Goal: Task Accomplishment & Management: Manage account settings

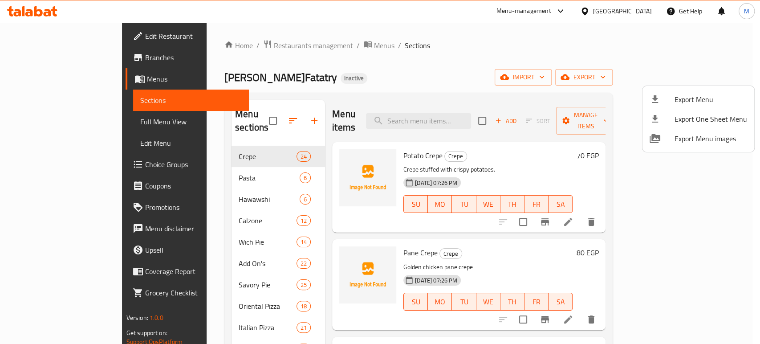
click at [80, 119] on div at bounding box center [380, 172] width 760 height 344
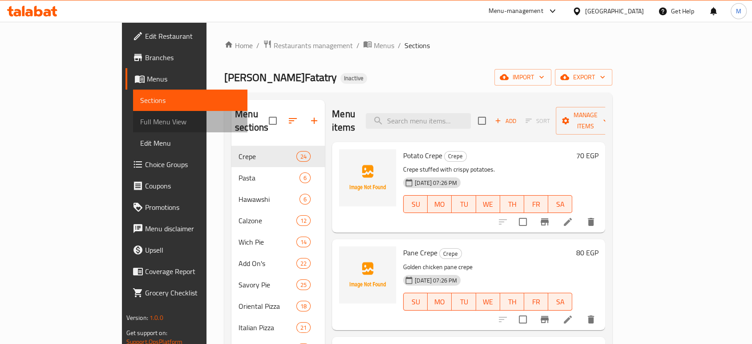
click at [140, 119] on span "Full Menu View" at bounding box center [190, 121] width 100 height 11
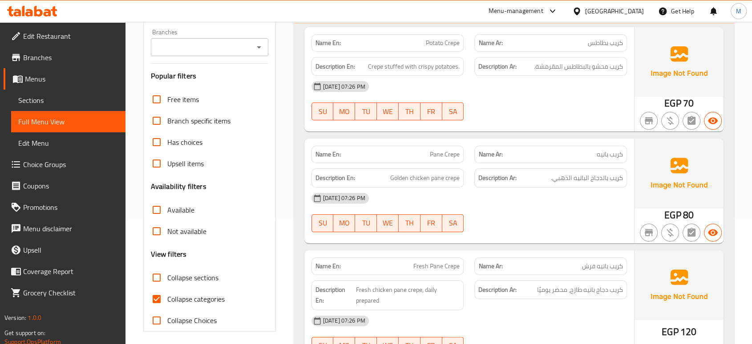
scroll to position [158, 0]
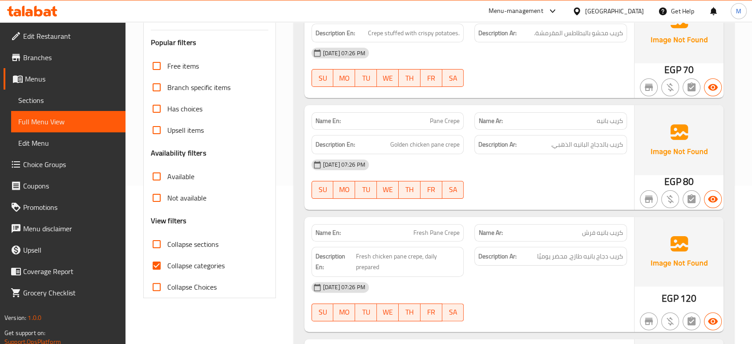
click at [160, 266] on input "Collapse categories" at bounding box center [156, 265] width 21 height 21
checkbox input "false"
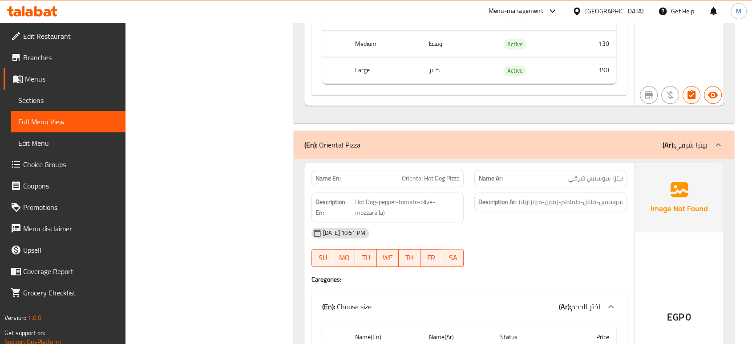
scroll to position [17390, 0]
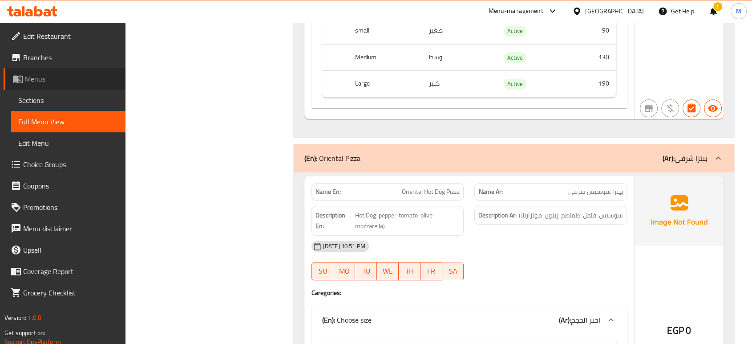
click at [57, 77] on span "Menus" at bounding box center [71, 78] width 93 height 11
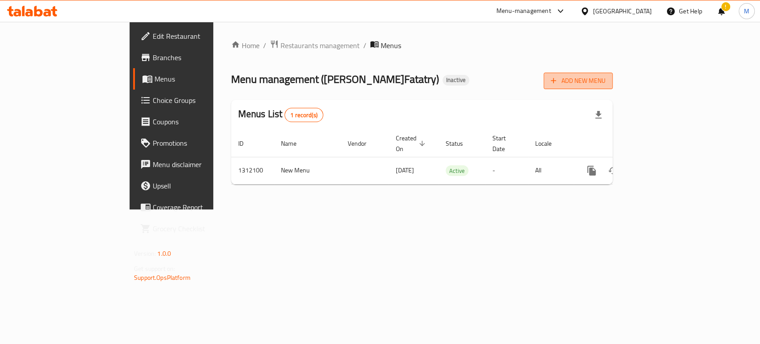
click at [605, 79] on span "Add New Menu" at bounding box center [577, 80] width 55 height 11
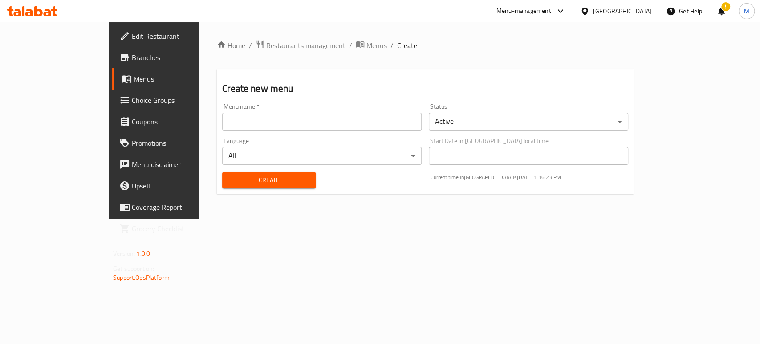
click at [260, 119] on input "text" at bounding box center [321, 122] width 199 height 18
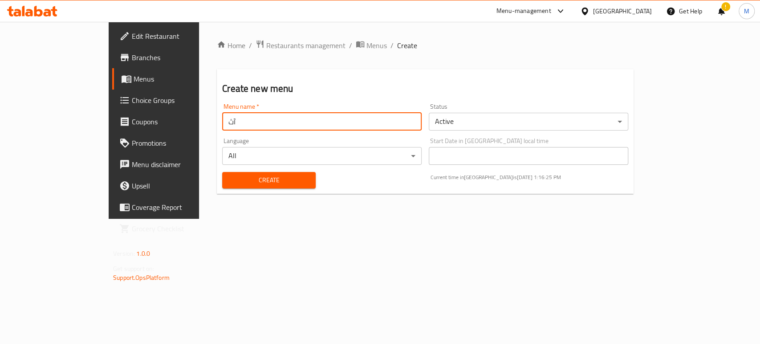
type input "آ"
type input "New"
click at [229, 177] on span "Create" at bounding box center [268, 179] width 79 height 11
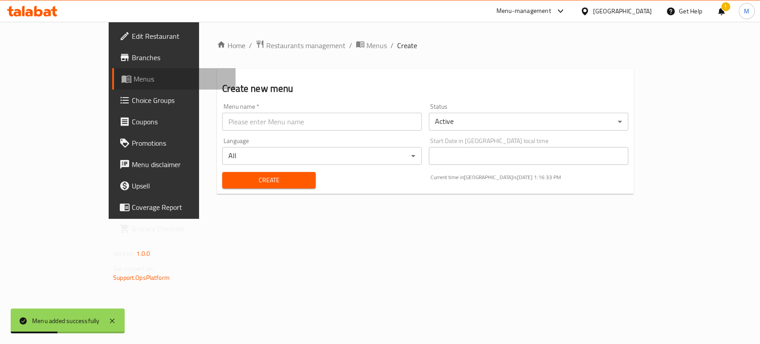
click at [133, 81] on span "Menus" at bounding box center [180, 78] width 95 height 11
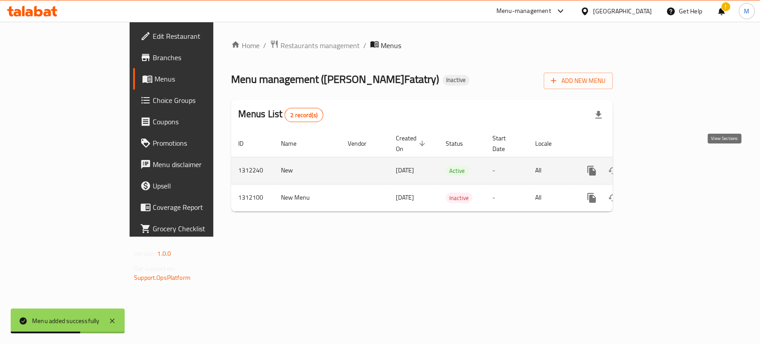
click at [661, 165] on icon "enhanced table" at bounding box center [655, 170] width 11 height 11
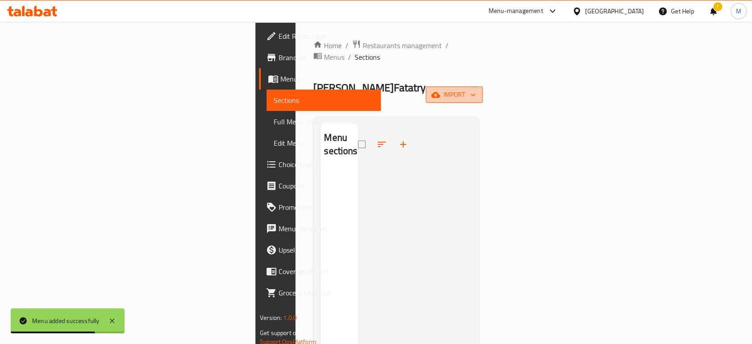
click at [476, 89] on span "import" at bounding box center [454, 94] width 43 height 11
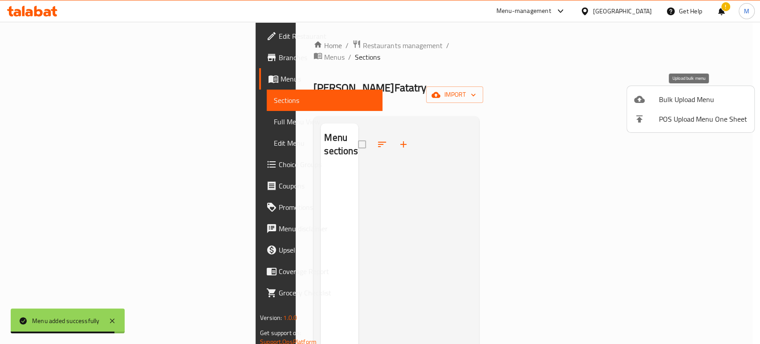
click at [666, 100] on span "Bulk Upload Menu" at bounding box center [703, 99] width 88 height 11
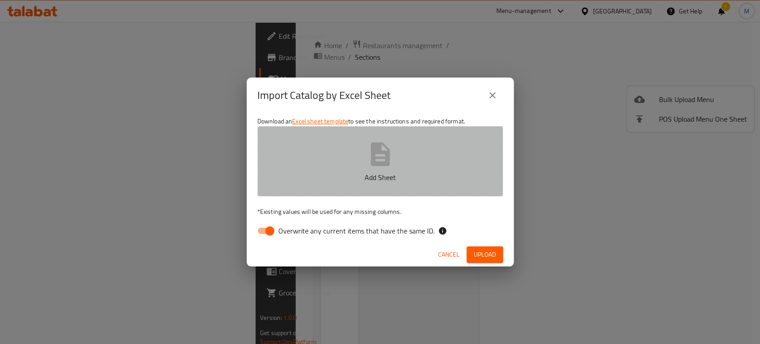
click at [386, 162] on icon "button" at bounding box center [379, 154] width 19 height 24
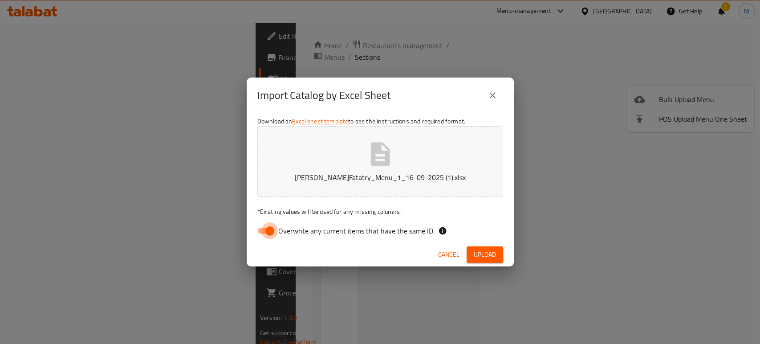
click at [277, 233] on input "Overwrite any current items that have the same ID." at bounding box center [269, 230] width 51 height 17
checkbox input "false"
click at [482, 256] on span "Upload" at bounding box center [484, 254] width 22 height 11
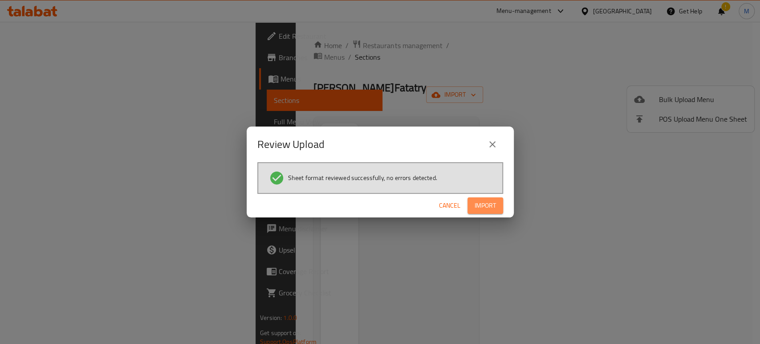
click at [481, 204] on span "Import" at bounding box center [484, 205] width 21 height 11
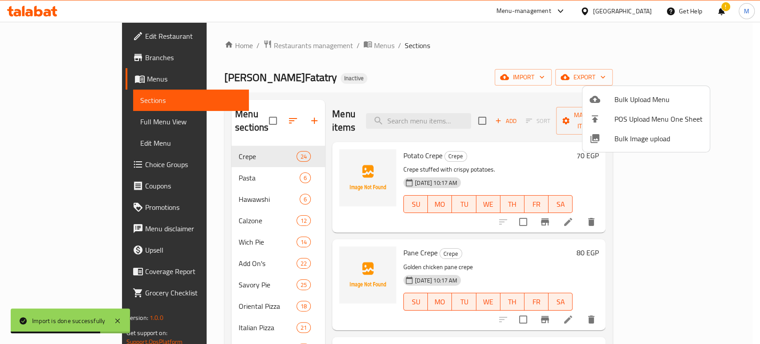
click at [47, 126] on div at bounding box center [380, 172] width 760 height 344
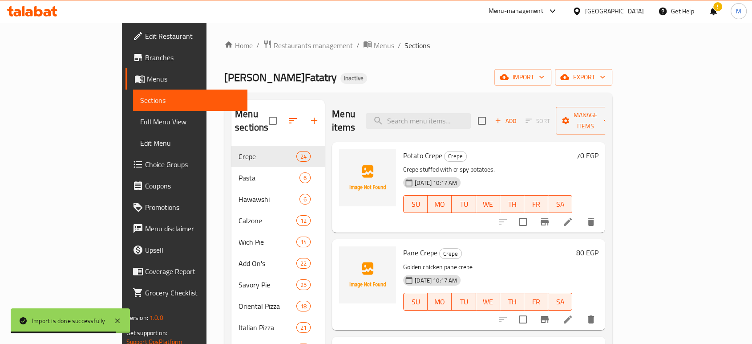
click at [140, 124] on span "Full Menu View" at bounding box center [190, 121] width 100 height 11
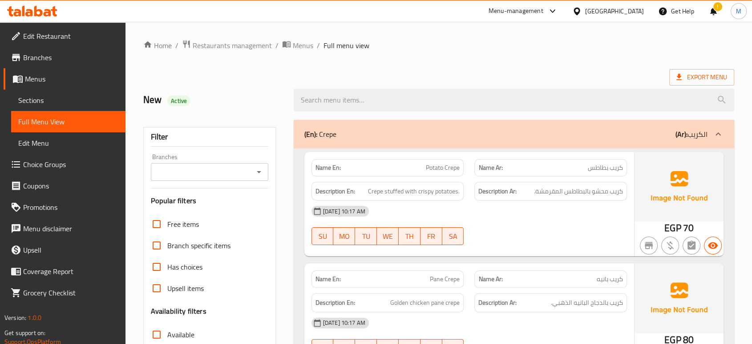
click at [518, 231] on div "16-09-2025 10:17 AM SU MO TU WE TH FR SA" at bounding box center [469, 225] width 326 height 50
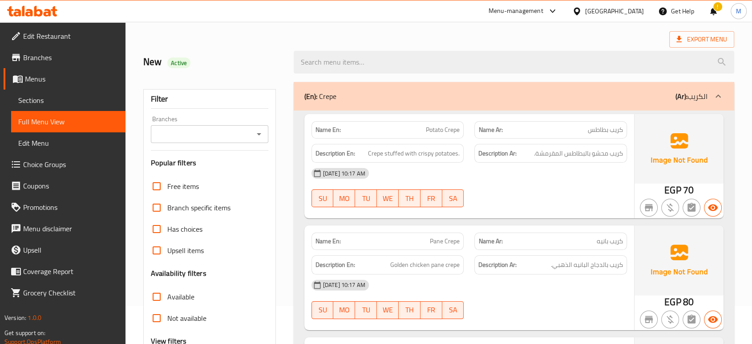
scroll to position [39, 0]
click at [570, 202] on div at bounding box center [550, 205] width 163 height 11
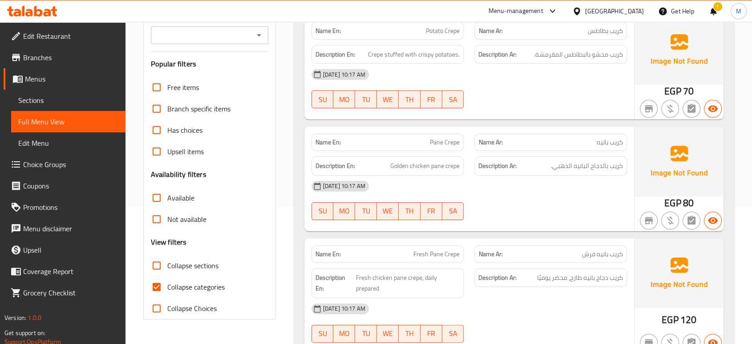
scroll to position [138, 0]
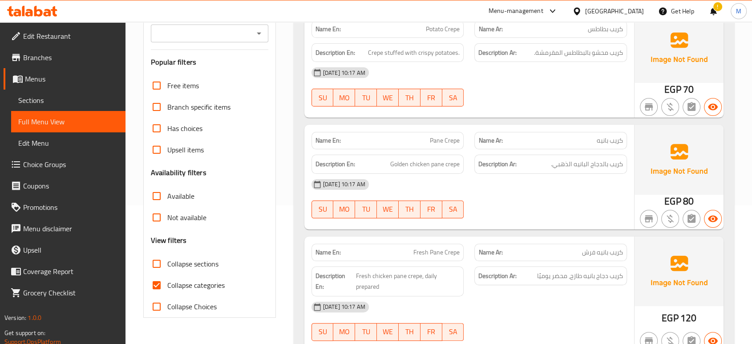
click at [574, 311] on div "16-09-2025 10:17 AM" at bounding box center [469, 306] width 326 height 21
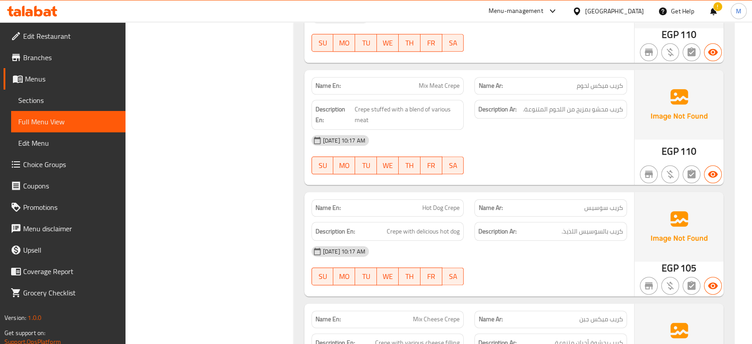
scroll to position [1028, 0]
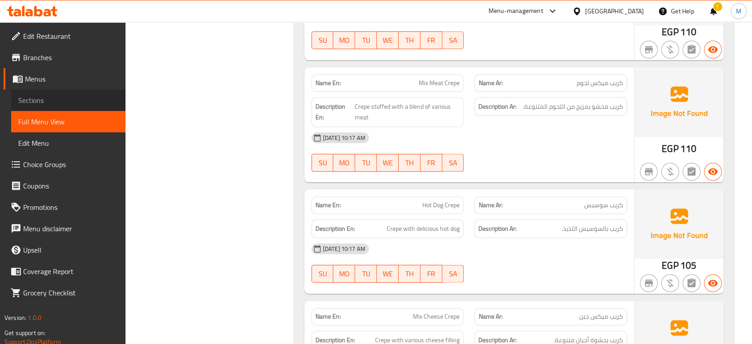
click at [37, 99] on span "Sections" at bounding box center [68, 100] width 100 height 11
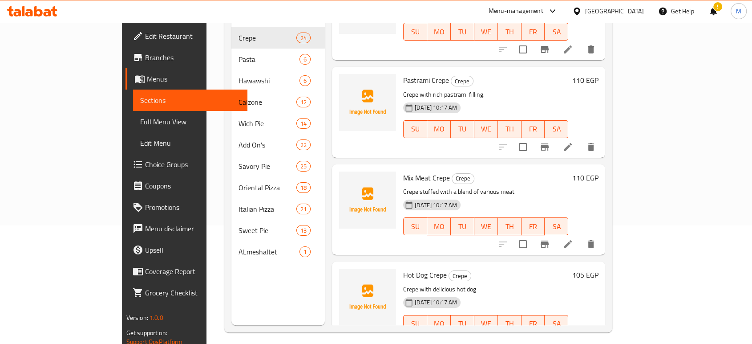
scroll to position [656, 0]
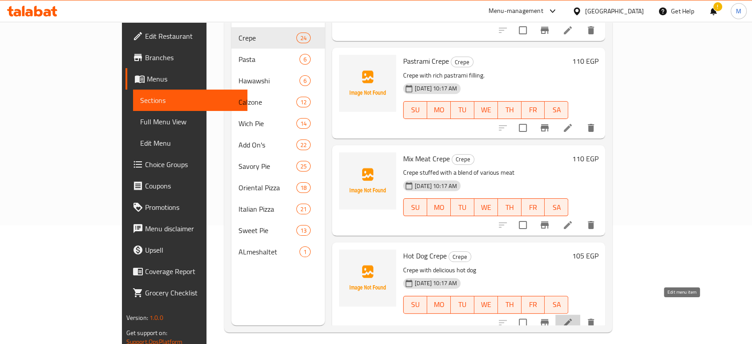
click at [573, 317] on icon at bounding box center [567, 322] width 11 height 11
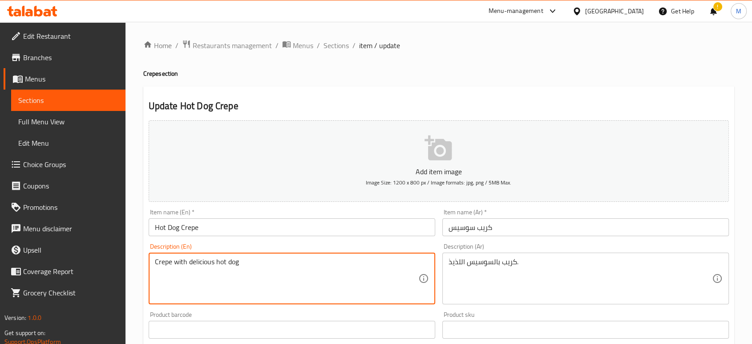
click at [241, 288] on textarea "Crepe with delicious hot dog" at bounding box center [286, 278] width 263 height 42
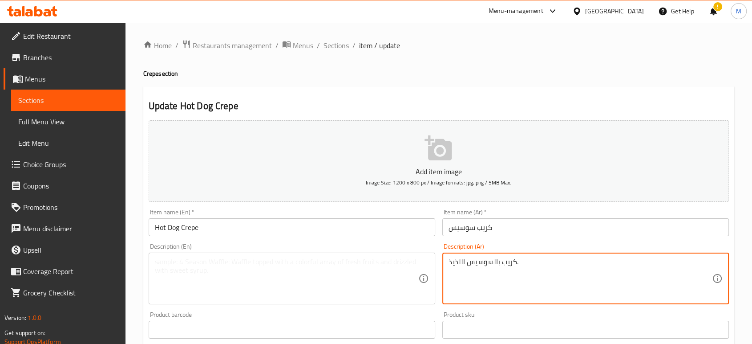
click at [574, 277] on textarea "كريب بالسوسيس اللذيذ." at bounding box center [580, 278] width 263 height 42
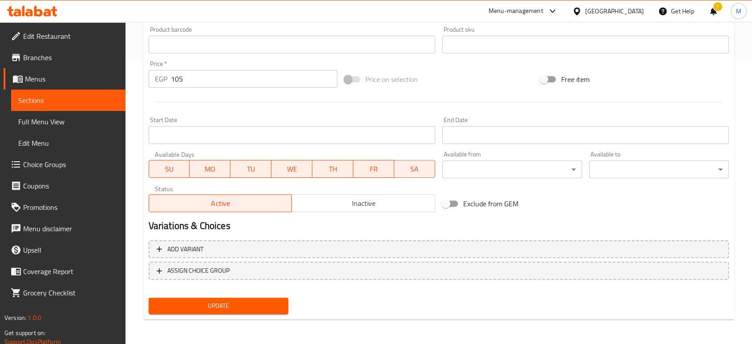
click at [208, 296] on div "Update" at bounding box center [218, 306] width 147 height 24
click at [209, 308] on span "Update" at bounding box center [218, 305] width 125 height 11
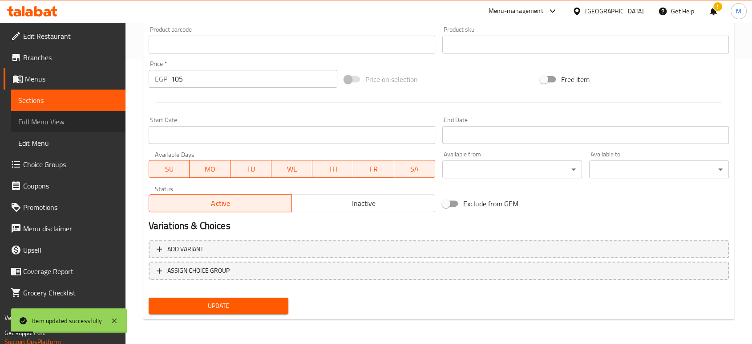
click at [62, 122] on span "Full Menu View" at bounding box center [68, 121] width 100 height 11
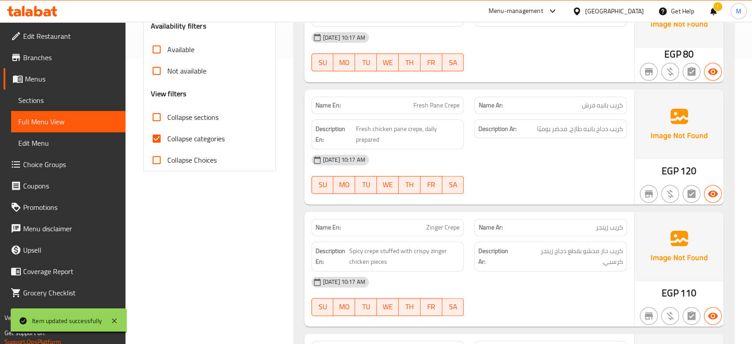
scroll to position [582, 0]
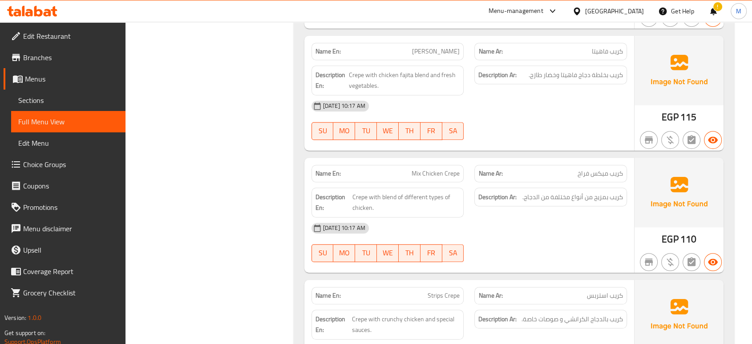
click at [497, 249] on div "16-09-2025 10:17 AM SU MO TU WE TH FR SA" at bounding box center [469, 242] width 326 height 50
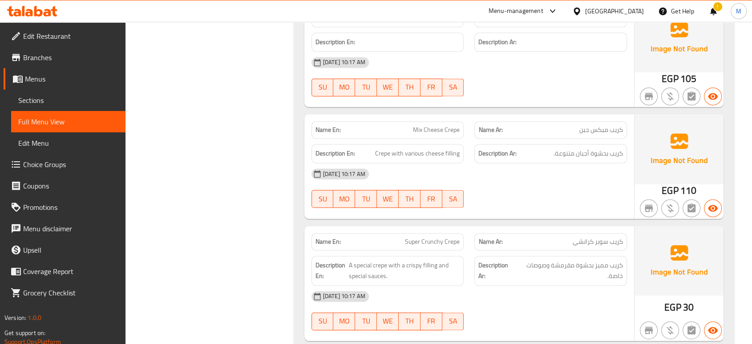
scroll to position [1215, 0]
click at [545, 323] on div at bounding box center [550, 328] width 163 height 11
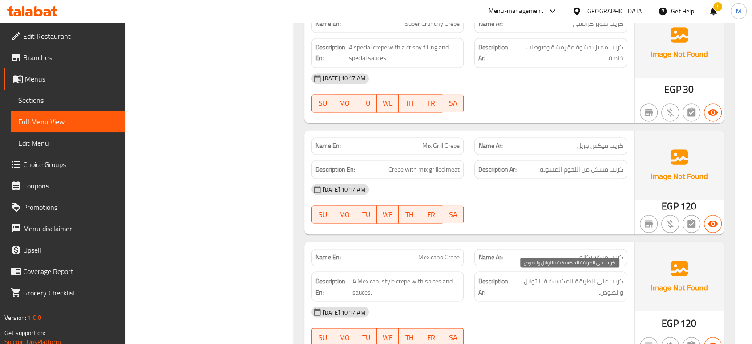
scroll to position [1452, 0]
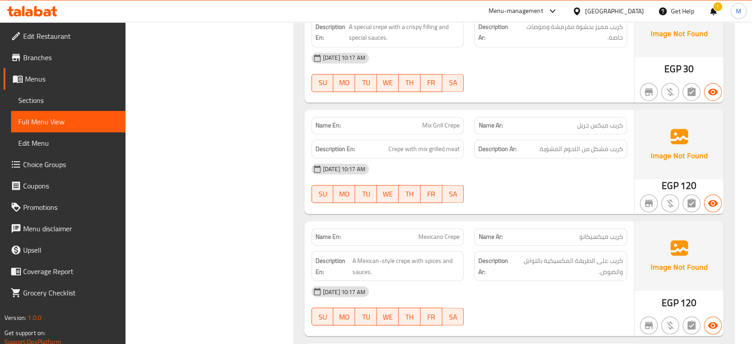
click at [40, 99] on span "Sections" at bounding box center [68, 100] width 100 height 11
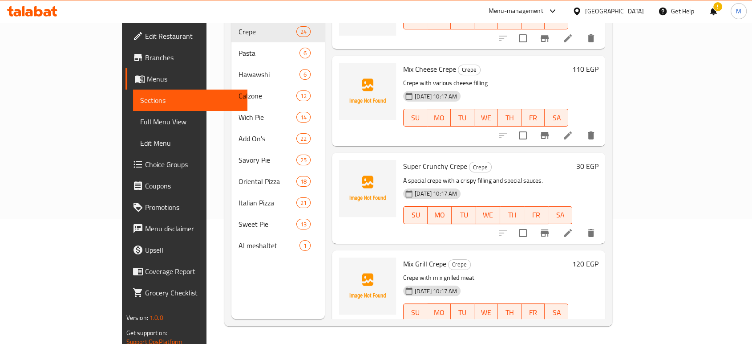
scroll to position [929, 0]
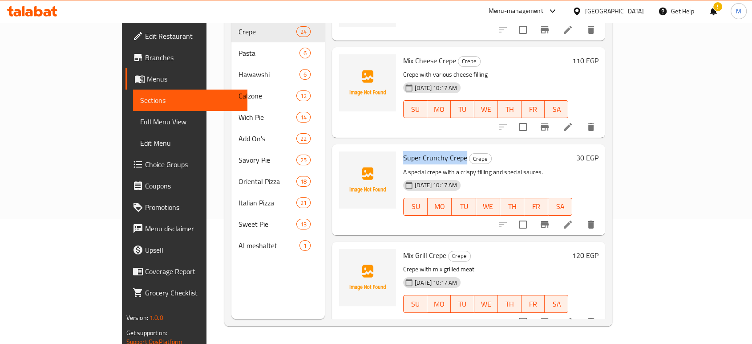
drag, startPoint x: 370, startPoint y: 142, endPoint x: 434, endPoint y: 148, distance: 64.3
click at [434, 148] on div "Super Crunchy Crepe Crepe A special crepe with a crispy filling and special sau…" at bounding box center [488, 189] width 176 height 83
copy span "Super Crunchy Crepe"
click at [594, 220] on icon "delete" at bounding box center [591, 224] width 6 height 8
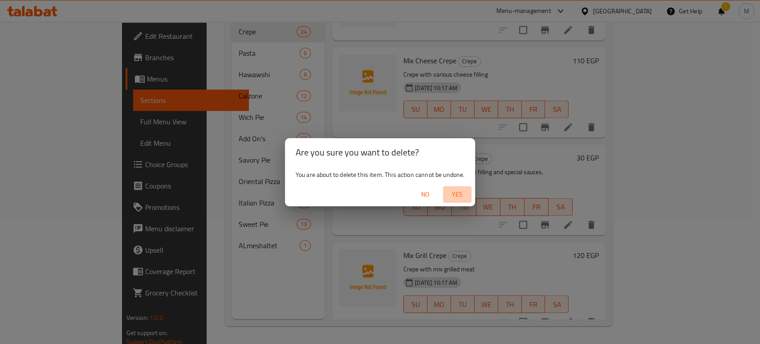
click at [464, 189] on span "Yes" at bounding box center [456, 194] width 21 height 11
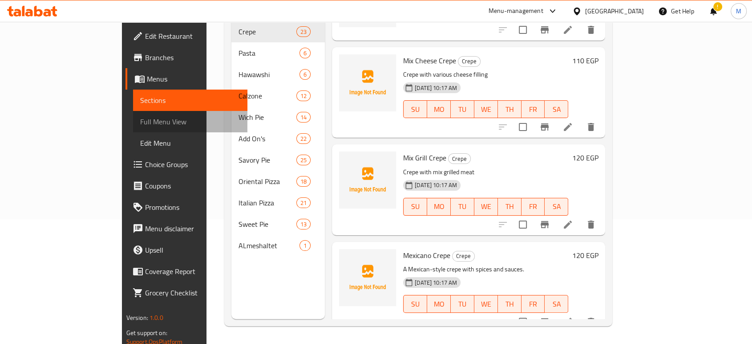
click at [140, 119] on span "Full Menu View" at bounding box center [190, 121] width 100 height 11
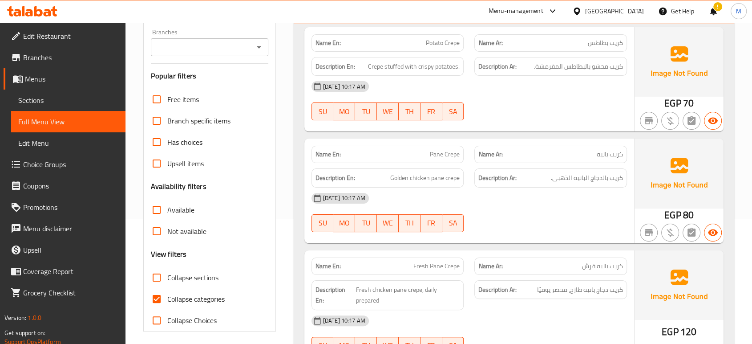
click at [540, 202] on div "16-09-2025 10:17 AM" at bounding box center [469, 197] width 326 height 21
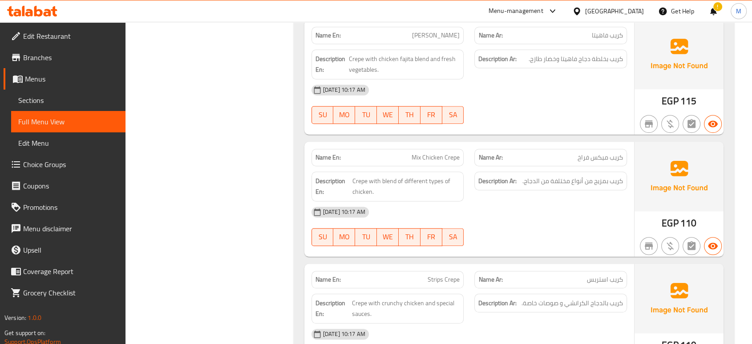
scroll to position [619, 0]
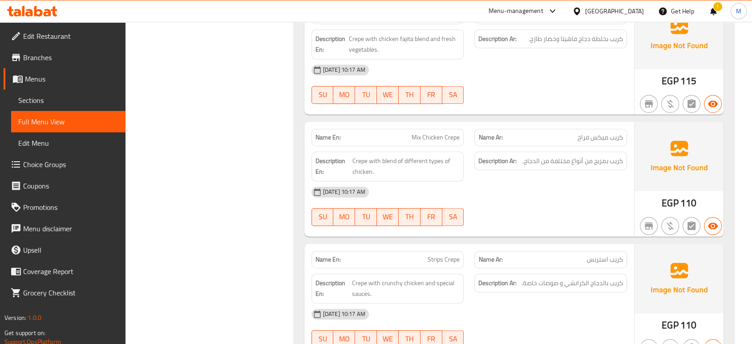
click at [573, 318] on div "16-09-2025 10:17 AM" at bounding box center [469, 313] width 326 height 21
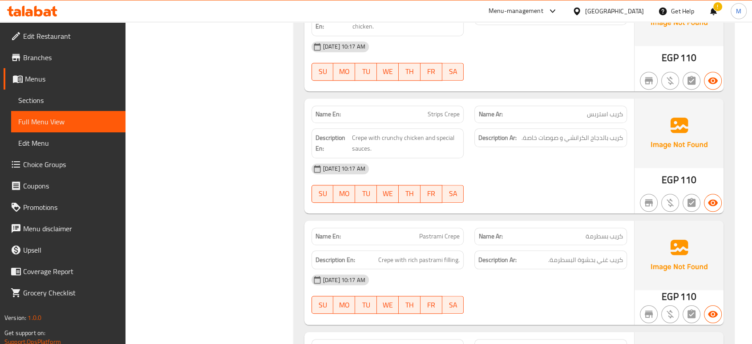
scroll to position [777, 0]
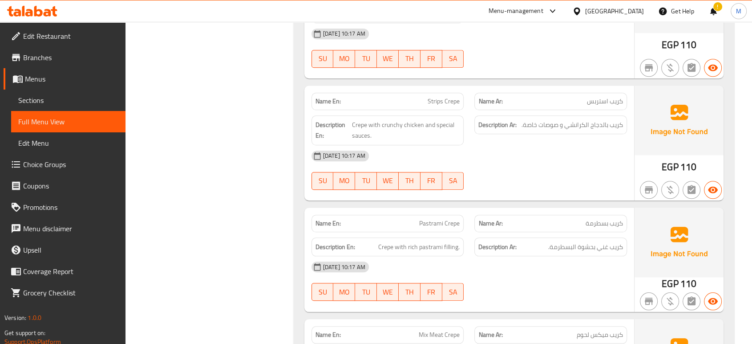
click at [543, 291] on div "16-09-2025 10:17 AM SU MO TU WE TH FR SA" at bounding box center [469, 281] width 326 height 50
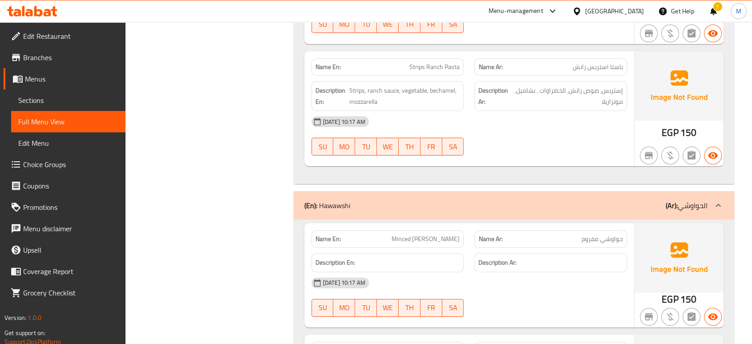
scroll to position [3407, 0]
click at [554, 284] on div "16-09-2025 10:17 AM SU MO TU WE TH FR SA" at bounding box center [469, 296] width 326 height 50
click at [559, 310] on div at bounding box center [550, 315] width 163 height 11
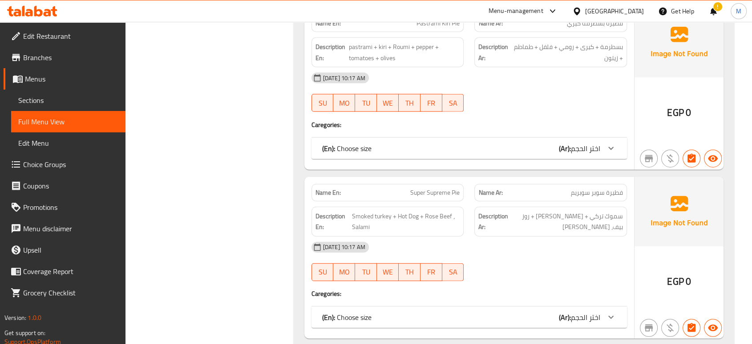
scroll to position [14055, 0]
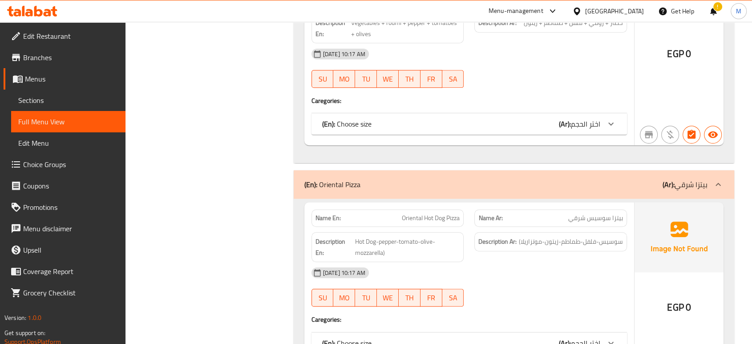
click at [43, 101] on span "Sections" at bounding box center [68, 100] width 100 height 11
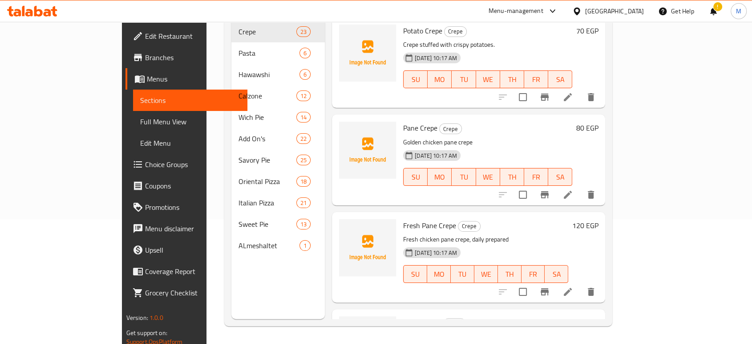
scroll to position [125, 0]
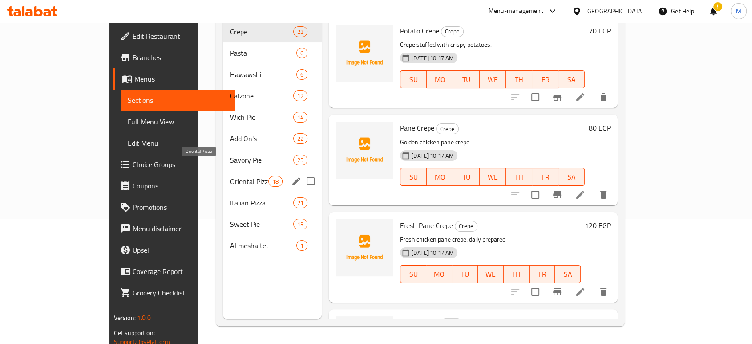
click at [230, 176] on span "Oriental Pizza" at bounding box center [249, 181] width 38 height 11
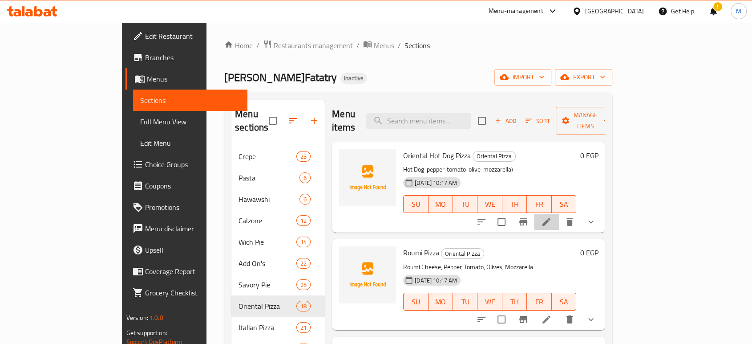
click at [559, 214] on li at bounding box center [546, 222] width 25 height 16
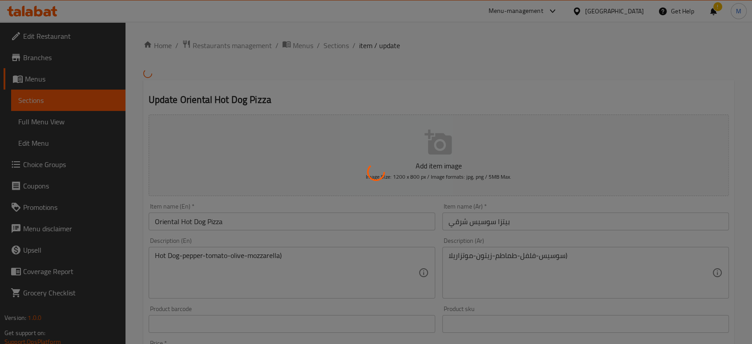
click at [48, 116] on div at bounding box center [376, 172] width 752 height 344
click at [47, 113] on div at bounding box center [376, 172] width 752 height 344
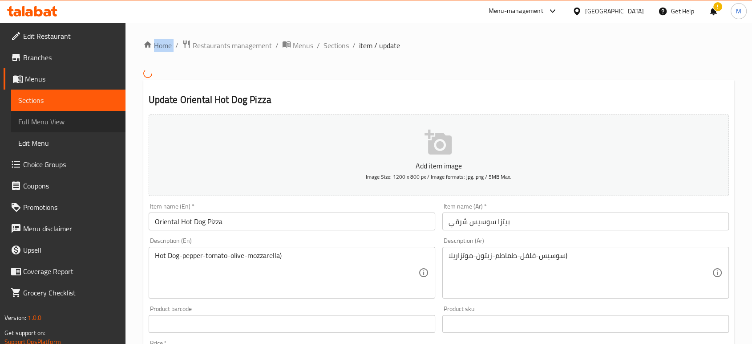
click at [50, 126] on span "Full Menu View" at bounding box center [68, 121] width 100 height 11
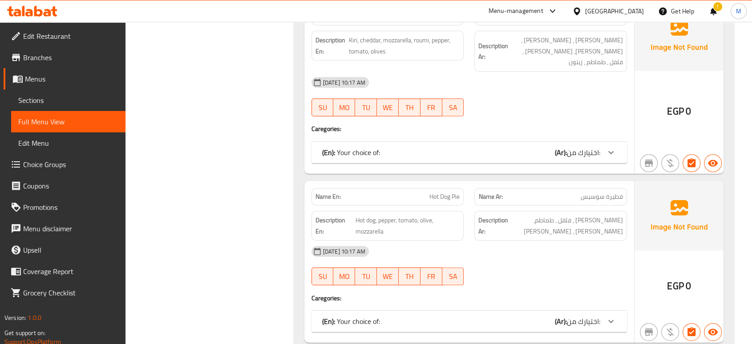
scroll to position [14037, 0]
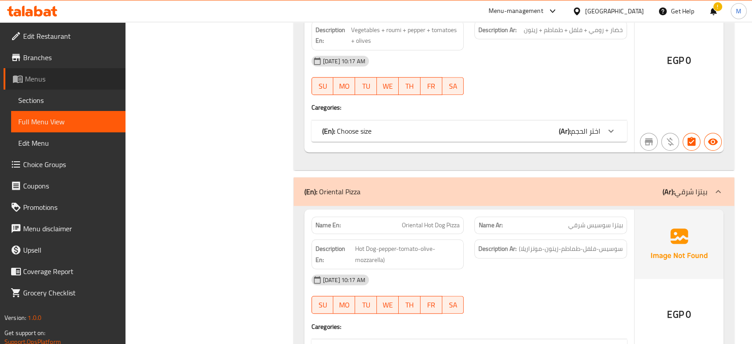
click at [44, 82] on span "Menus" at bounding box center [71, 78] width 93 height 11
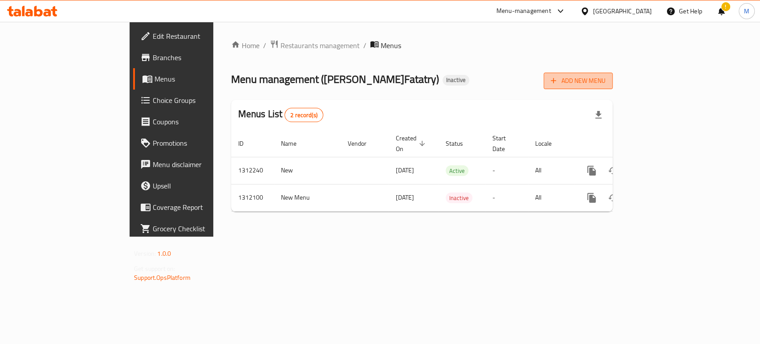
click at [605, 81] on span "Add New Menu" at bounding box center [577, 80] width 55 height 11
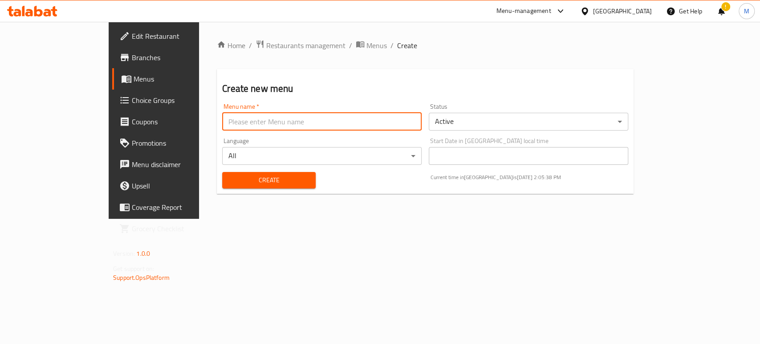
click at [348, 125] on input "text" at bounding box center [321, 122] width 199 height 18
type input "ى"
type input "n"
type input "New 2"
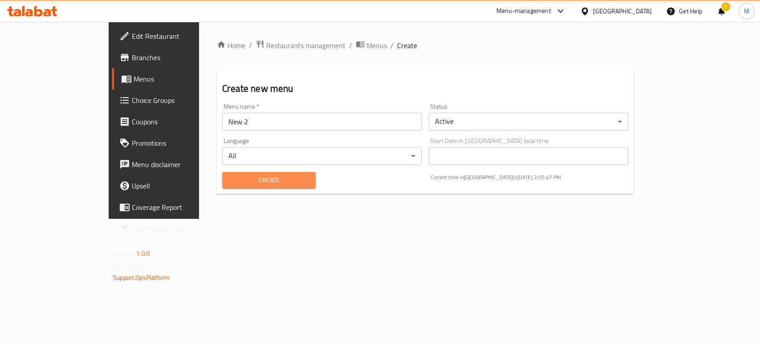
click at [269, 181] on span "Create" at bounding box center [268, 179] width 79 height 11
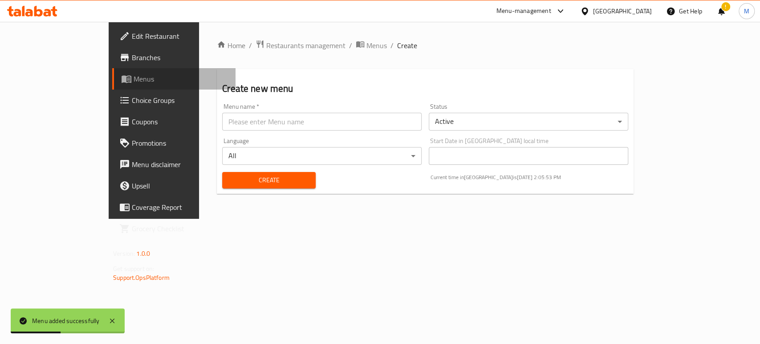
click at [133, 76] on span "Menus" at bounding box center [180, 78] width 95 height 11
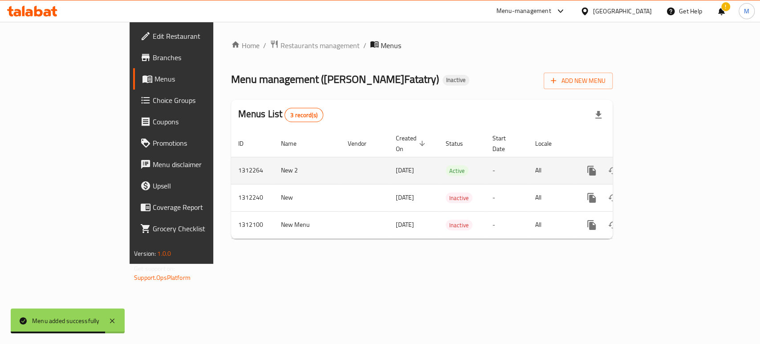
click at [528, 159] on td "-" at bounding box center [506, 170] width 43 height 27
click at [659, 166] on icon "enhanced table" at bounding box center [655, 170] width 8 height 8
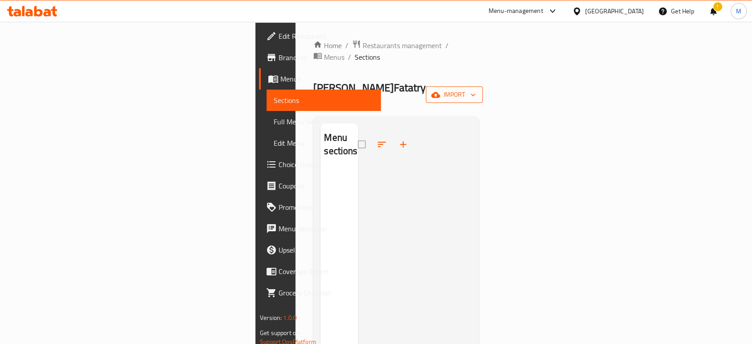
click at [476, 89] on span "import" at bounding box center [454, 94] width 43 height 11
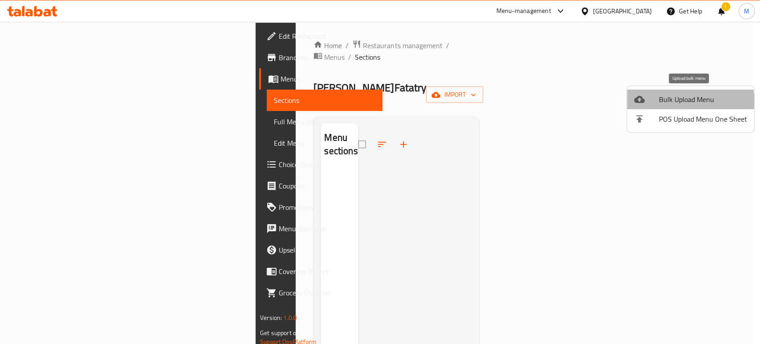
click at [674, 101] on span "Bulk Upload Menu" at bounding box center [703, 99] width 88 height 11
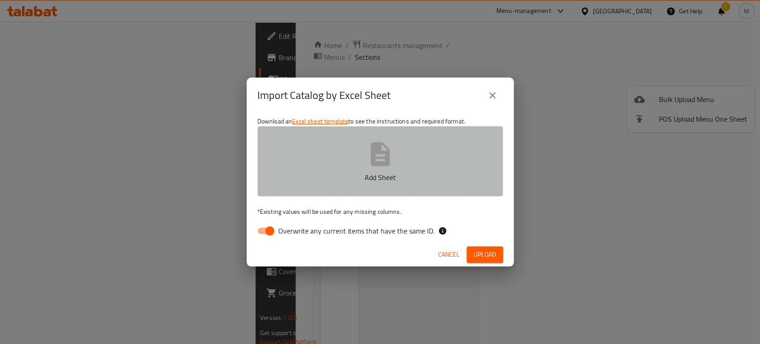
click at [383, 153] on icon "button" at bounding box center [379, 154] width 19 height 24
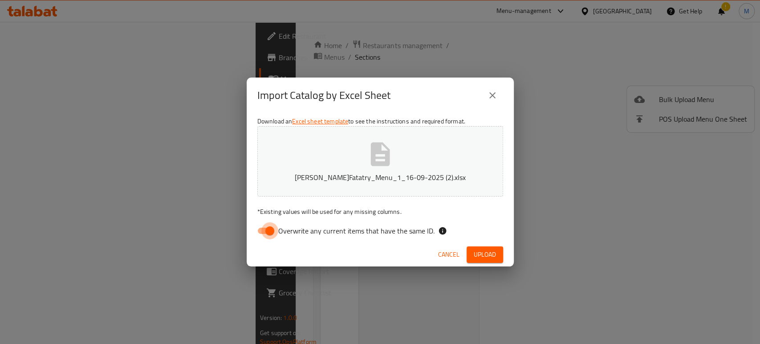
click at [268, 233] on input "Overwrite any current items that have the same ID." at bounding box center [269, 230] width 51 height 17
checkbox input "false"
click at [491, 254] on span "Upload" at bounding box center [484, 254] width 22 height 11
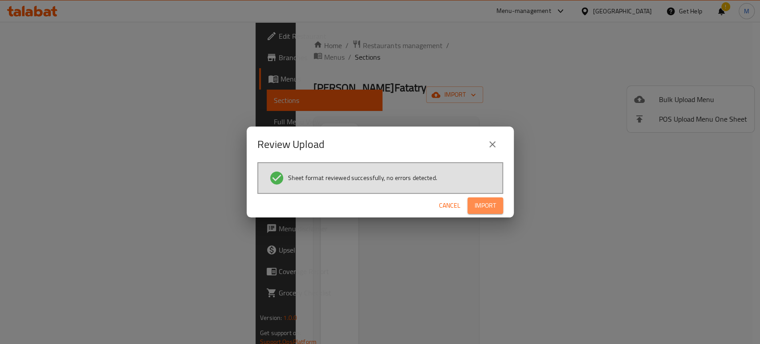
click at [473, 200] on button "Import" at bounding box center [485, 205] width 36 height 16
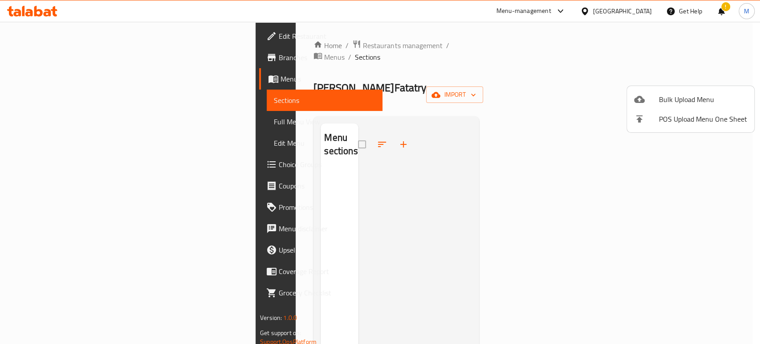
click at [52, 122] on div at bounding box center [380, 172] width 760 height 344
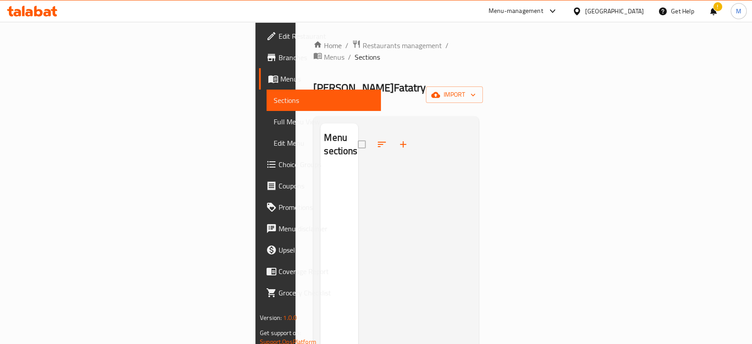
click at [274, 122] on span "Full Menu View" at bounding box center [324, 121] width 100 height 11
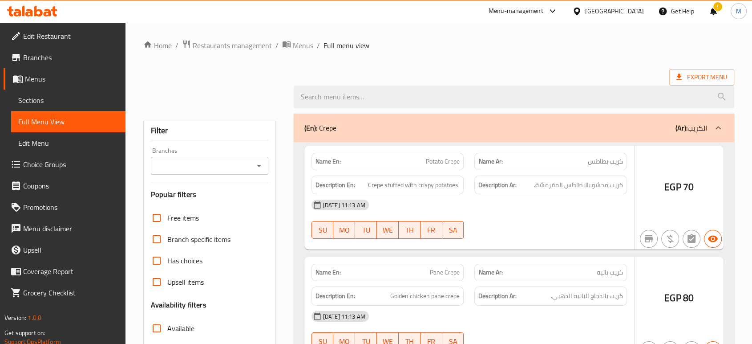
click at [52, 122] on span "Full Menu View" at bounding box center [68, 121] width 100 height 11
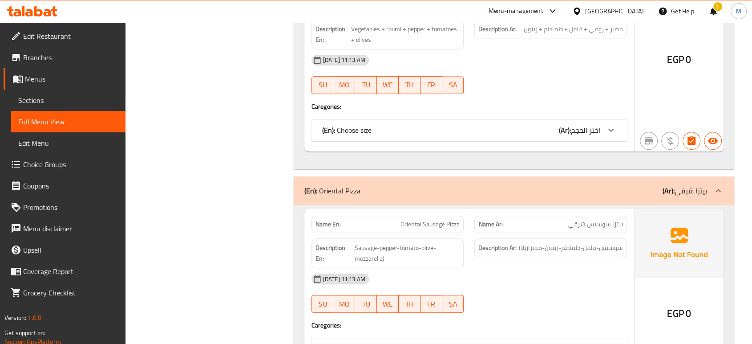
scroll to position [15870, 0]
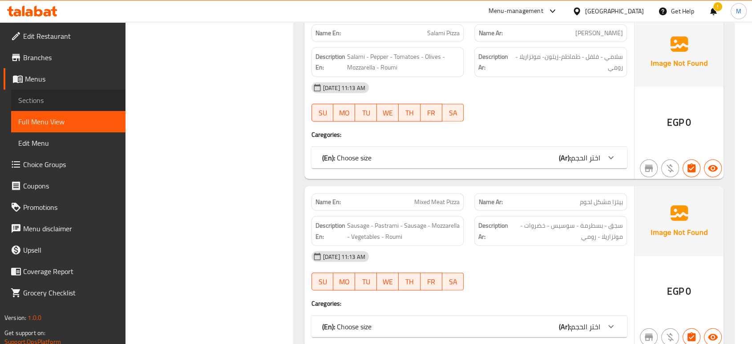
click at [42, 105] on span "Sections" at bounding box center [68, 100] width 100 height 11
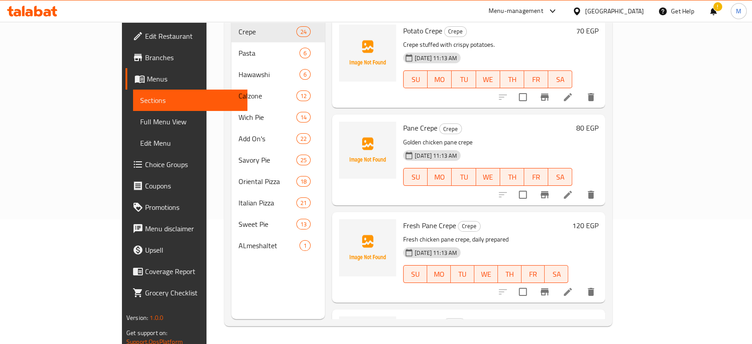
scroll to position [125, 0]
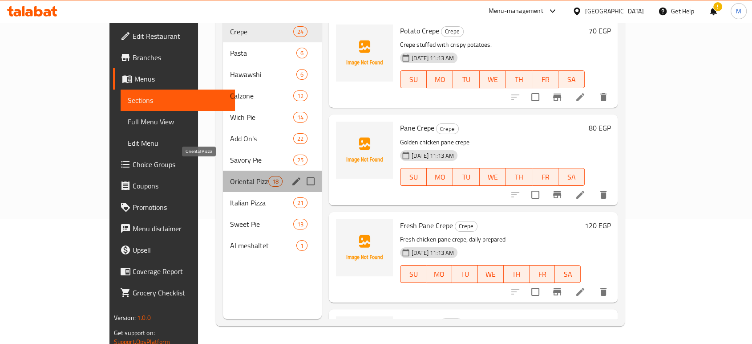
click at [230, 176] on span "Oriental Pizza" at bounding box center [249, 181] width 38 height 11
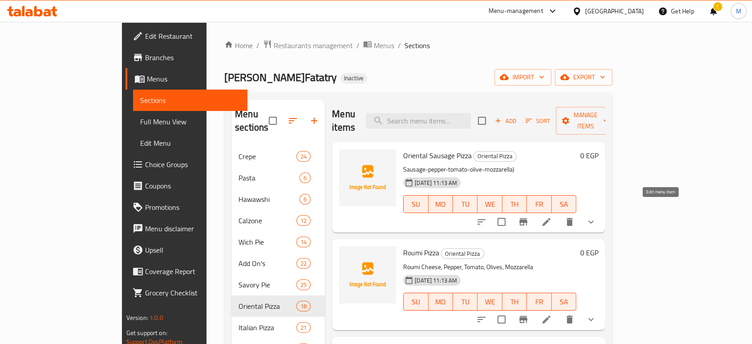
click at [552, 216] on icon at bounding box center [546, 221] width 11 height 11
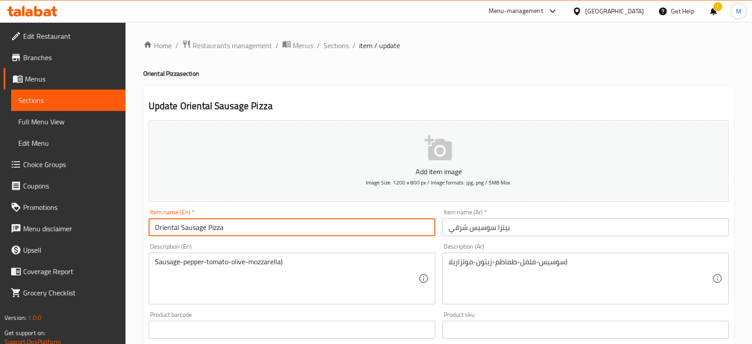
click at [166, 231] on input "Oriental Sausage Pizza" at bounding box center [292, 227] width 287 height 18
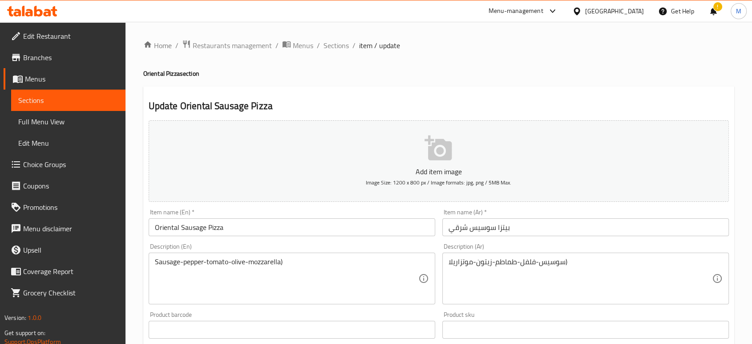
click at [152, 259] on div "Sausage-pepper-tomato-olive-mozzarella) Description (En)" at bounding box center [292, 278] width 287 height 52
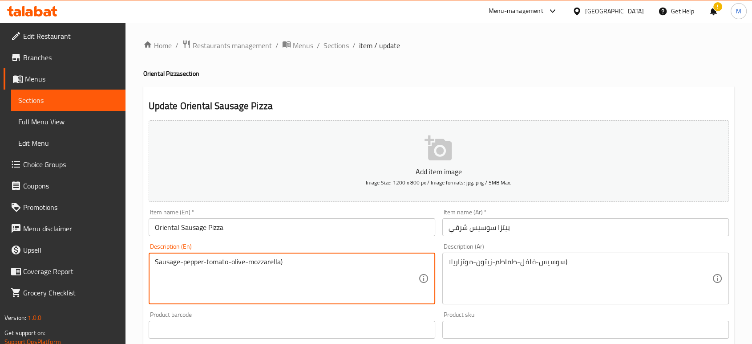
paste textarea "Oriental"
type textarea "Sausage-pepper-tomato-olive-mozzarella)"
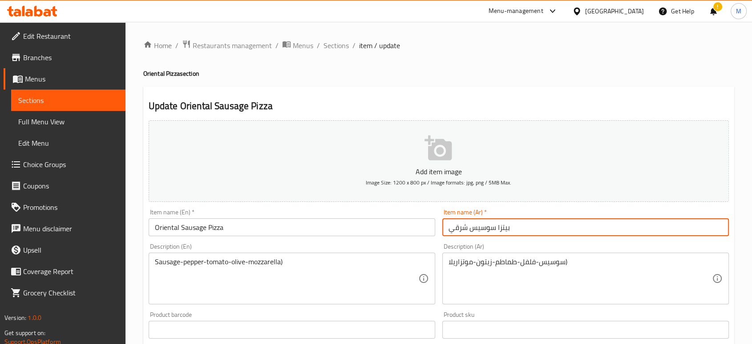
click at [460, 230] on input "بيتزا سوسيس شرقي" at bounding box center [585, 227] width 287 height 18
click at [473, 227] on input "بيتزا سوسيس" at bounding box center [585, 227] width 287 height 18
paste input "رقي"
type input "بيتزا شرقي سوسيس"
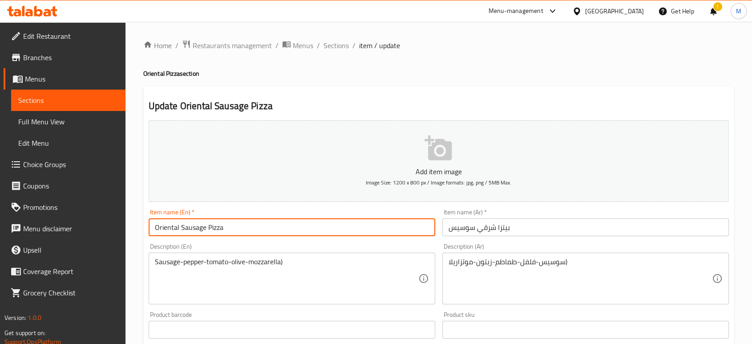
click at [191, 225] on input "Oriental Sausage Pizza" at bounding box center [292, 227] width 287 height 18
click at [155, 224] on input "Oriental Pizza" at bounding box center [292, 227] width 287 height 18
paste input "Sausage"
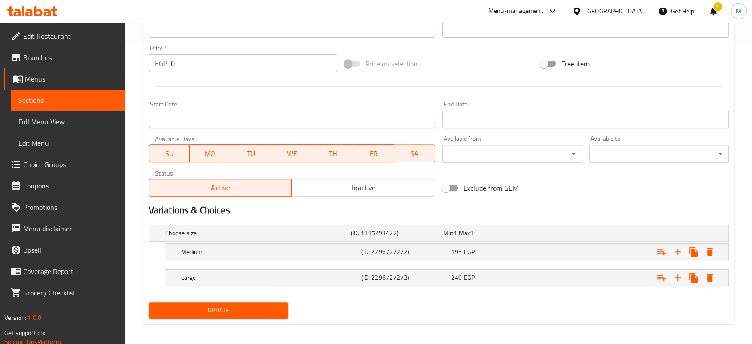
type input "Sausage Oriental Pizza"
click at [228, 309] on span "Update" at bounding box center [218, 309] width 125 height 11
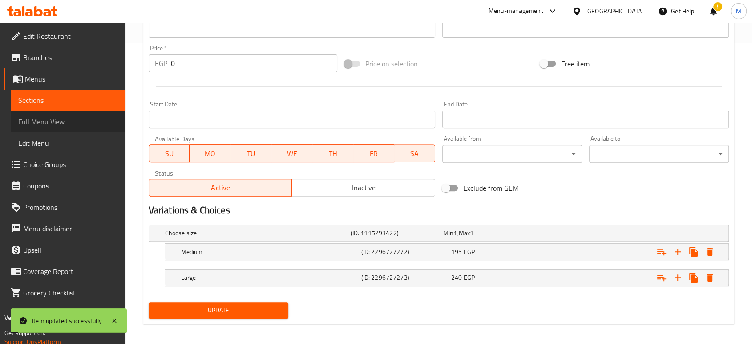
click at [52, 121] on span "Full Menu View" at bounding box center [68, 121] width 100 height 11
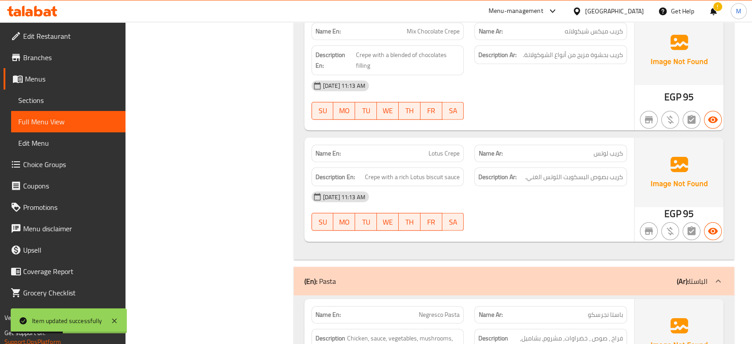
scroll to position [5635, 0]
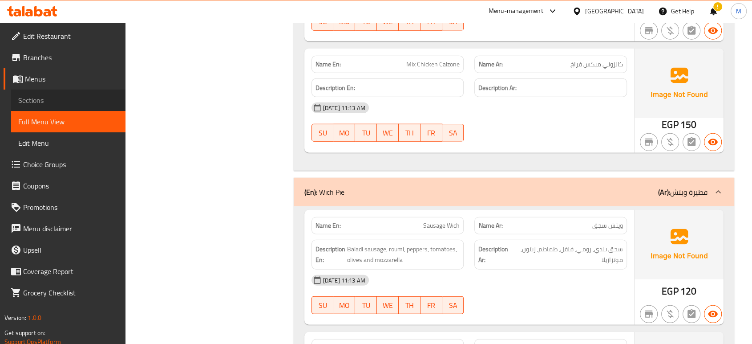
click at [49, 101] on span "Sections" at bounding box center [68, 100] width 100 height 11
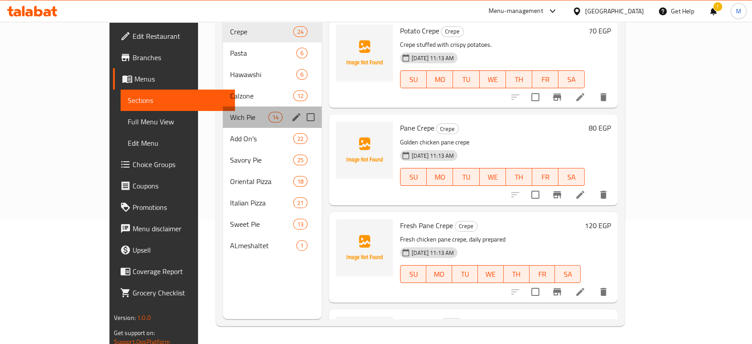
click at [223, 106] on div "Wich Pie 14" at bounding box center [272, 116] width 99 height 21
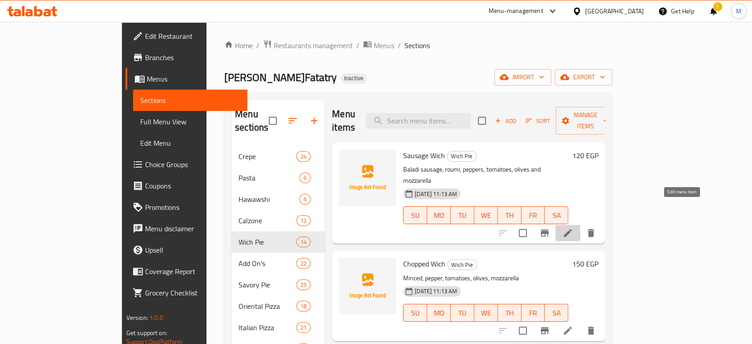
click at [573, 227] on icon at bounding box center [567, 232] width 11 height 11
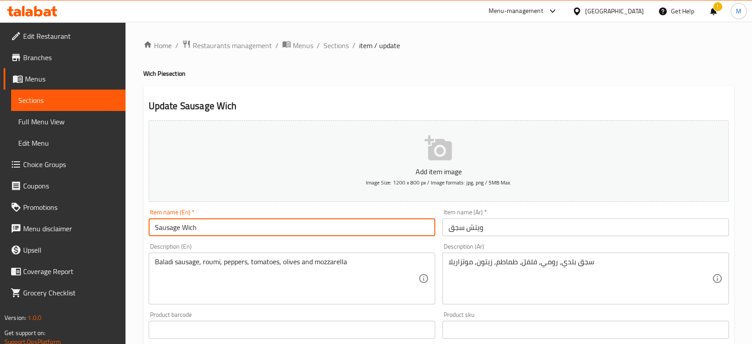
click at [154, 224] on input "Sausage Wich" at bounding box center [292, 227] width 287 height 18
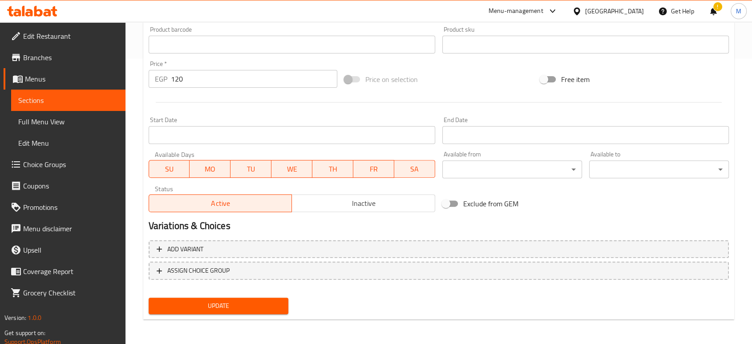
type input "Oriental Sausage Wich"
click at [174, 308] on span "Update" at bounding box center [218, 305] width 125 height 11
click at [85, 108] on link "Sections" at bounding box center [68, 99] width 114 height 21
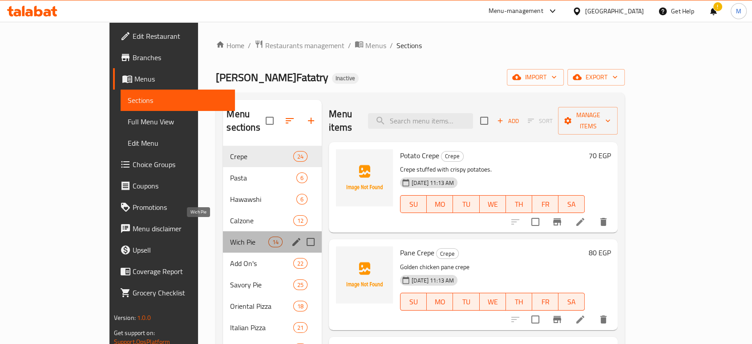
click at [230, 236] on span "Wich Pie" at bounding box center [249, 241] width 38 height 11
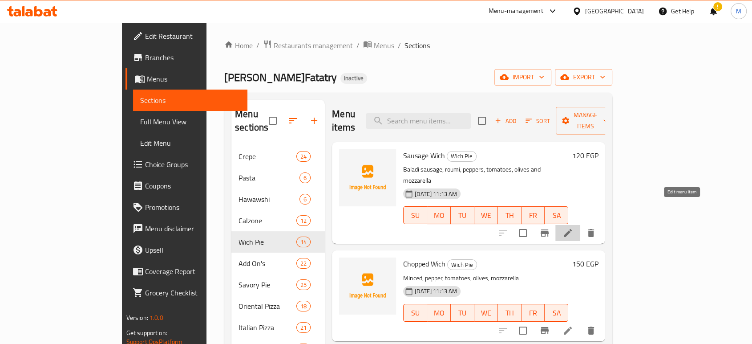
click at [573, 227] on icon at bounding box center [567, 232] width 11 height 11
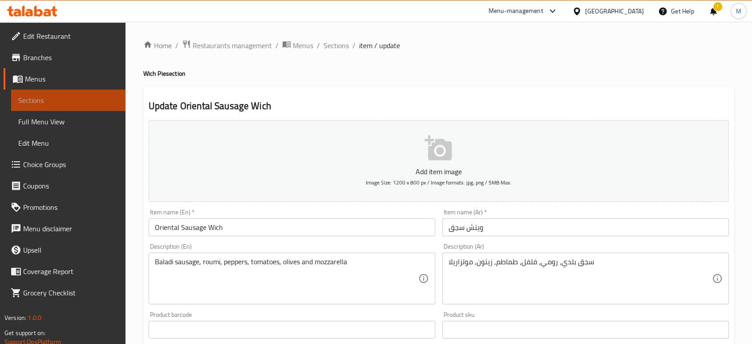
click at [101, 96] on span "Sections" at bounding box center [68, 100] width 100 height 11
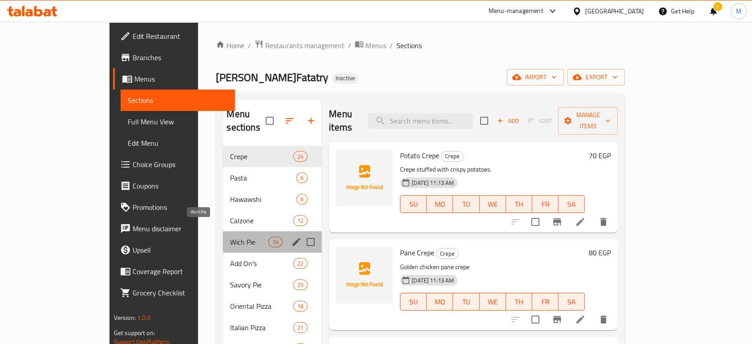
click at [230, 236] on span "Wich Pie" at bounding box center [249, 241] width 38 height 11
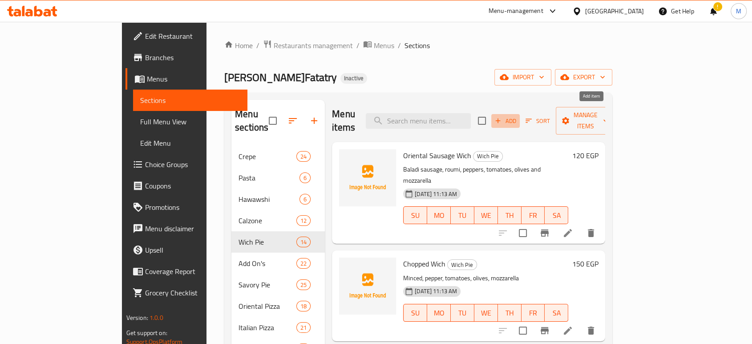
click at [518, 117] on span "Add" at bounding box center [505, 121] width 24 height 10
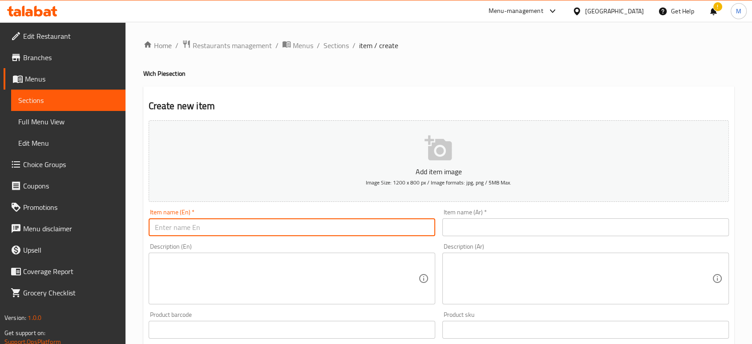
click at [284, 232] on input "text" at bounding box center [292, 227] width 287 height 18
paste input "Oriental Sausage Sambousek"
click at [178, 227] on input "Oriental Sausage witch" at bounding box center [292, 227] width 287 height 18
type input "Sausage witch"
click at [499, 230] on input "text" at bounding box center [585, 227] width 287 height 18
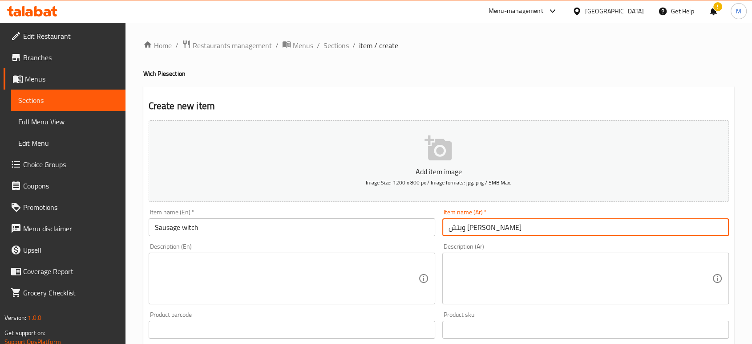
type input "ويتش سوسيس"
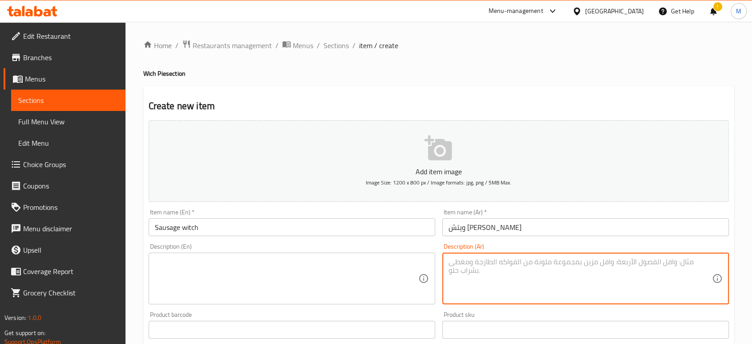
click at [512, 261] on textarea at bounding box center [580, 278] width 263 height 42
type textarea "سوسيس، فلفل، طماطم،زيتون، موتزاريلا"
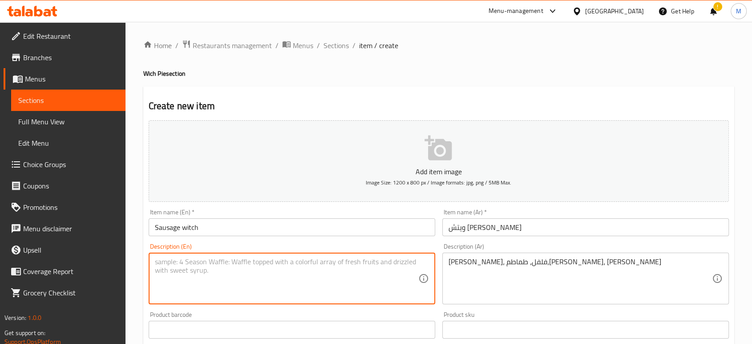
click at [356, 275] on textarea at bounding box center [286, 278] width 263 height 42
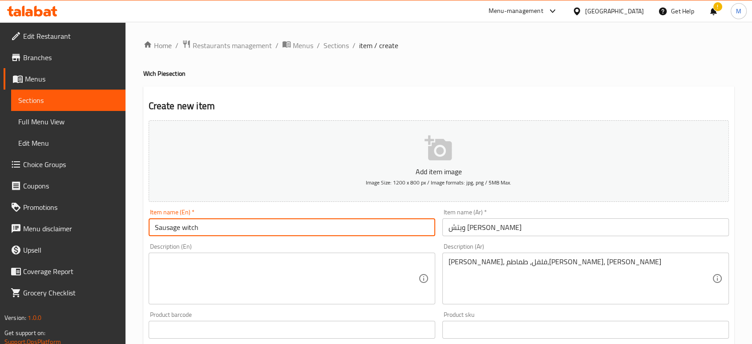
click at [162, 226] on input "Sausage witch" at bounding box center [292, 227] width 287 height 18
paste textarea "Sausage"
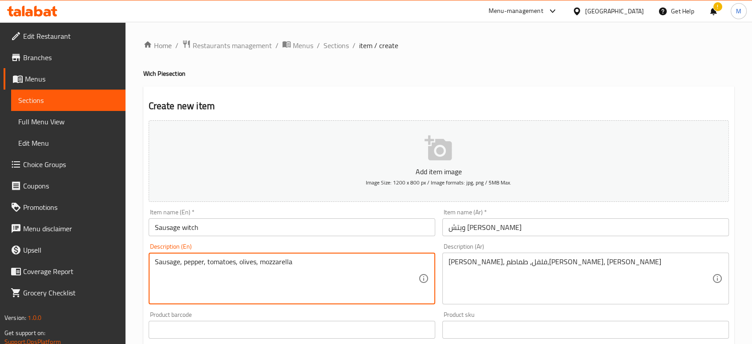
type textarea "Sausage, pepper, tomatoes, olives, mozzarella"
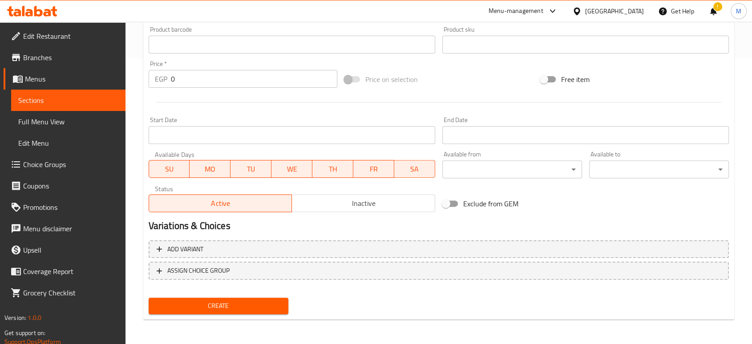
click at [228, 72] on input "0" at bounding box center [254, 79] width 166 height 18
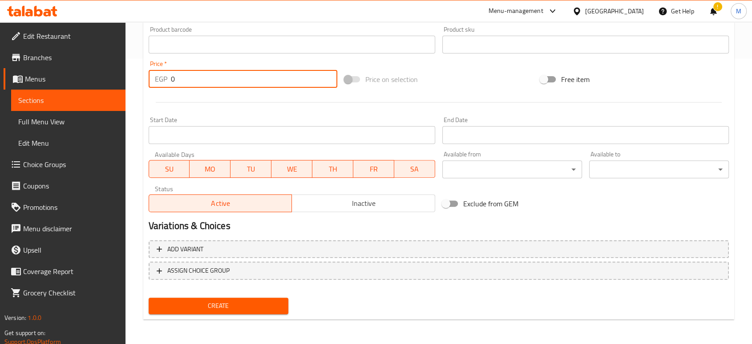
click at [228, 72] on input "0" at bounding box center [254, 79] width 166 height 18
type input "-1"
type input "120"
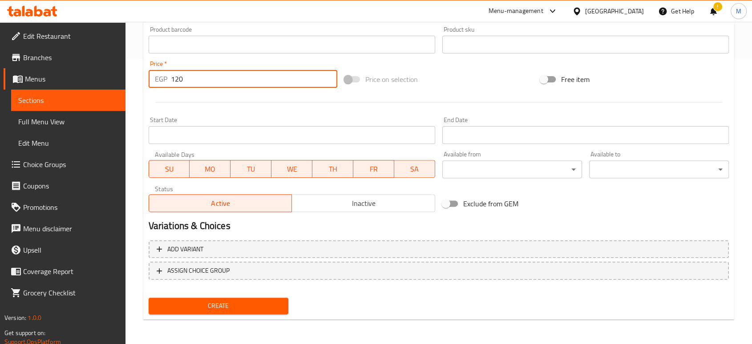
click at [226, 302] on span "Create" at bounding box center [218, 305] width 125 height 11
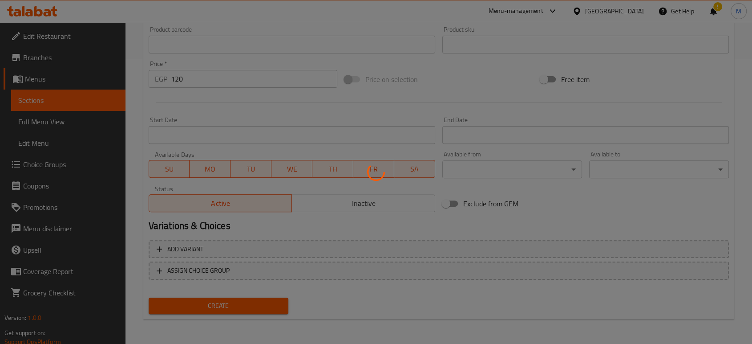
type input "0"
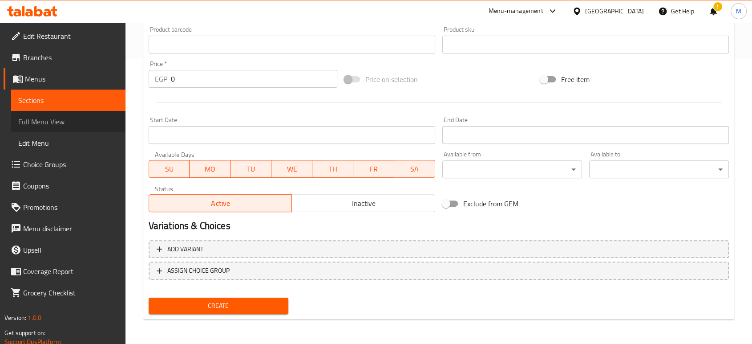
click at [65, 126] on span "Full Menu View" at bounding box center [68, 121] width 100 height 11
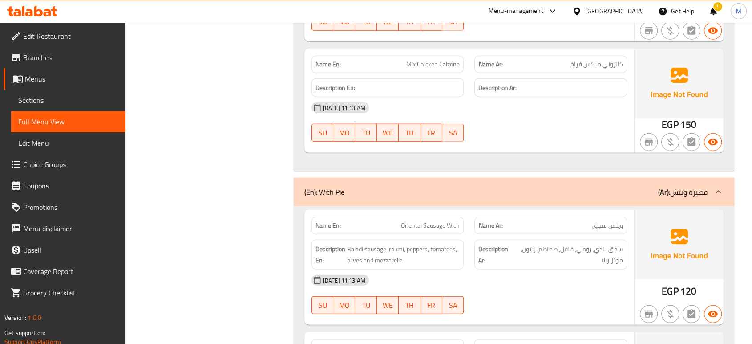
scroll to position [6509, 0]
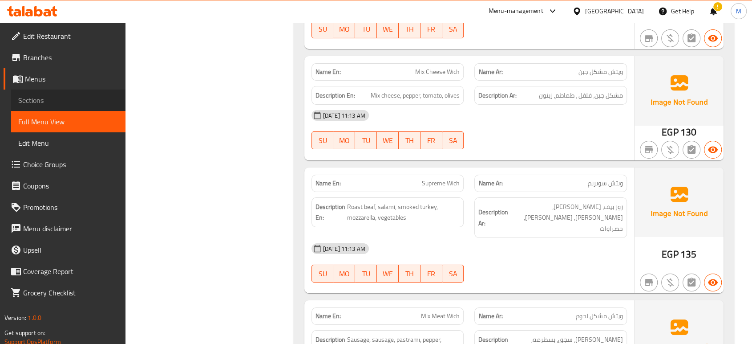
click at [38, 101] on span "Sections" at bounding box center [68, 100] width 100 height 11
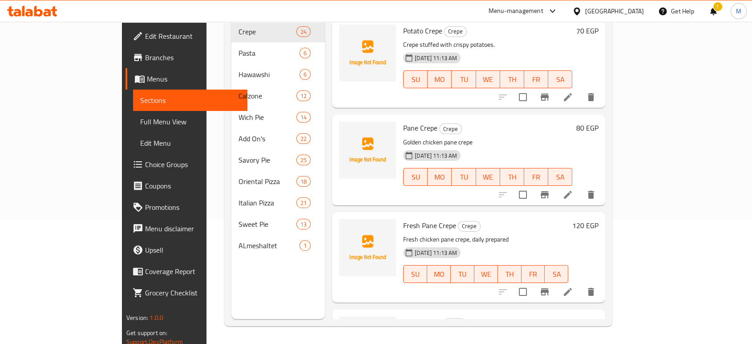
scroll to position [125, 0]
click at [140, 121] on span "Full Menu View" at bounding box center [190, 121] width 100 height 11
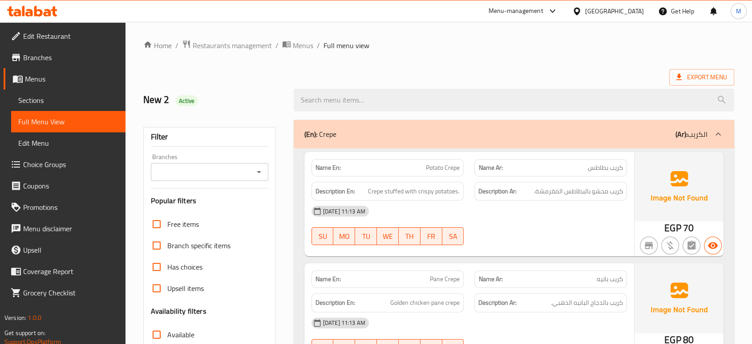
scroll to position [5669, 0]
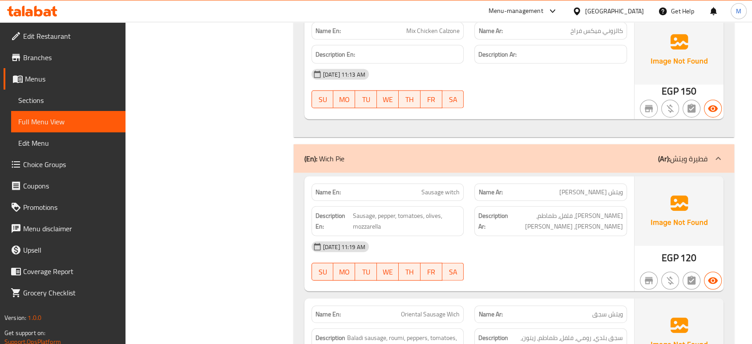
click at [498, 236] on div "[DATE] 11:19 AM" at bounding box center [469, 246] width 326 height 21
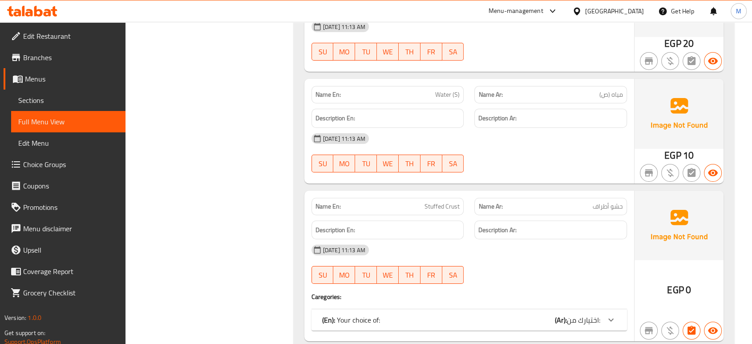
scroll to position [9822, 0]
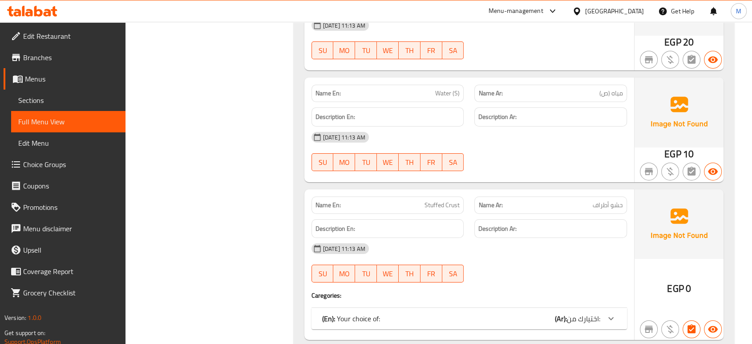
click at [517, 284] on div "Name En: Stuffed Crust Name Ar: حشو أطراف Description En: Description Ar: 16-09…" at bounding box center [469, 264] width 330 height 151
click at [518, 313] on div "(En): Your choice of: (Ar): اختيارك من:" at bounding box center [461, 318] width 278 height 11
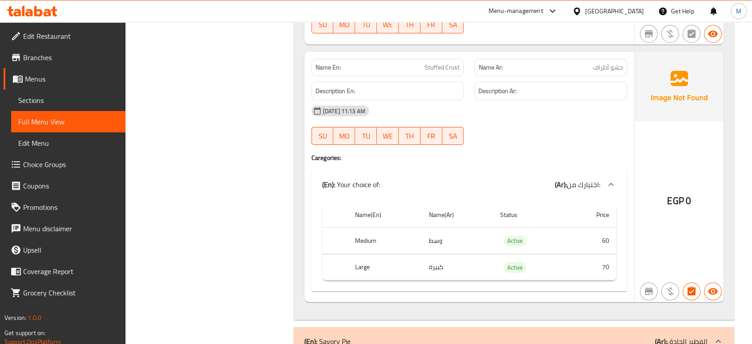
scroll to position [9960, 0]
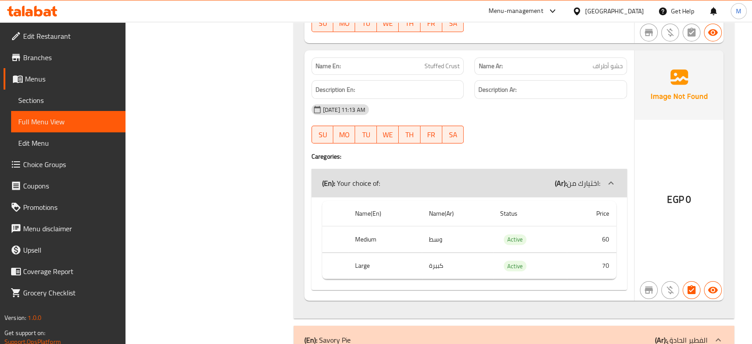
click at [43, 95] on span "Sections" at bounding box center [68, 100] width 100 height 11
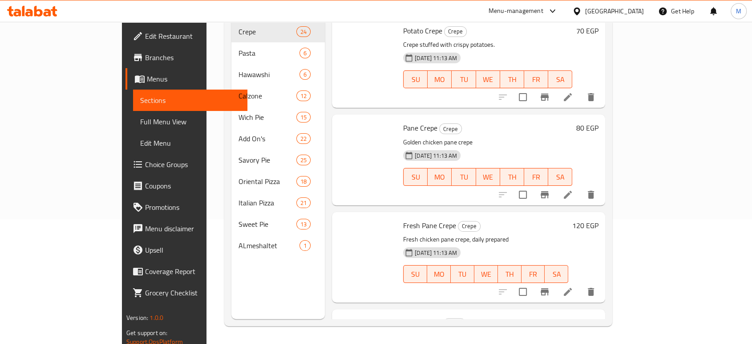
scroll to position [125, 0]
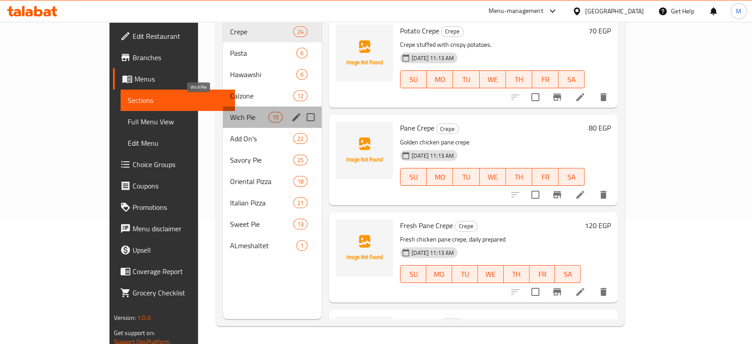
click at [230, 112] on span "Wich Pie" at bounding box center [249, 117] width 38 height 11
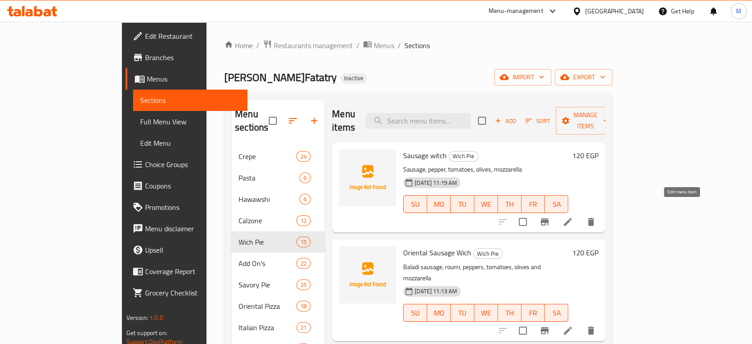
click at [572, 218] on icon at bounding box center [568, 222] width 8 height 8
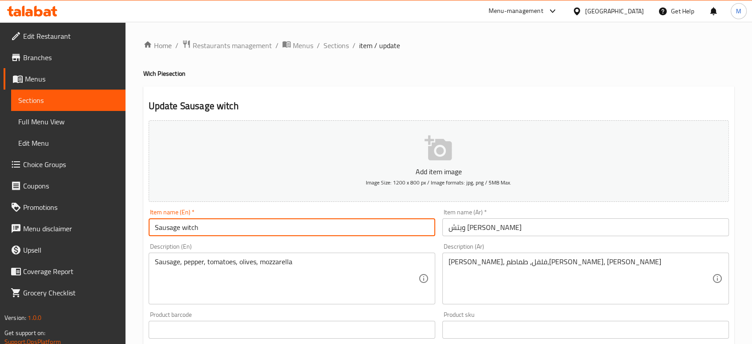
click at [190, 227] on input "Sausage witch" at bounding box center [292, 227] width 287 height 18
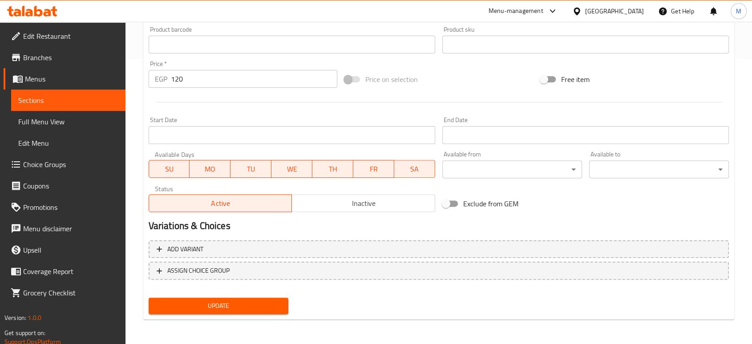
type input "Sausage wich"
click at [207, 308] on span "Update" at bounding box center [218, 305] width 125 height 11
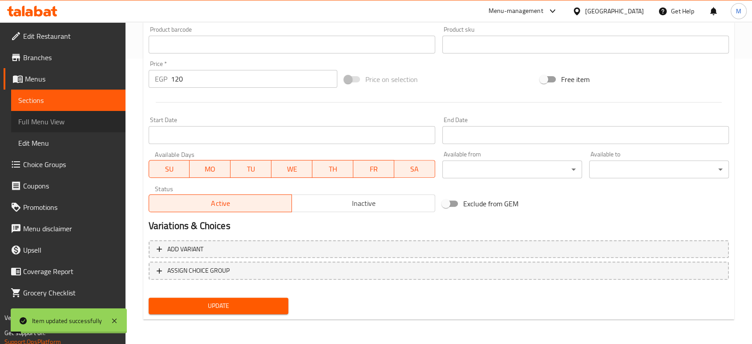
click at [58, 118] on span "Full Menu View" at bounding box center [68, 121] width 100 height 11
click at [57, 107] on link "Sections" at bounding box center [68, 99] width 114 height 21
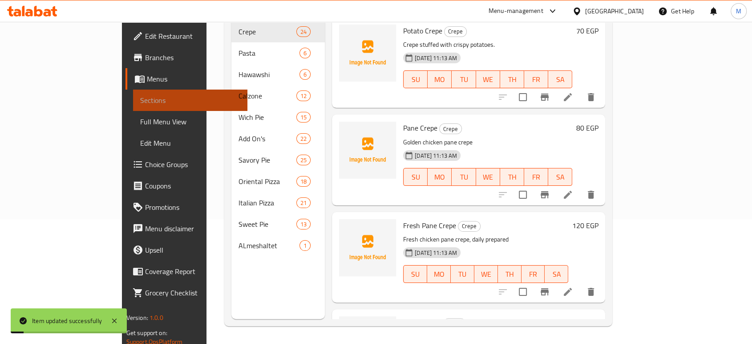
click at [133, 107] on link "Sections" at bounding box center [190, 99] width 114 height 21
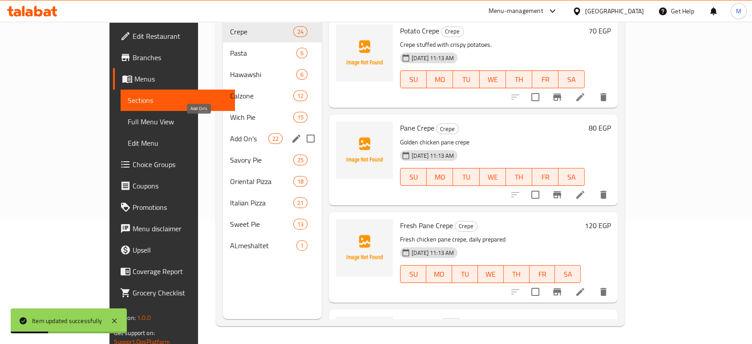
click at [230, 133] on span "Add On's" at bounding box center [249, 138] width 38 height 11
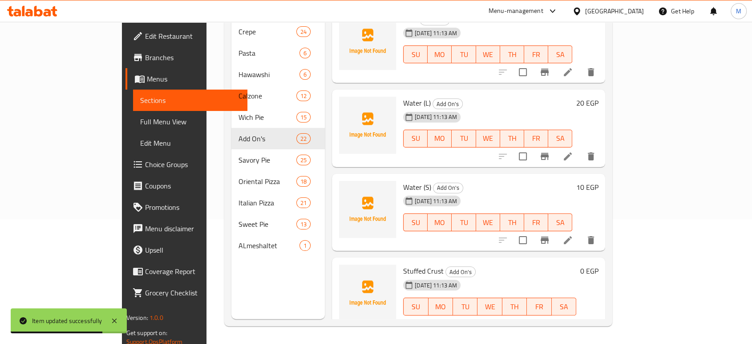
scroll to position [1524, 0]
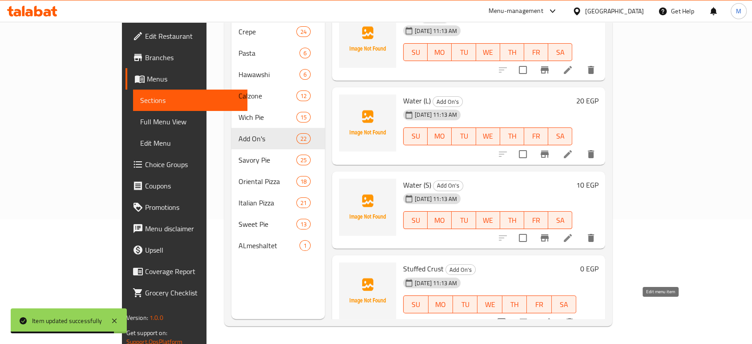
click at [552, 316] on icon at bounding box center [546, 321] width 11 height 11
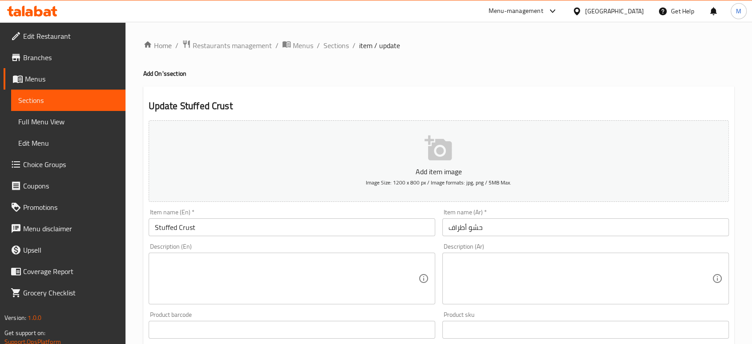
scroll to position [300, 0]
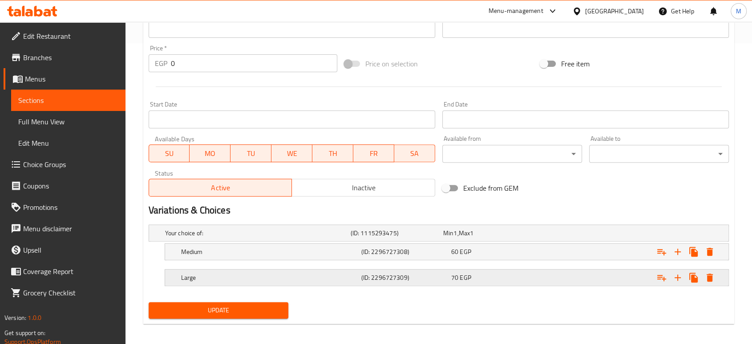
click at [466, 272] on span "EGP" at bounding box center [465, 277] width 11 height 12
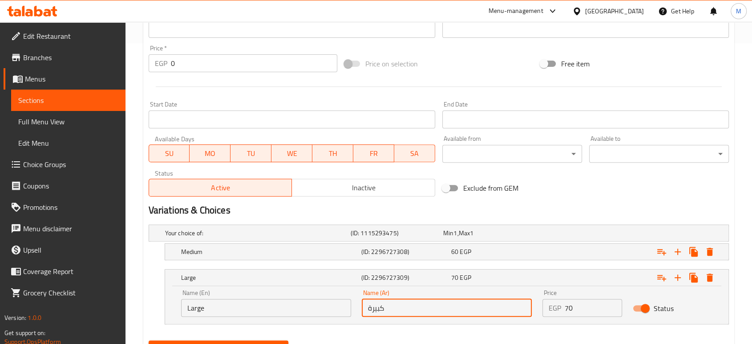
click at [399, 304] on input "كبيرة" at bounding box center [447, 308] width 170 height 18
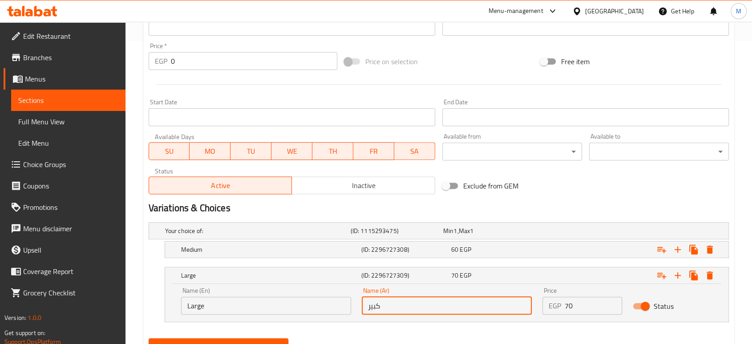
scroll to position [343, 0]
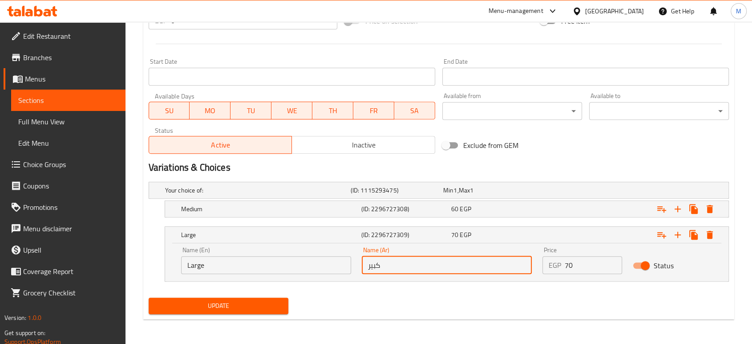
type input "كبير"
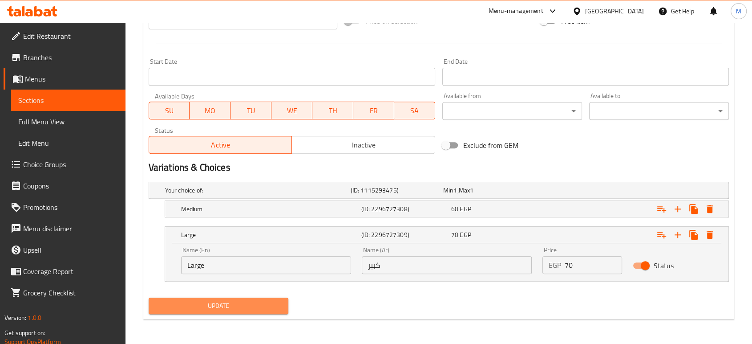
click at [264, 300] on span "Update" at bounding box center [218, 305] width 125 height 11
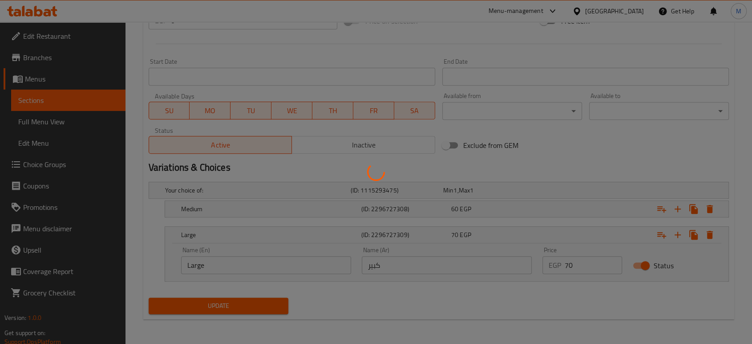
click at [43, 126] on div at bounding box center [376, 172] width 752 height 344
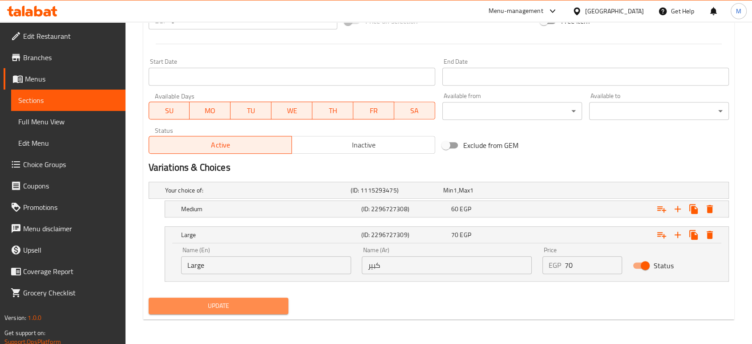
click at [199, 300] on span "Update" at bounding box center [218, 305] width 125 height 11
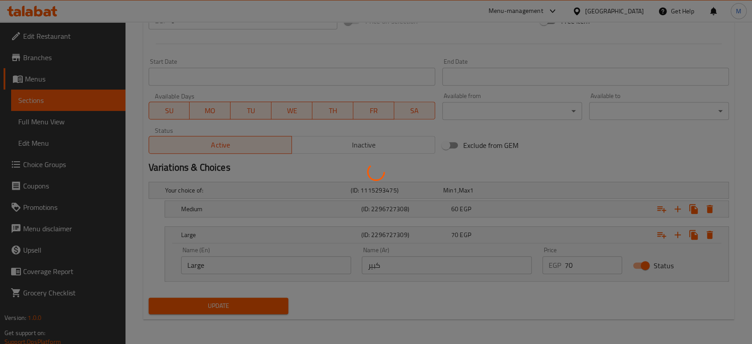
click at [54, 115] on div at bounding box center [376, 172] width 752 height 344
click at [53, 124] on div at bounding box center [376, 172] width 752 height 344
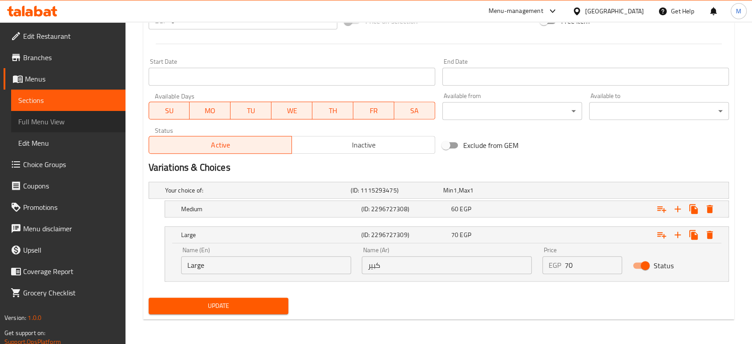
click at [78, 123] on span "Full Menu View" at bounding box center [68, 121] width 100 height 11
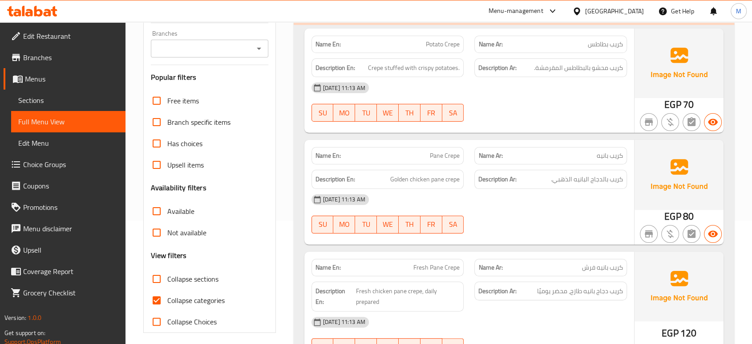
scroll to position [9595, 0]
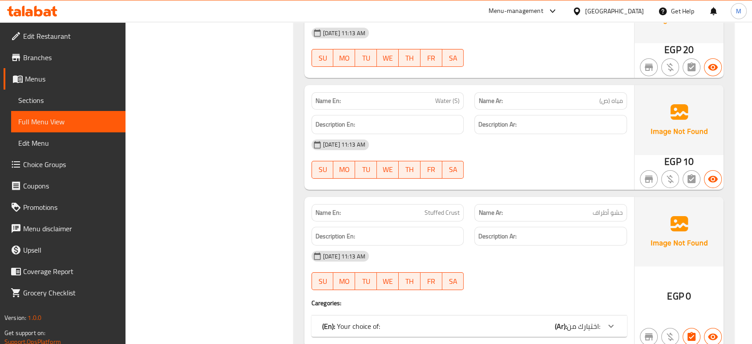
scroll to position [9872, 0]
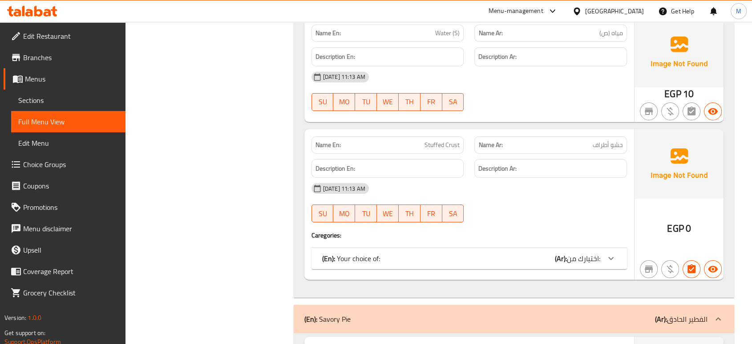
click at [444, 247] on div "(En): Your choice of: (Ar): اختيارك من:" at bounding box center [468, 257] width 315 height 21
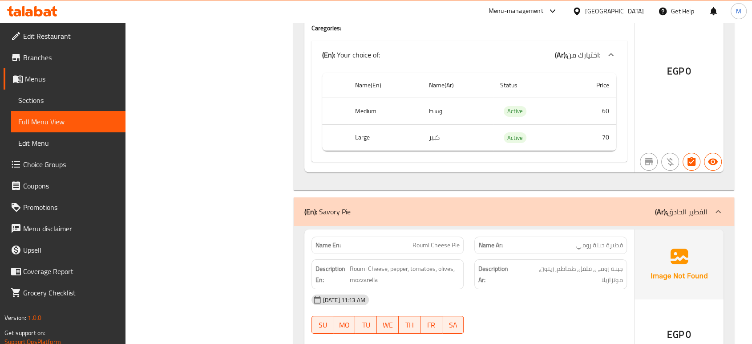
scroll to position [10090, 0]
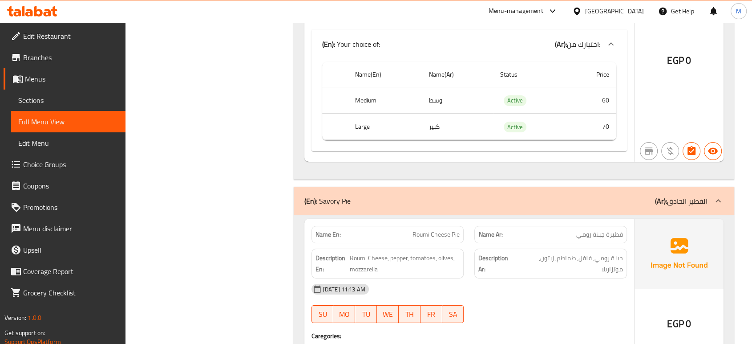
click at [580, 290] on div "16-09-2025 11:13 AM SU MO TU WE TH FR SA" at bounding box center [469, 303] width 326 height 50
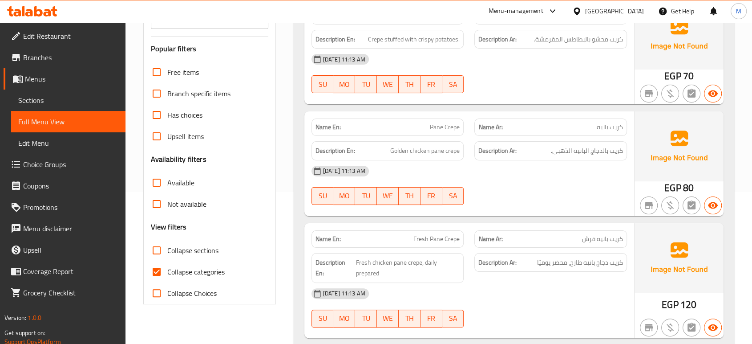
scroll to position [171, 0]
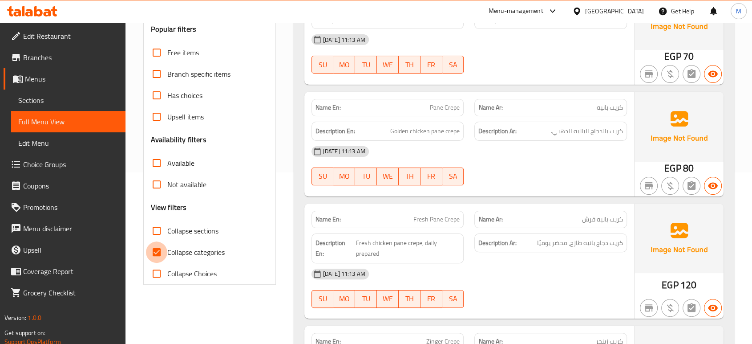
click at [151, 252] on input "Collapse categories" at bounding box center [156, 251] width 21 height 21
checkbox input "false"
click at [545, 293] on div "16-09-2025 11:13 AM SU MO TU WE TH FR SA" at bounding box center [469, 288] width 326 height 50
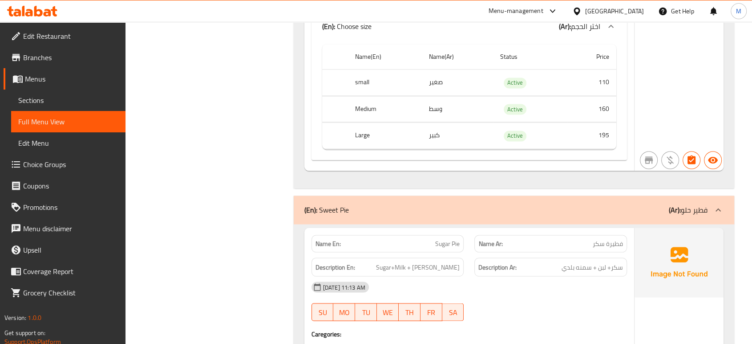
scroll to position [10110, 0]
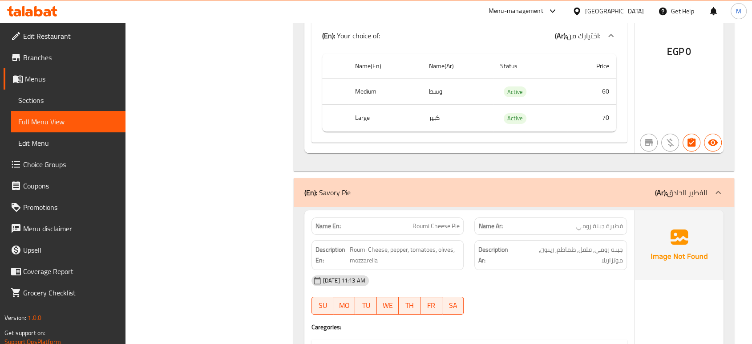
click at [517, 270] on div "16-09-2025 11:13 AM" at bounding box center [469, 280] width 326 height 21
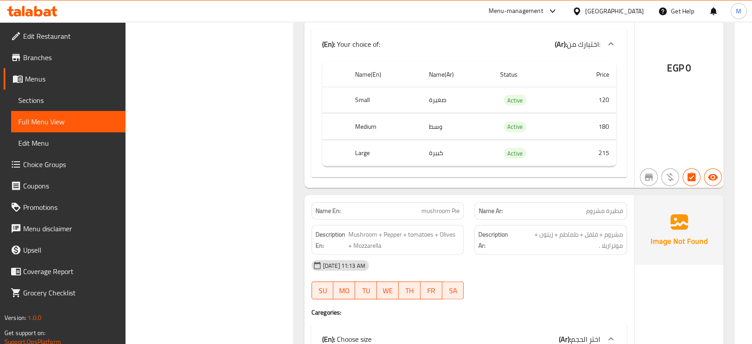
scroll to position [13381, 0]
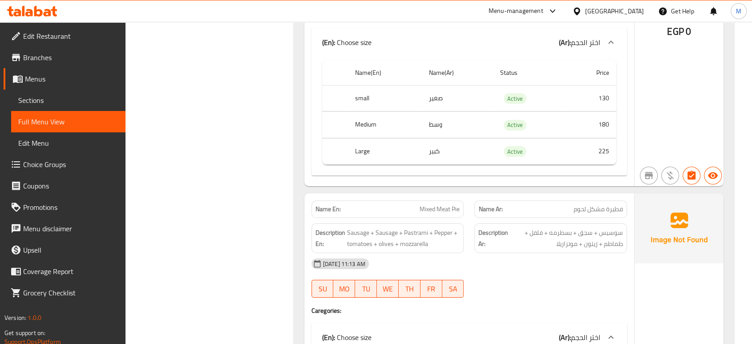
click at [556, 253] on div "16-09-2025 11:13 AM" at bounding box center [469, 263] width 326 height 21
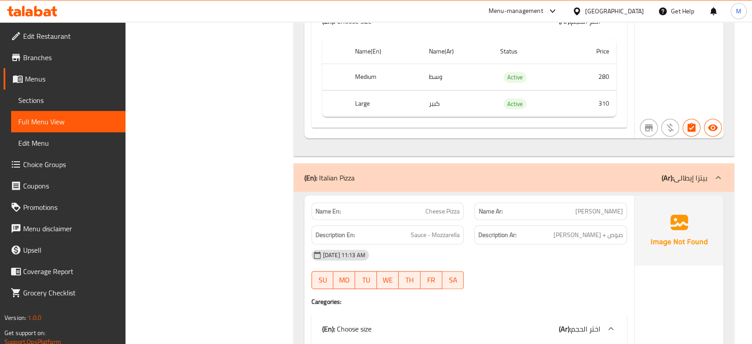
scroll to position [22417, 0]
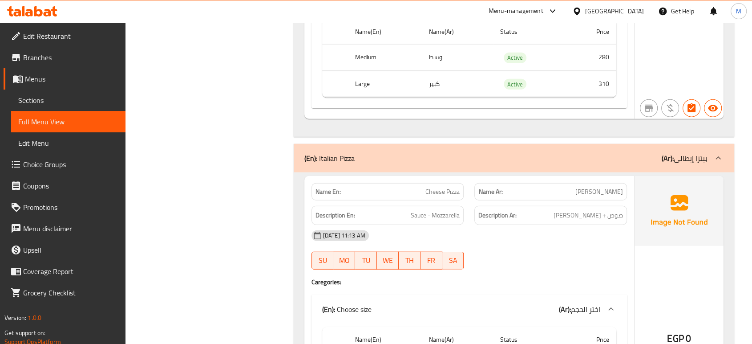
click at [409, 187] on p "Name En: Cheese Pizza" at bounding box center [387, 191] width 145 height 9
copy span "Cheese Pizza"
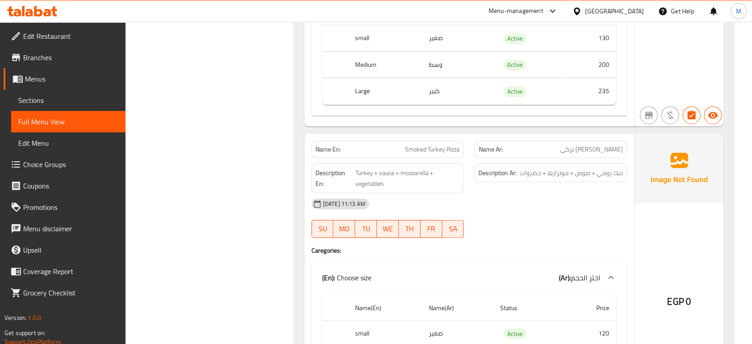
scroll to position [25970, 0]
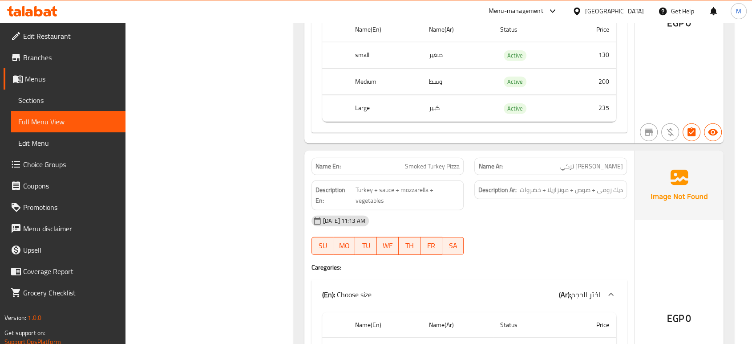
click at [416, 162] on span "Smoked Turkey Pizza" at bounding box center [432, 166] width 55 height 9
copy span "Smoked Turkey Pizza"
click at [64, 102] on span "Sections" at bounding box center [68, 100] width 100 height 11
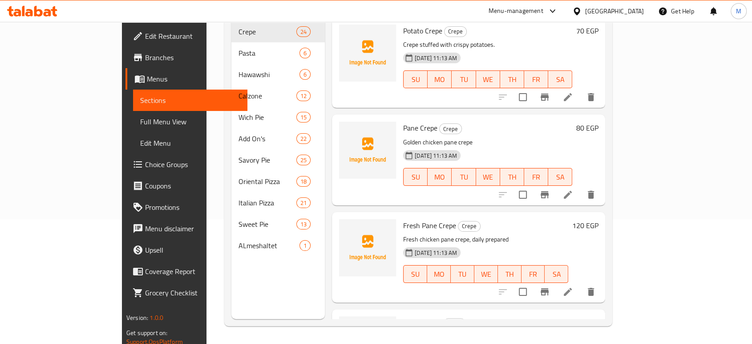
scroll to position [125, 0]
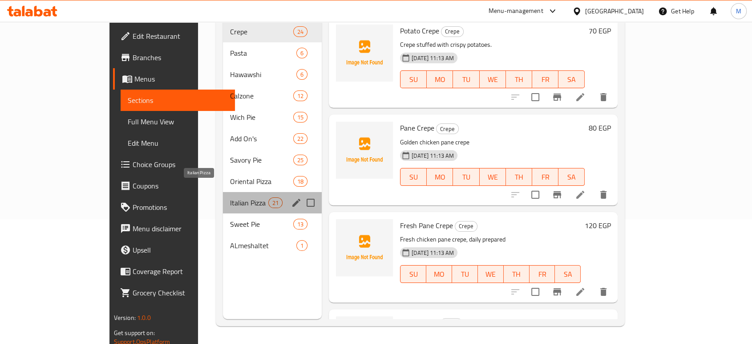
click at [230, 197] on span "Italian Pizza" at bounding box center [249, 202] width 38 height 11
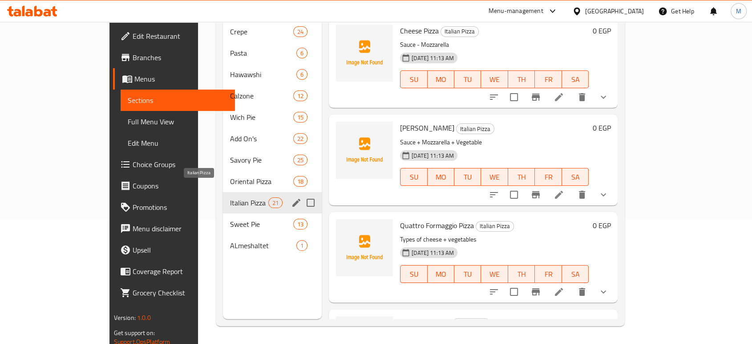
scroll to position [1037, 0]
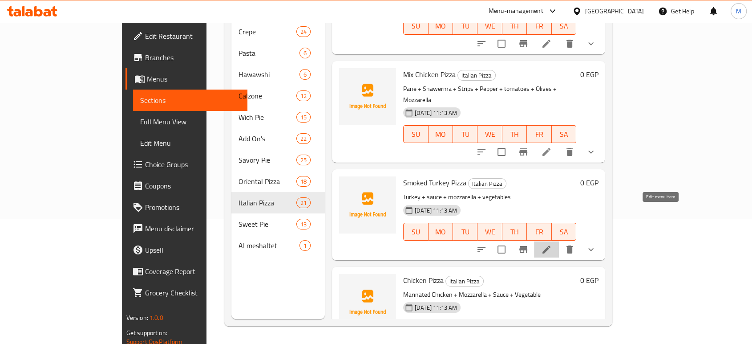
click at [552, 244] on icon at bounding box center [546, 249] width 11 height 11
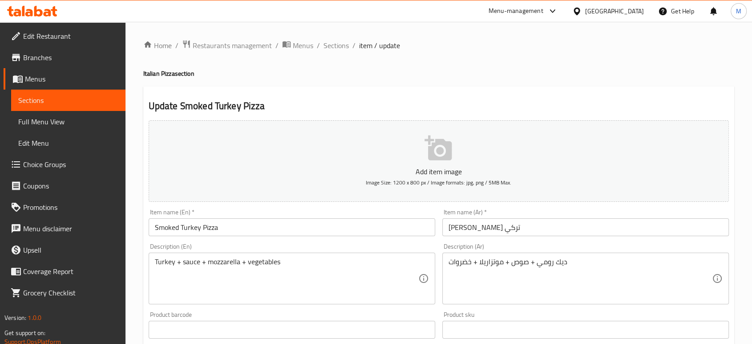
scroll to position [300, 0]
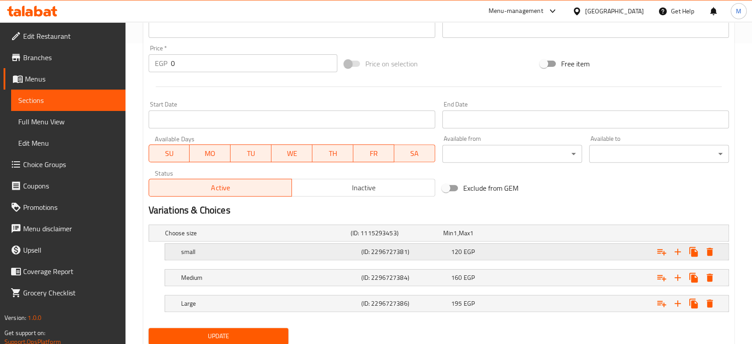
click at [527, 247] on div "120 EGP" at bounding box center [494, 251] width 86 height 9
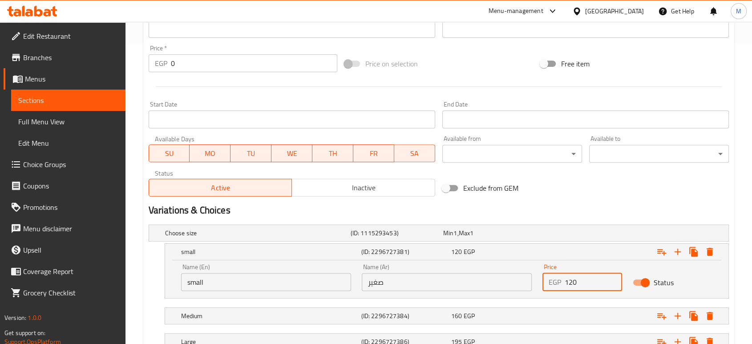
click at [582, 287] on input "120" at bounding box center [593, 282] width 57 height 18
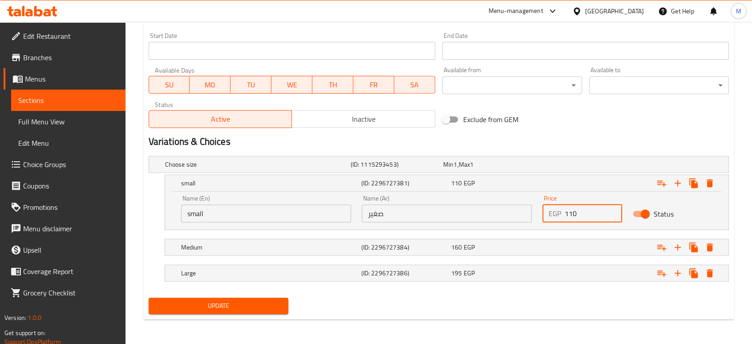
type input "110"
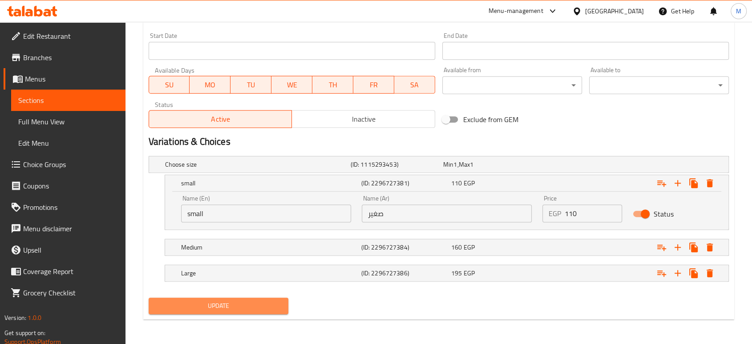
click at [273, 300] on span "Update" at bounding box center [218, 305] width 125 height 11
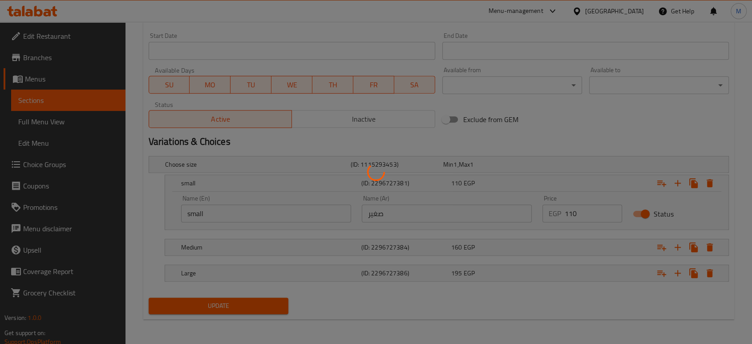
click at [64, 123] on div at bounding box center [376, 172] width 752 height 344
click at [60, 123] on div at bounding box center [376, 172] width 752 height 344
click at [26, 120] on div at bounding box center [376, 172] width 752 height 344
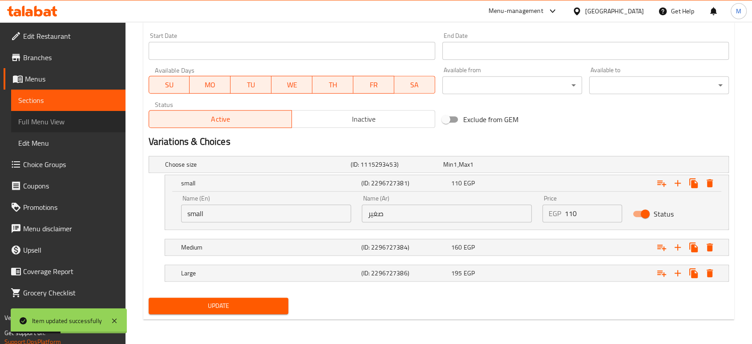
click at [68, 125] on span "Full Menu View" at bounding box center [68, 121] width 100 height 11
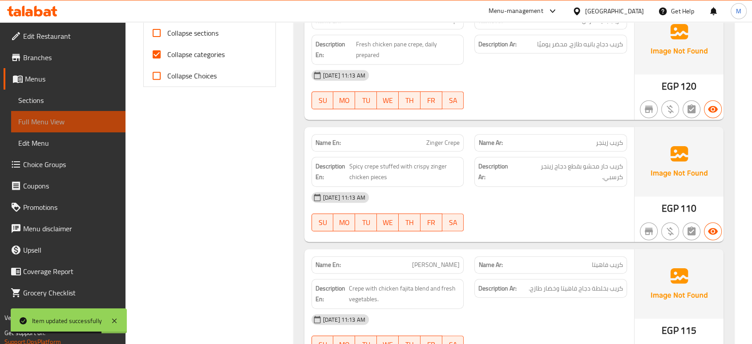
click at [68, 125] on span "Full Menu View" at bounding box center [68, 121] width 100 height 11
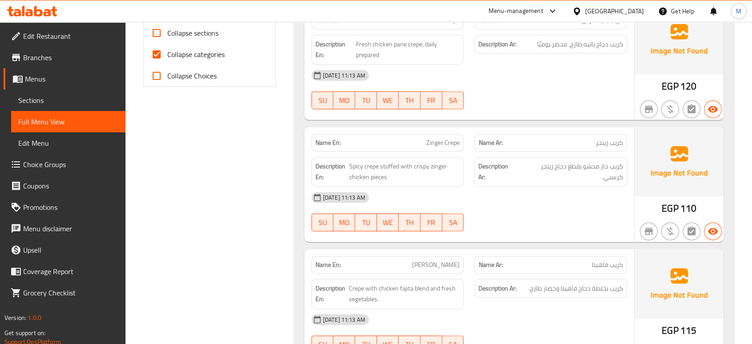
scroll to position [19360, 0]
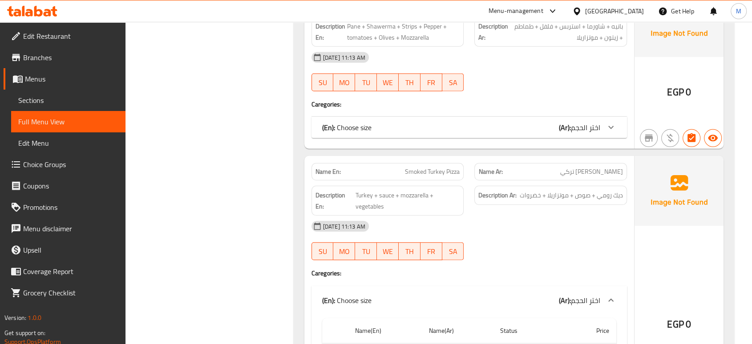
scroll to position [19459, 0]
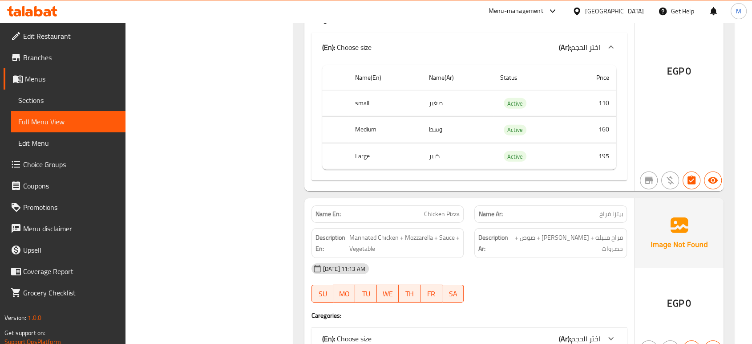
scroll to position [19696, 0]
click at [410, 332] on div "(En): Choose size (Ar): اختر الحجم" at bounding box center [461, 337] width 278 height 11
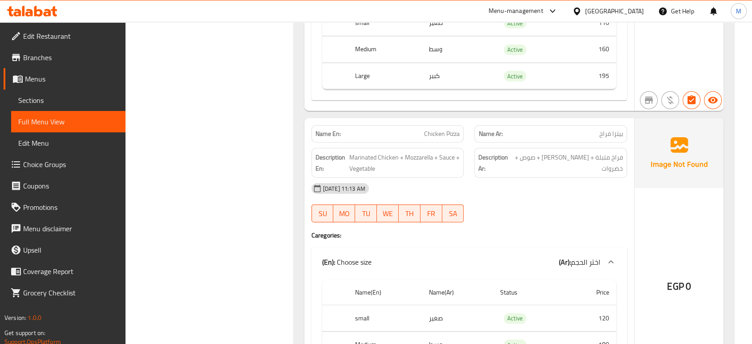
scroll to position [19775, 0]
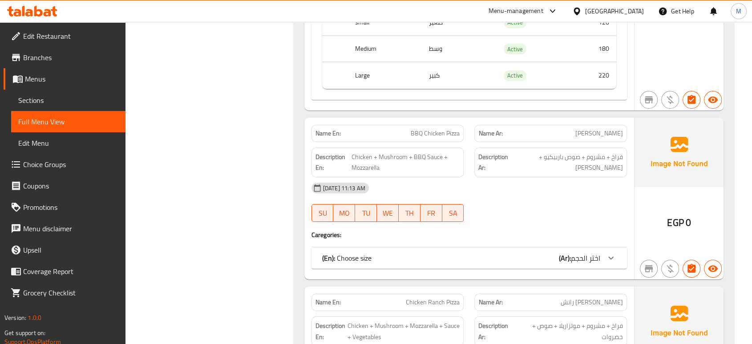
scroll to position [20072, 0]
click at [390, 251] on div "(En): Choose size (Ar): اختر الحجم" at bounding box center [461, 256] width 278 height 11
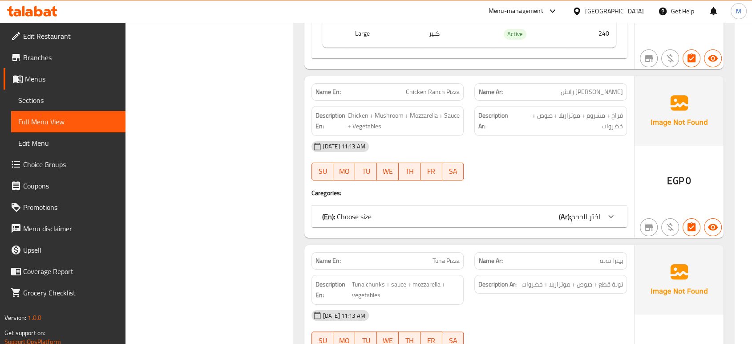
scroll to position [20408, 0]
click at [471, 210] on div "(En): Choose size (Ar): اختر الحجم" at bounding box center [461, 215] width 278 height 11
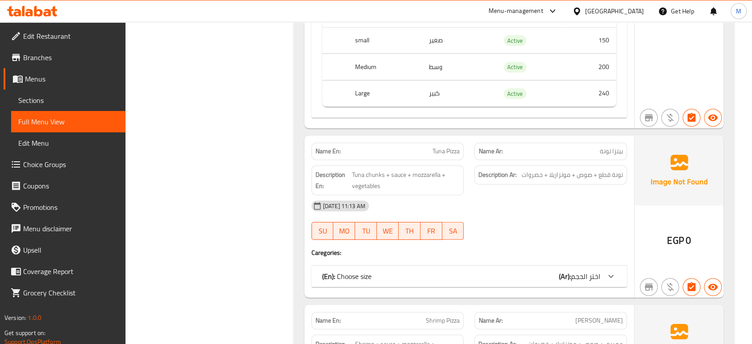
scroll to position [20665, 0]
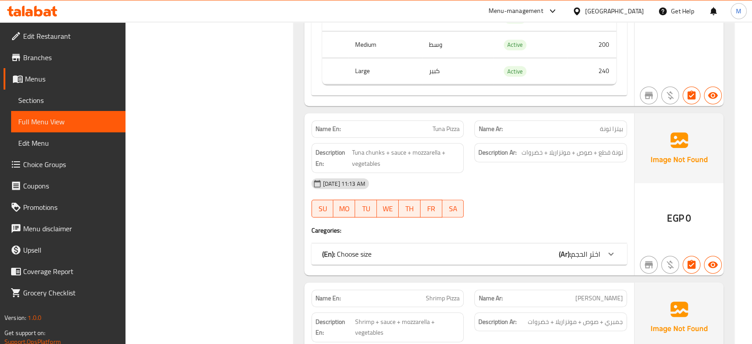
click at [493, 248] on div "(En): Choose size (Ar): اختر الحجم" at bounding box center [461, 253] width 278 height 11
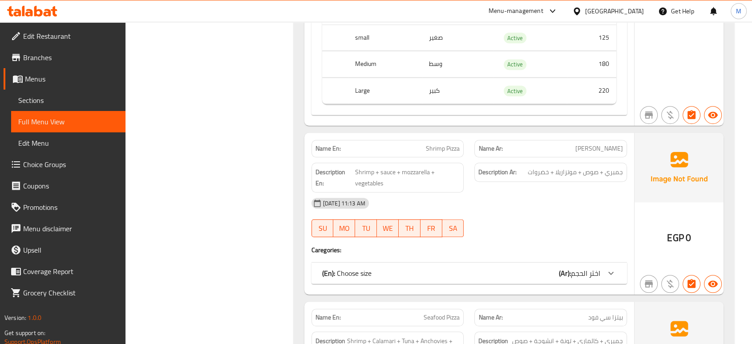
scroll to position [20942, 0]
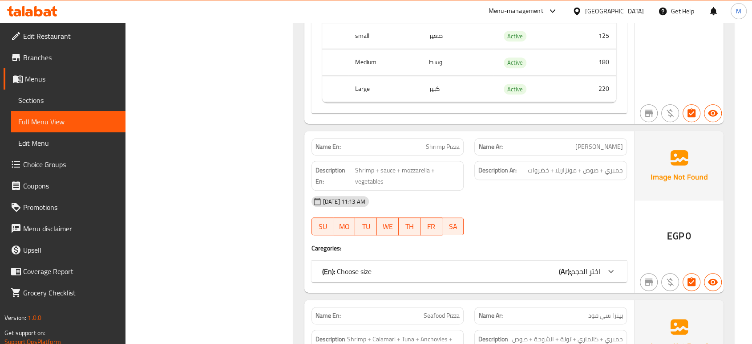
click at [499, 266] on div "(En): Choose size (Ar): اختر الحجم" at bounding box center [461, 271] width 278 height 11
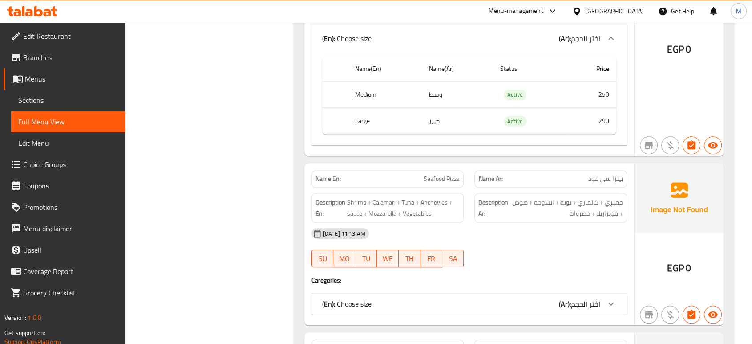
scroll to position [21180, 0]
click at [548, 297] on div "(En): Choose size (Ar): اختر الحجم" at bounding box center [461, 302] width 278 height 11
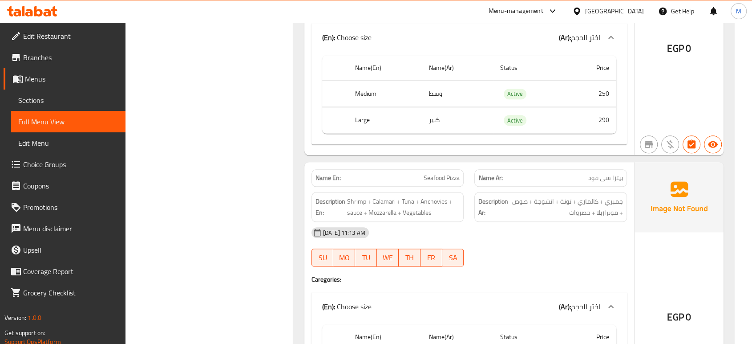
click at [520, 275] on h4 "Caregories:" at bounding box center [468, 279] width 315 height 9
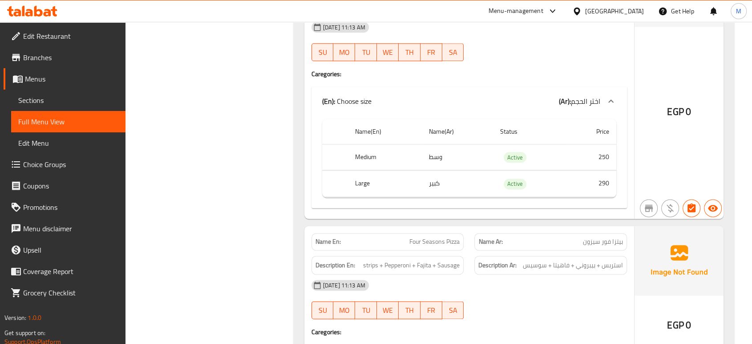
scroll to position [21397, 0]
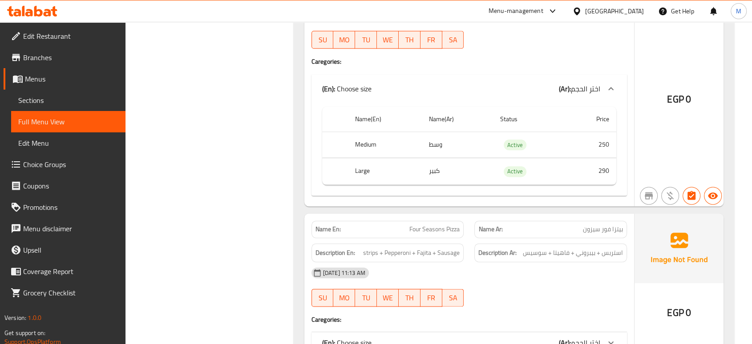
click at [536, 332] on div "(En): Choose size (Ar): اختر الحجم" at bounding box center [468, 342] width 315 height 21
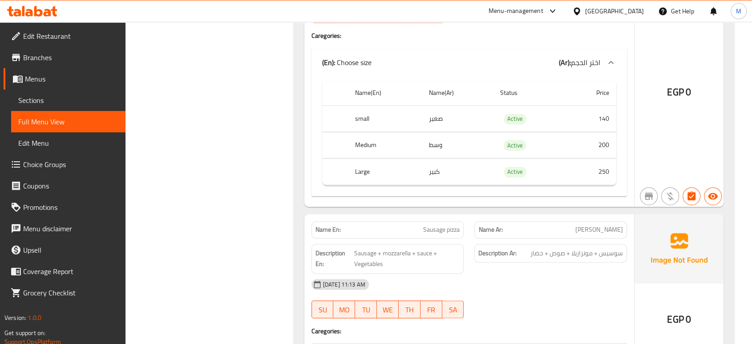
scroll to position [21701, 0]
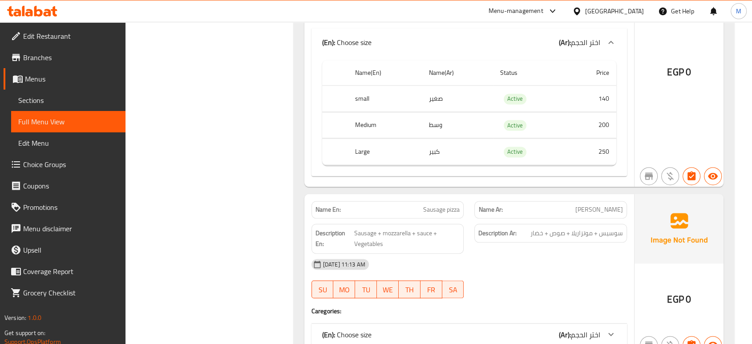
click at [542, 328] on div "(En): Choose size (Ar): اختر الحجم" at bounding box center [461, 333] width 278 height 11
click at [509, 253] on div "16-09-2025 11:13 AM SU MO TU WE TH FR SA" at bounding box center [469, 278] width 326 height 50
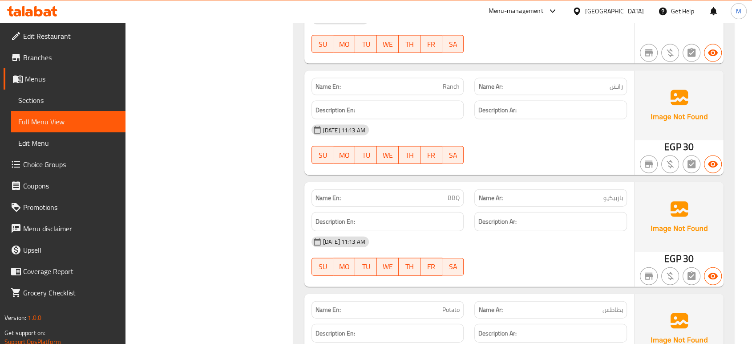
scroll to position [19953, 0]
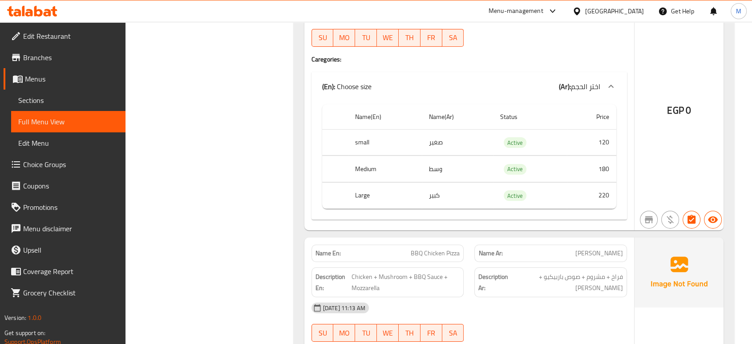
click at [560, 297] on div "16-09-2025 11:13 AM" at bounding box center [469, 307] width 326 height 21
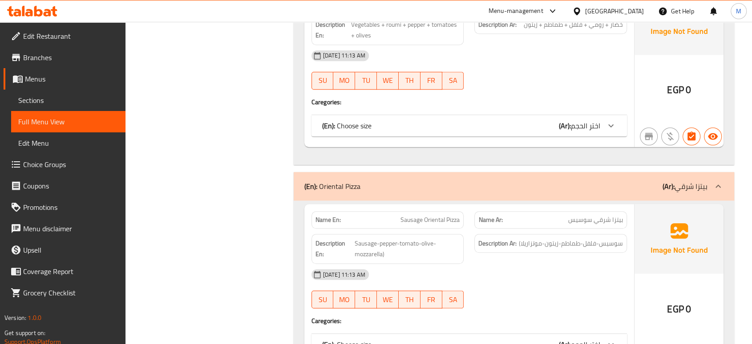
scroll to position [14304, 0]
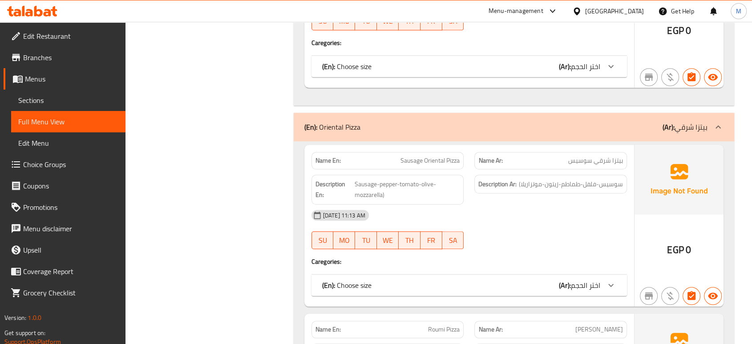
scroll to position [14363, 0]
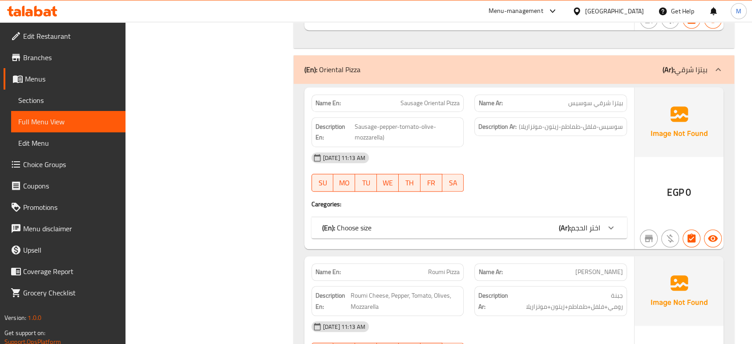
scroll to position [14403, 0]
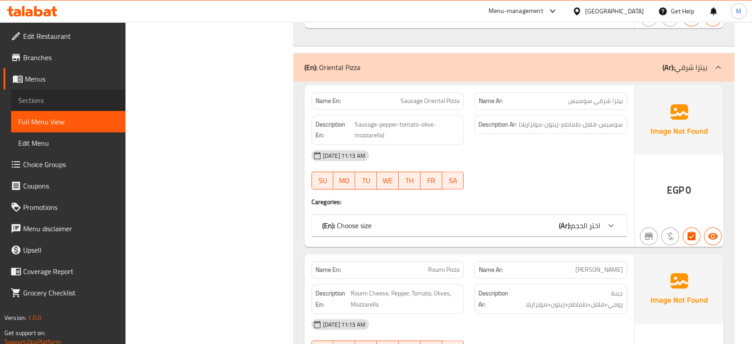
click at [50, 96] on span "Sections" at bounding box center [68, 100] width 100 height 11
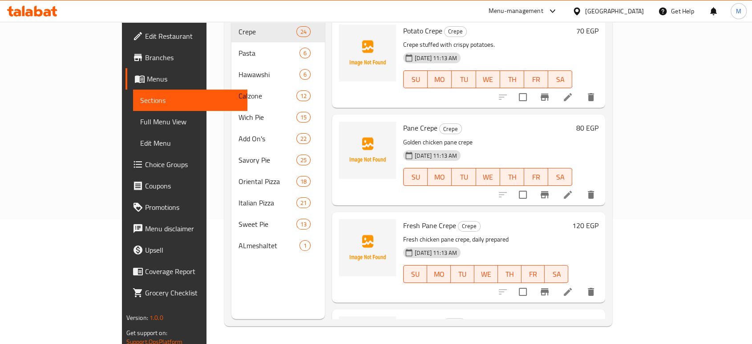
scroll to position [125, 0]
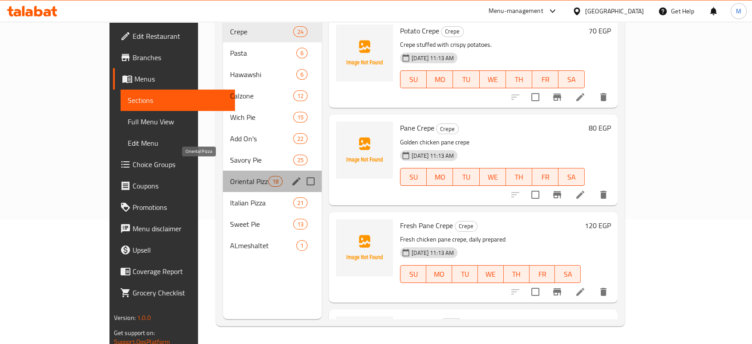
click at [230, 176] on span "Oriental Pizza" at bounding box center [249, 181] width 38 height 11
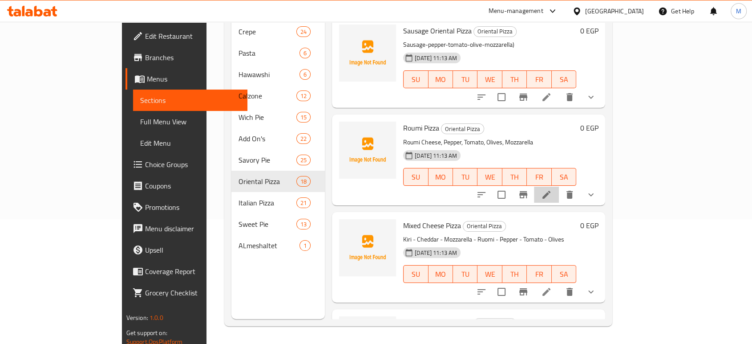
click at [559, 186] on li at bounding box center [546, 194] width 25 height 16
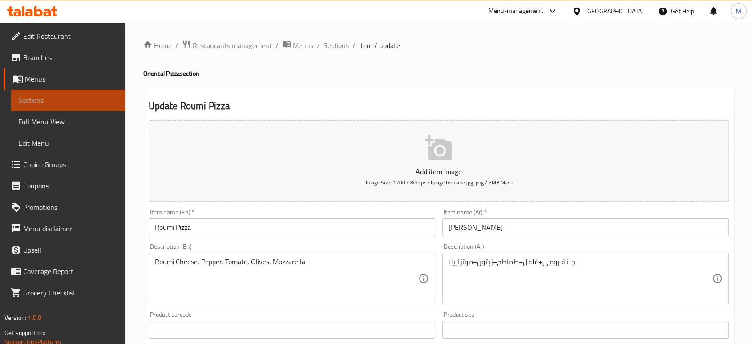
click at [94, 102] on span "Sections" at bounding box center [68, 100] width 100 height 11
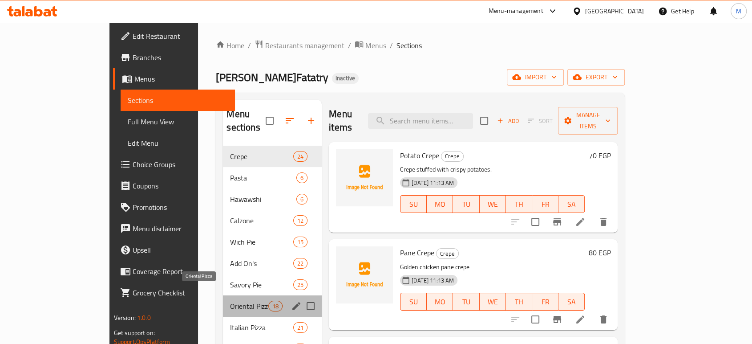
click at [230, 300] on span "Oriental Pizza" at bounding box center [249, 305] width 38 height 11
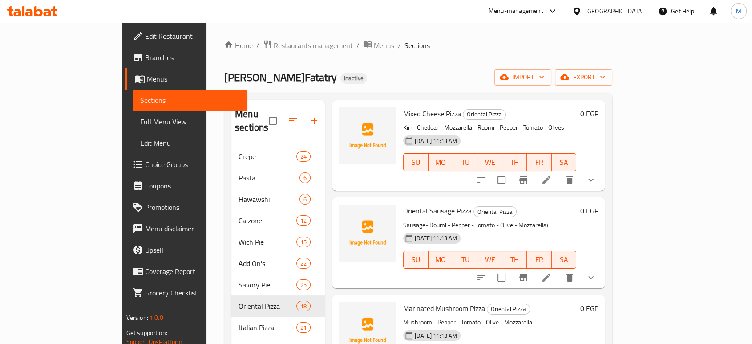
scroll to position [210, 0]
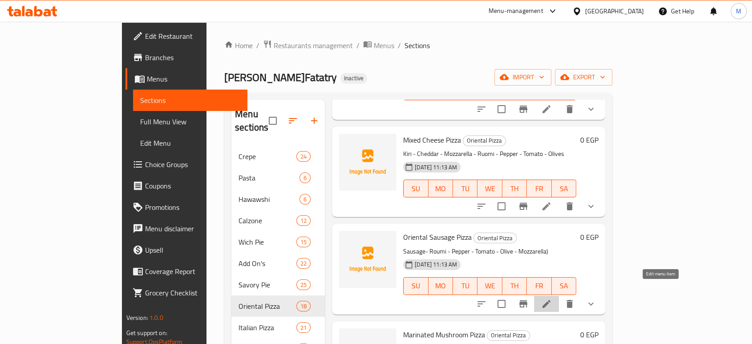
click at [552, 298] on icon at bounding box center [546, 303] width 11 height 11
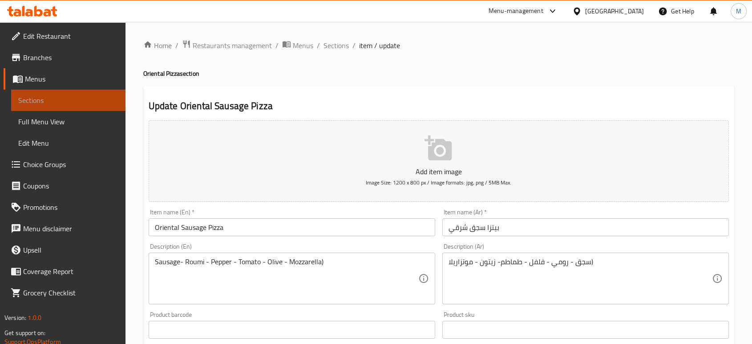
click at [85, 93] on link "Sections" at bounding box center [68, 99] width 114 height 21
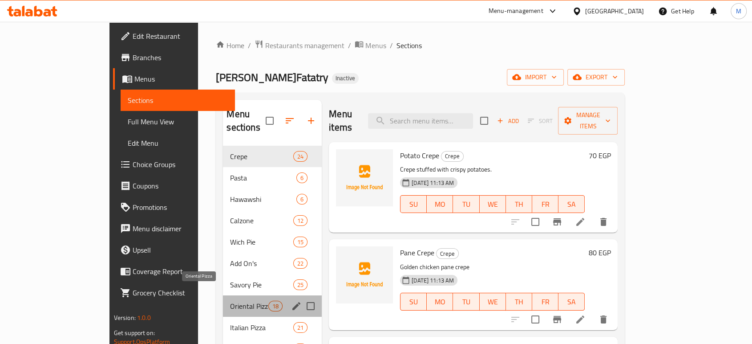
click at [230, 300] on span "Oriental Pizza" at bounding box center [249, 305] width 38 height 11
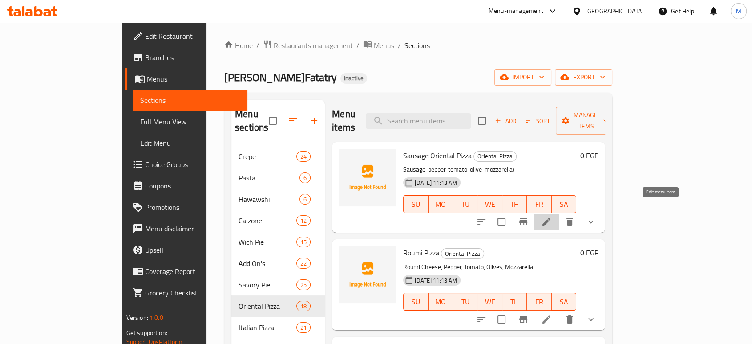
click at [550, 218] on icon at bounding box center [546, 222] width 8 height 8
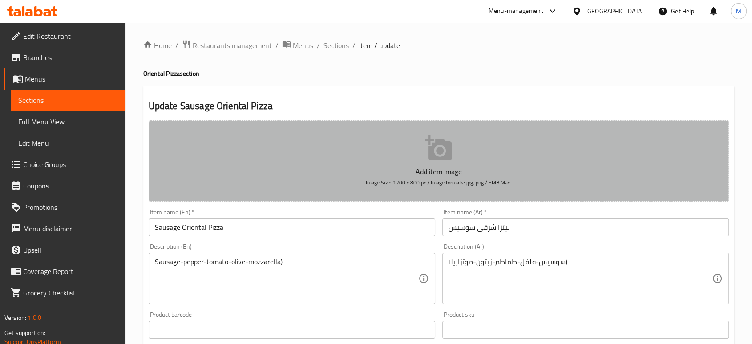
click at [350, 163] on button "Add item image Image Size: 1200 x 800 px / Image formats: jpg, png / 5MB Max." at bounding box center [439, 160] width 580 height 81
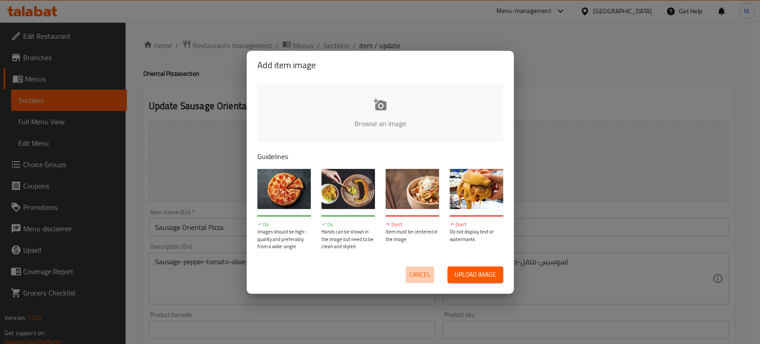
click at [427, 270] on span "Cancel" at bounding box center [419, 274] width 21 height 11
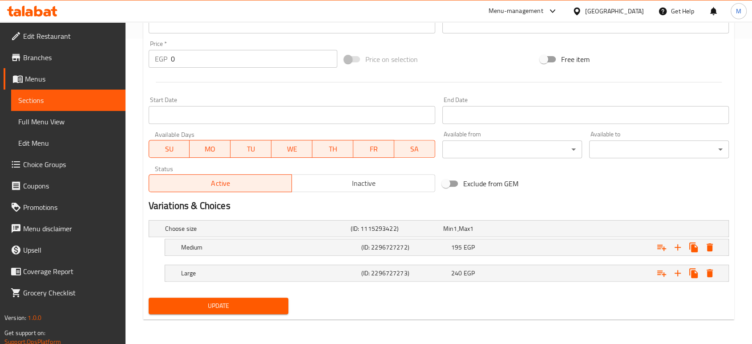
scroll to position [4, 0]
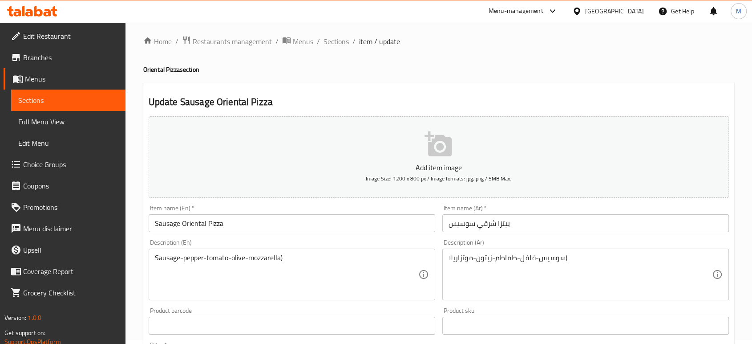
click at [488, 224] on input "بيتزا شرقي سوسيس" at bounding box center [585, 223] width 287 height 18
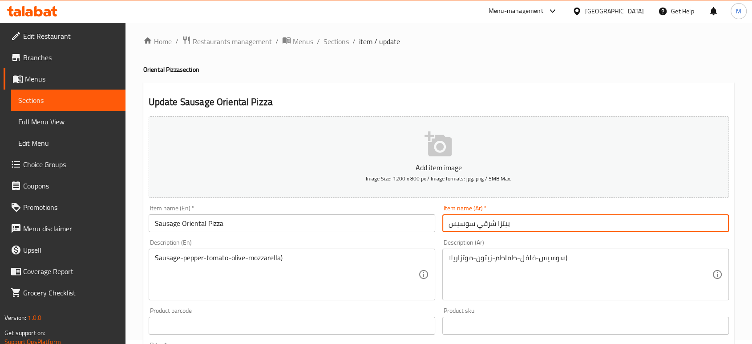
click at [488, 224] on input "بيتزا شرقي سوسيس" at bounding box center [585, 223] width 287 height 18
type input "بيتزا سوسيس"
click at [189, 227] on input "Sausage Oriental Pizza" at bounding box center [292, 223] width 287 height 18
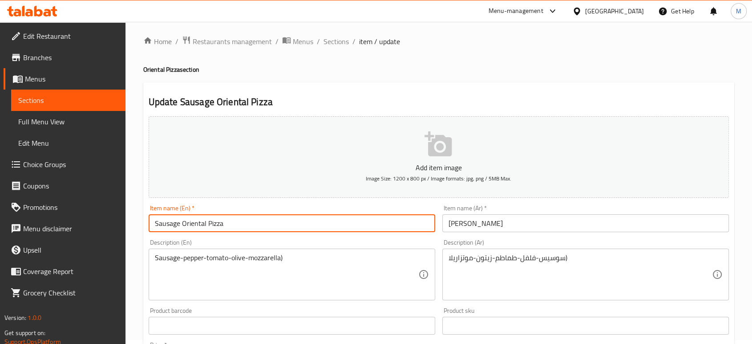
click at [189, 227] on input "Sausage Oriental Pizza" at bounding box center [292, 223] width 287 height 18
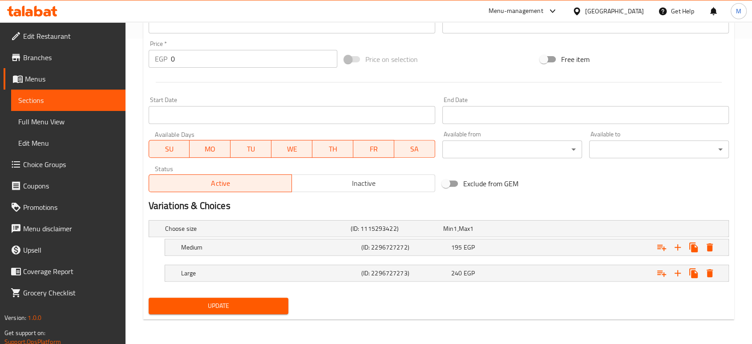
type input "Sausage Pizza"
click at [274, 307] on span "Update" at bounding box center [218, 305] width 125 height 11
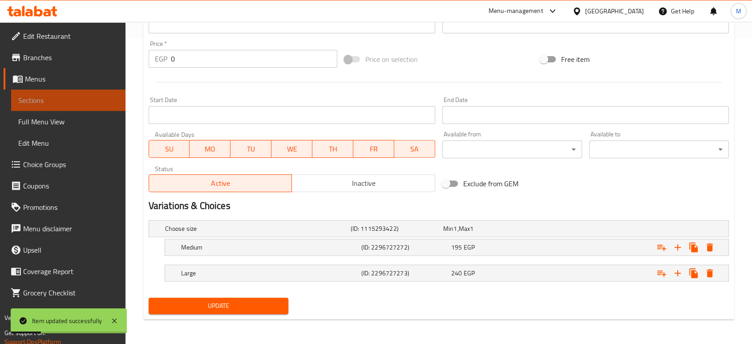
click at [73, 101] on span "Sections" at bounding box center [68, 100] width 100 height 11
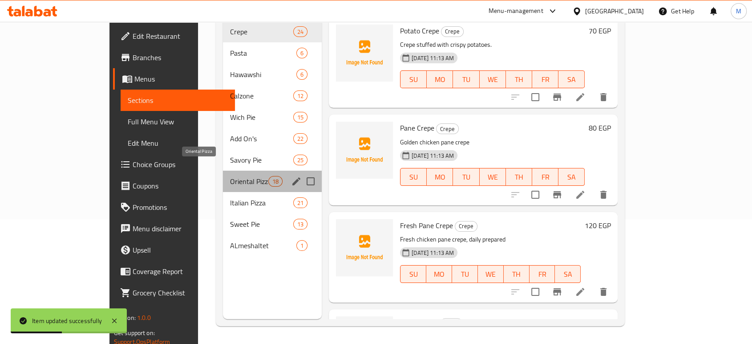
click at [230, 176] on span "Oriental Pizza" at bounding box center [249, 181] width 38 height 11
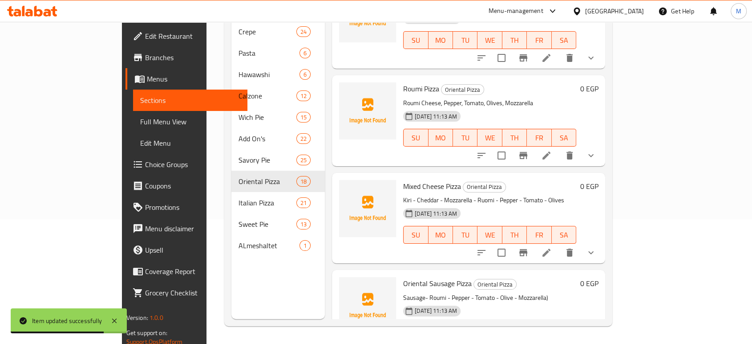
scroll to position [59, 0]
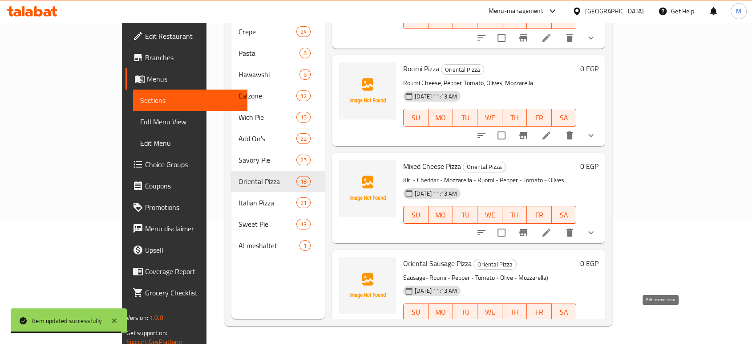
click at [550, 326] on icon at bounding box center [546, 330] width 8 height 8
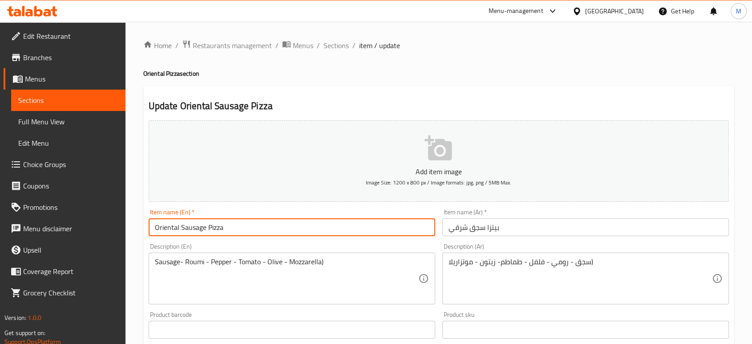
click at [167, 222] on input "Oriental Sausage Pizza" at bounding box center [292, 227] width 287 height 18
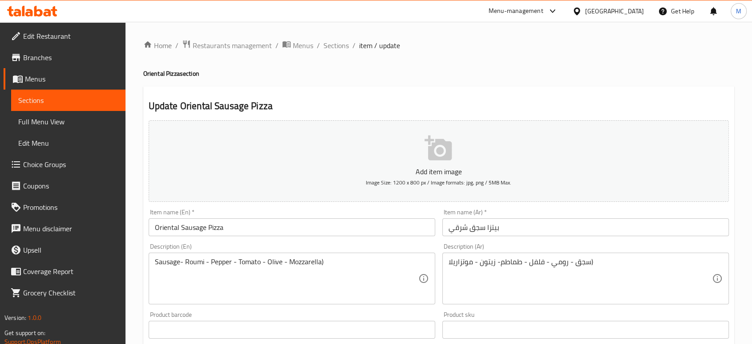
click at [154, 264] on div "Sausage- Roumi - Pepper - Tomato - Olive - Mozzarella) Description (En)" at bounding box center [292, 278] width 287 height 52
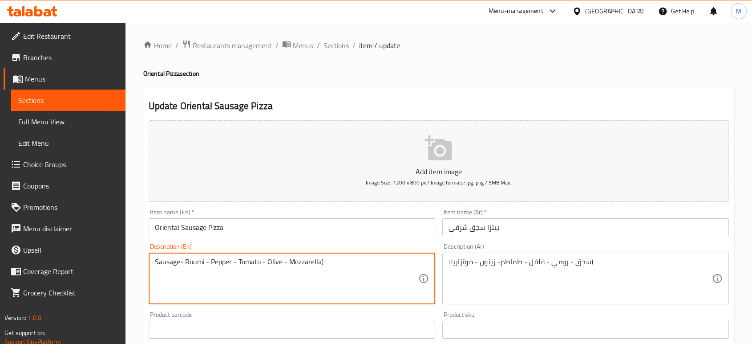
paste textarea "Oriental"
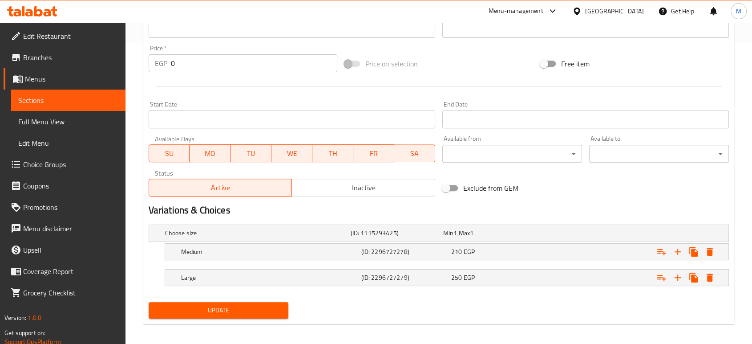
type textarea "Oriental Sausage- Roumi - Pepper - Tomato - Olive - Mozzarella)"
click at [249, 305] on span "Update" at bounding box center [218, 309] width 125 height 11
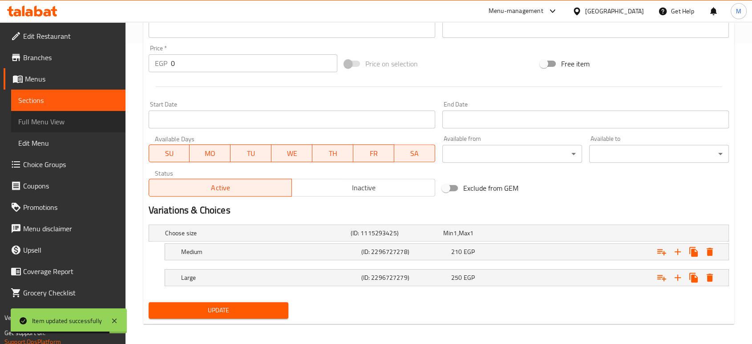
click at [78, 130] on link "Full Menu View" at bounding box center [68, 121] width 114 height 21
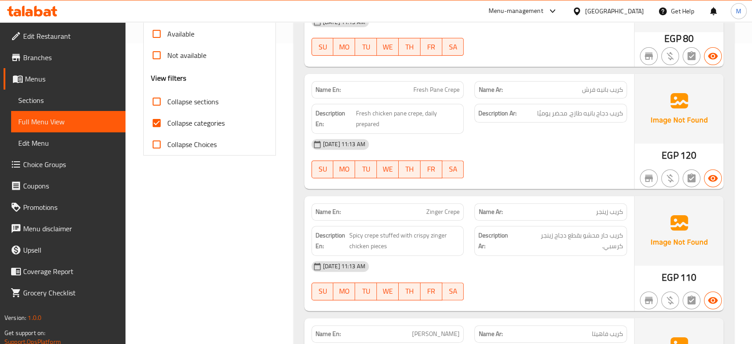
click at [207, 127] on span "Collapse categories" at bounding box center [195, 122] width 57 height 11
click at [167, 127] on input "Collapse categories" at bounding box center [156, 122] width 21 height 21
checkbox input "false"
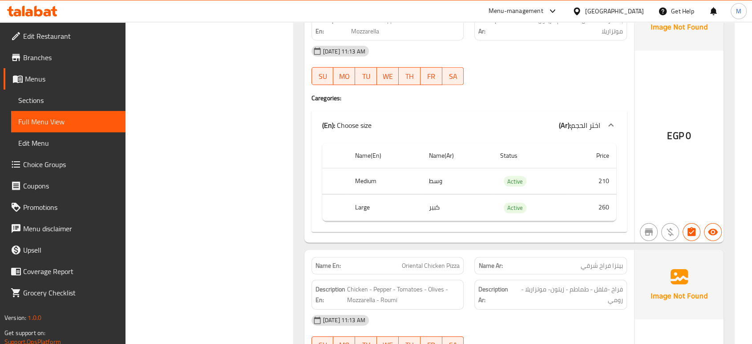
scroll to position [19602, 0]
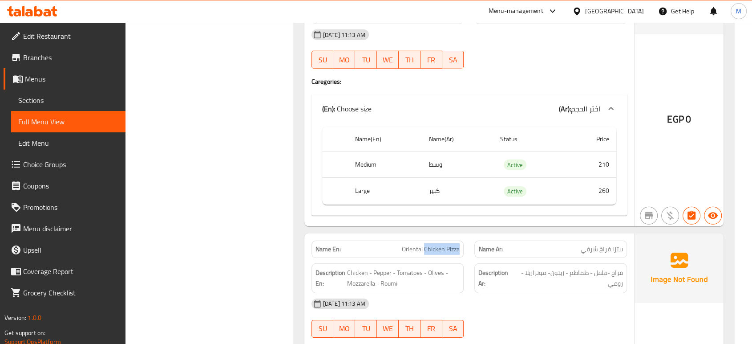
drag, startPoint x: 425, startPoint y: 211, endPoint x: 463, endPoint y: 214, distance: 38.0
click at [463, 240] on div "Name En: Oriental Chicken Pizza" at bounding box center [387, 248] width 153 height 17
copy span "Chicken Pizza"
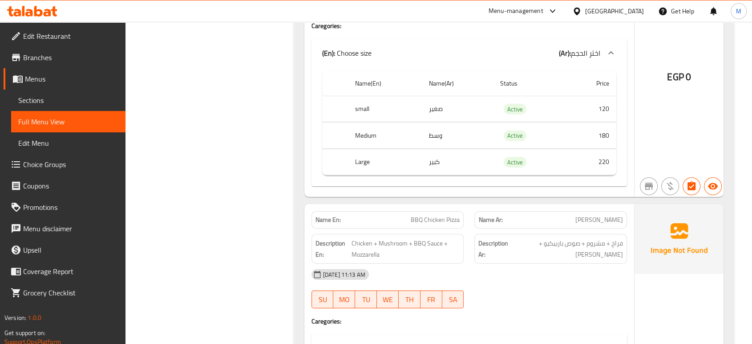
scroll to position [19643, 0]
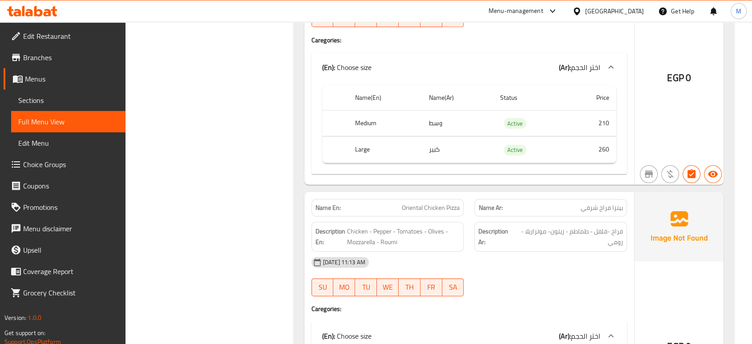
click at [563, 291] on div at bounding box center [550, 296] width 163 height 11
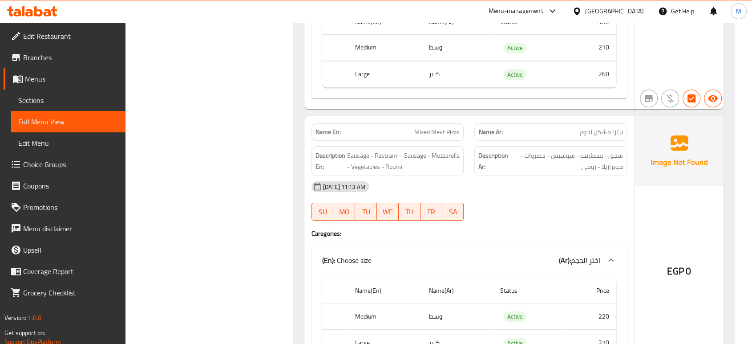
scroll to position [20256, 0]
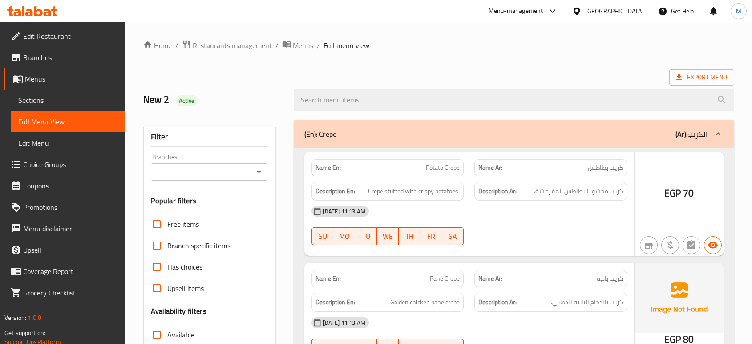
scroll to position [20256, 0]
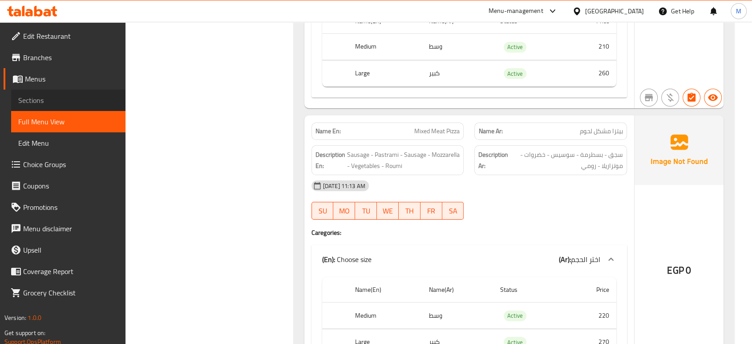
click at [32, 105] on span "Sections" at bounding box center [68, 100] width 100 height 11
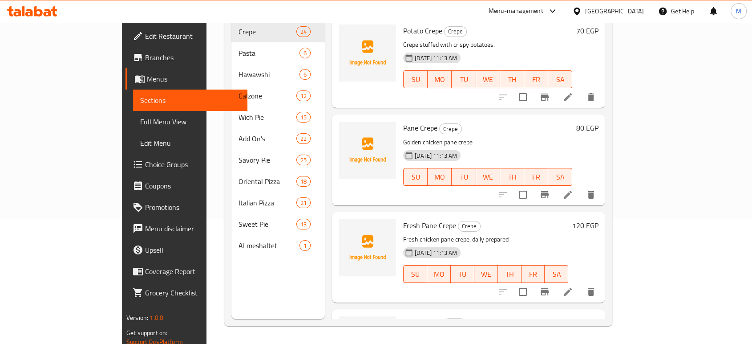
scroll to position [125, 0]
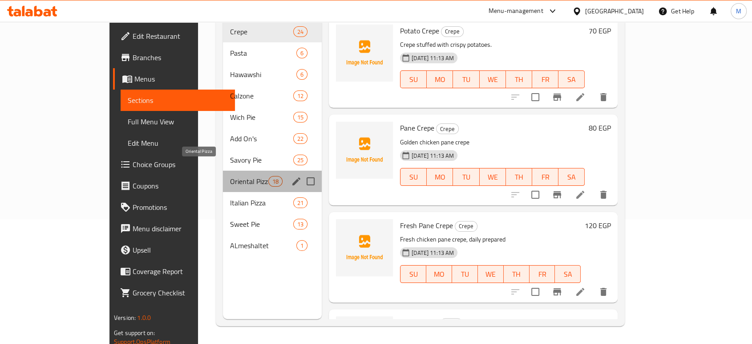
click at [230, 176] on span "Oriental Pizza" at bounding box center [249, 181] width 38 height 11
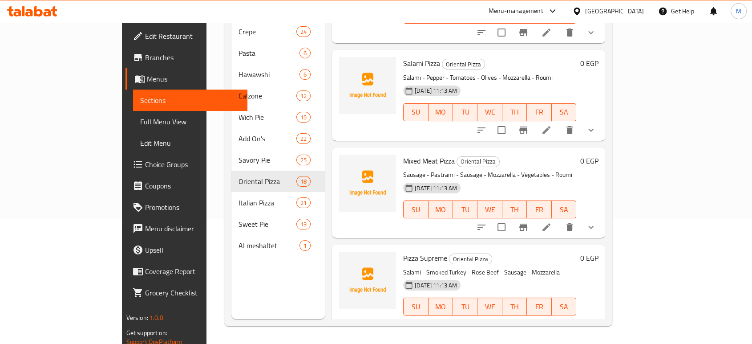
scroll to position [65, 0]
click at [550, 223] on icon at bounding box center [546, 227] width 8 height 8
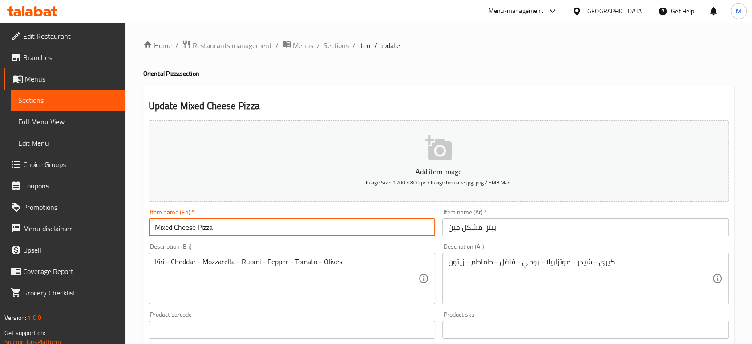
click at [173, 229] on input "Mixed Cheese Pizza" at bounding box center [292, 227] width 287 height 18
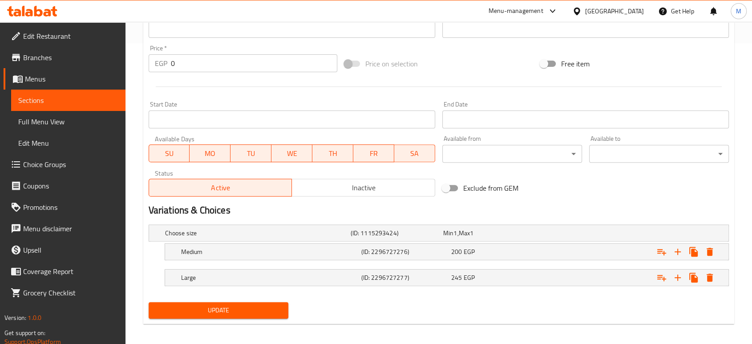
type input "Mix Cheese Pizza"
click at [231, 311] on span "Update" at bounding box center [218, 309] width 125 height 11
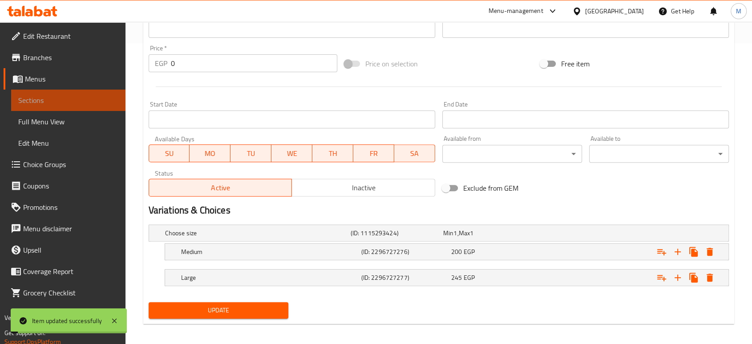
click at [51, 108] on link "Sections" at bounding box center [68, 99] width 114 height 21
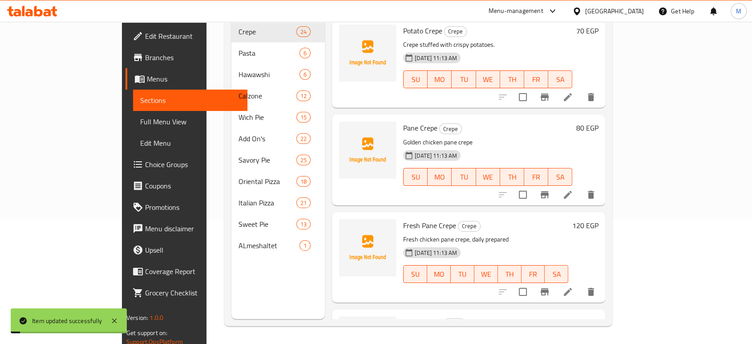
scroll to position [125, 0]
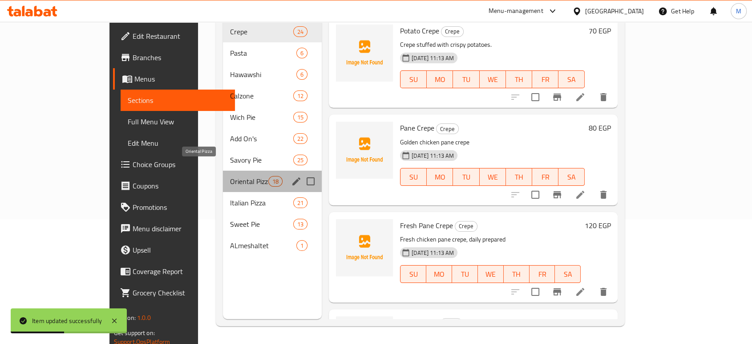
click at [230, 176] on span "Oriental Pizza" at bounding box center [249, 181] width 38 height 11
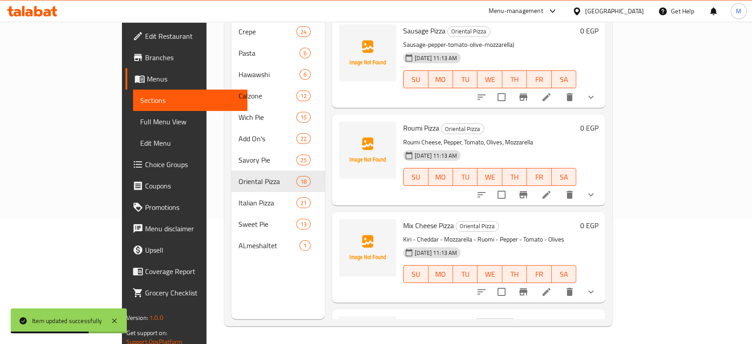
scroll to position [842, 0]
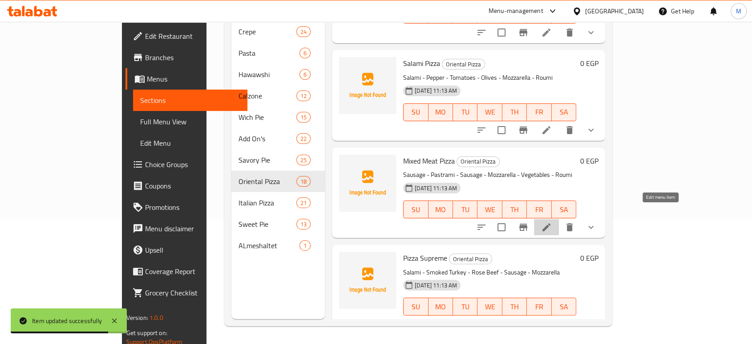
click at [552, 222] on icon at bounding box center [546, 227] width 11 height 11
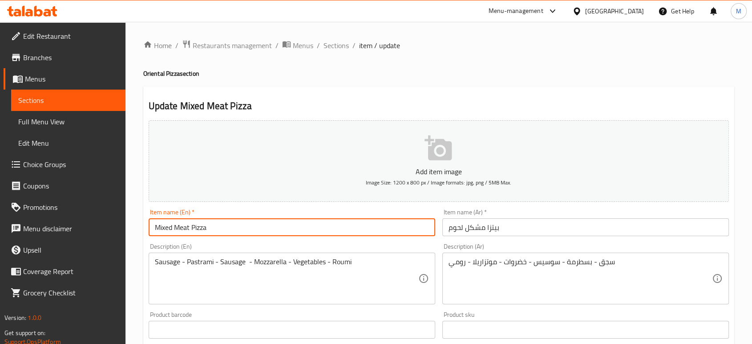
click at [171, 227] on input "Mixed Meat Pizza" at bounding box center [292, 227] width 287 height 18
type input "Mix Meat Pizza"
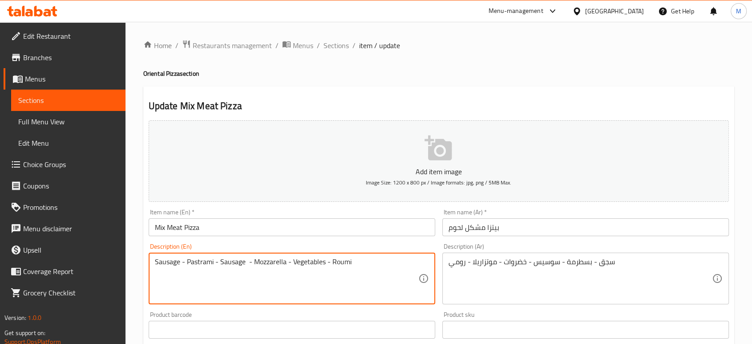
click at [311, 260] on textarea "Sausage - Pastrami - Sausage - Mozzarella - Vegetables - Roumi" at bounding box center [286, 278] width 263 height 42
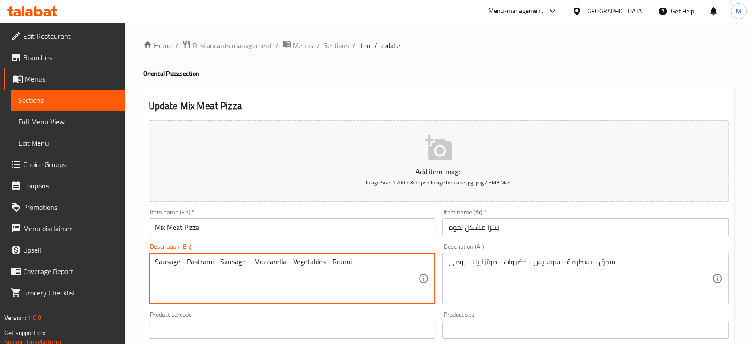
click at [311, 260] on textarea "Sausage - Pastrami - Sausage - Mozzarella - Vegetables - Roumi" at bounding box center [286, 278] width 263 height 42
paste textarea "Vegetables"
click at [311, 260] on textarea "Sausage - Pastrami - Sausage - Vegetables Mozzarella - Roumi" at bounding box center [286, 278] width 263 height 42
click at [155, 262] on textarea "Sausage - Pastrami - Sausage - Vegetables - Mozzarella - Roumi" at bounding box center [286, 278] width 263 height 42
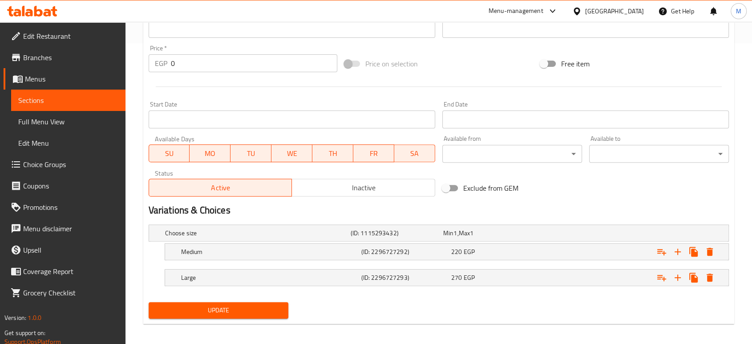
type textarea "oriental Sausage - Pastrami - Sausage - Vegetables - Mozzarella - Roumi"
click at [271, 305] on span "Update" at bounding box center [218, 309] width 125 height 11
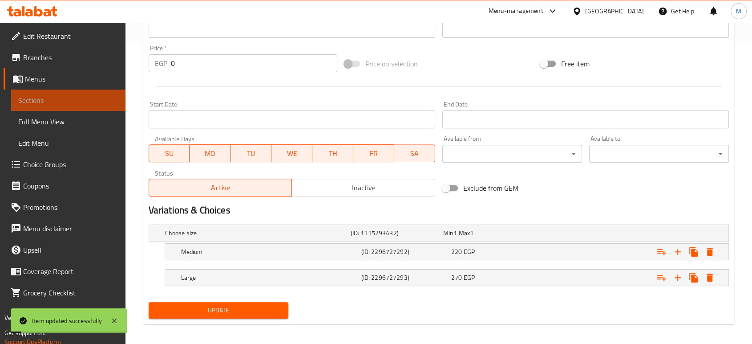
click at [96, 101] on span "Sections" at bounding box center [68, 100] width 100 height 11
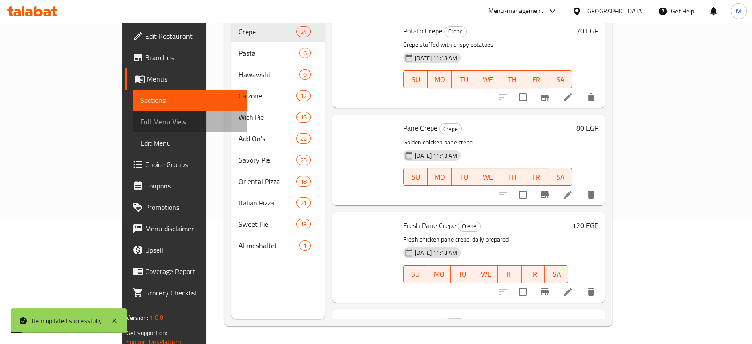
click at [140, 116] on span "Full Menu View" at bounding box center [190, 121] width 100 height 11
click at [140, 125] on span "Full Menu View" at bounding box center [190, 121] width 100 height 11
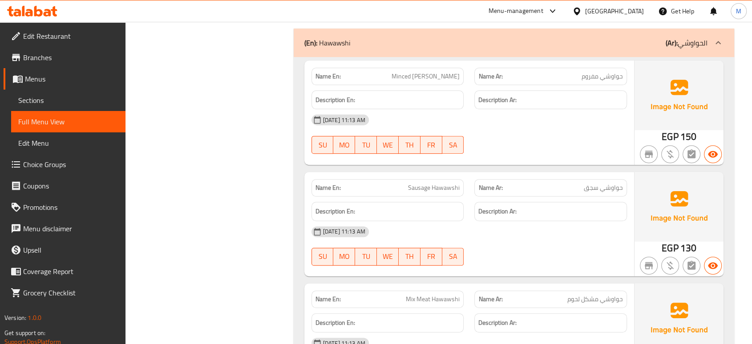
scroll to position [4293, 0]
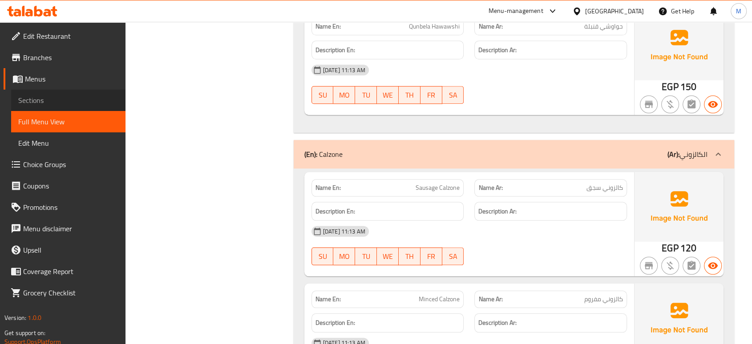
click at [49, 107] on link "Sections" at bounding box center [68, 99] width 114 height 21
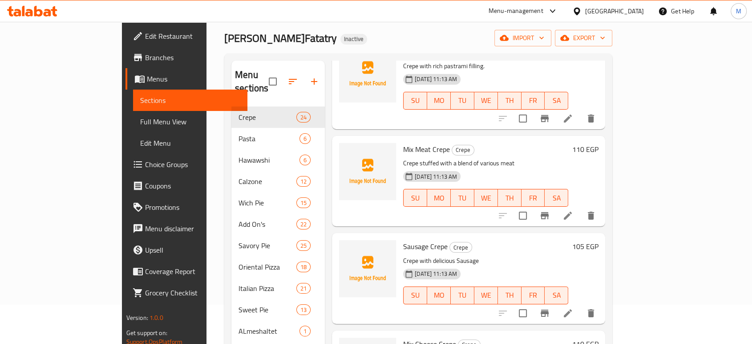
scroll to position [59, 0]
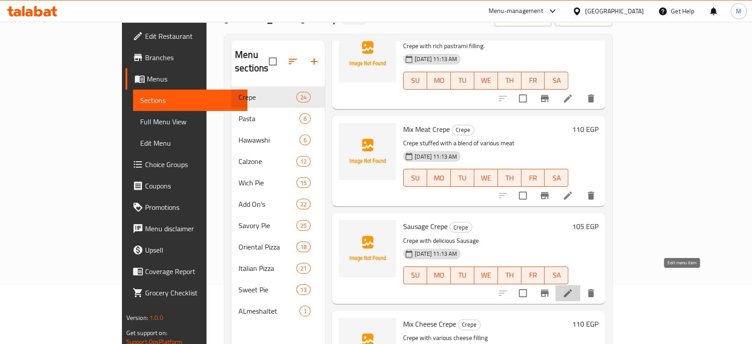
click at [573, 287] on icon at bounding box center [567, 292] width 11 height 11
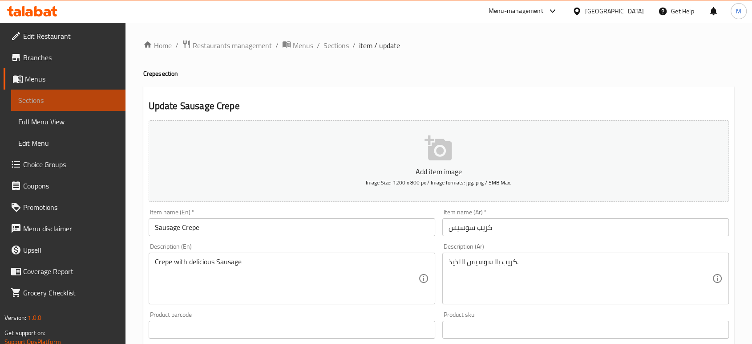
click at [88, 102] on span "Sections" at bounding box center [68, 100] width 100 height 11
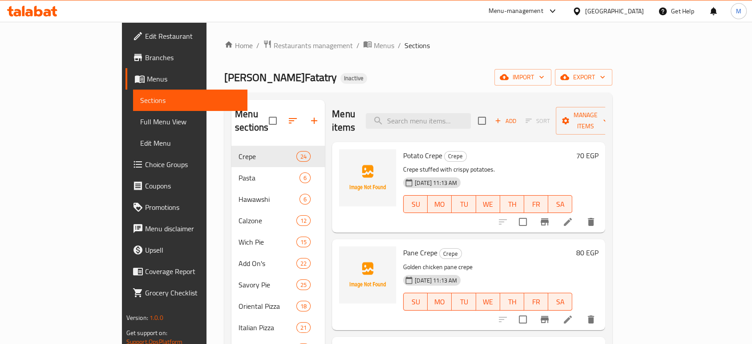
scroll to position [745, 0]
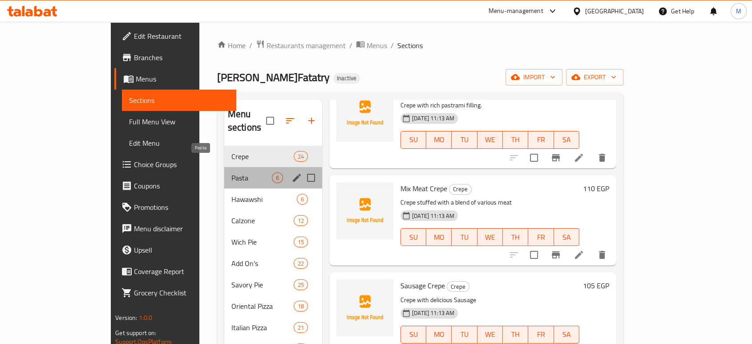
click at [231, 172] on span "Pasta" at bounding box center [251, 177] width 40 height 11
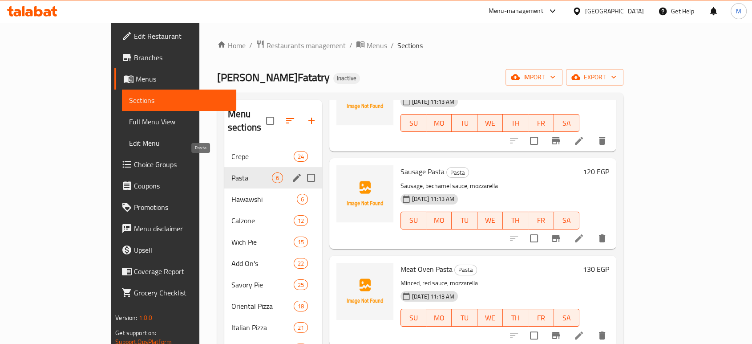
scroll to position [262, 0]
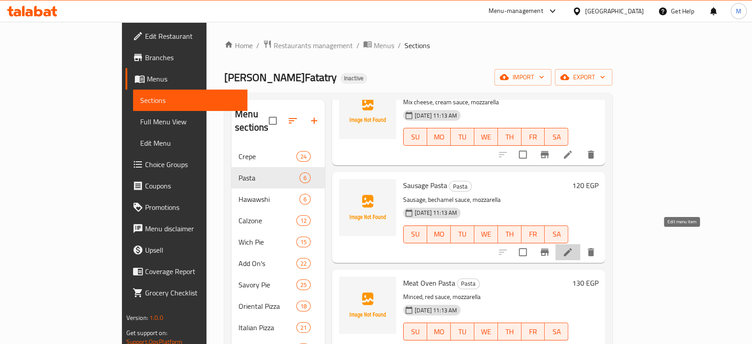
click at [572, 248] on icon at bounding box center [568, 252] width 8 height 8
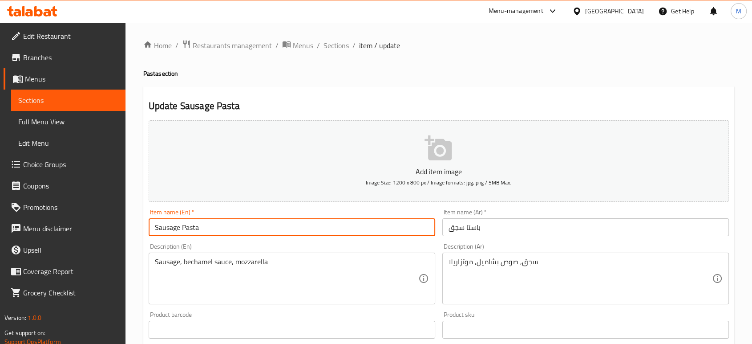
click at [153, 229] on input "Sausage Pasta" at bounding box center [292, 227] width 287 height 18
click at [165, 225] on input "Oriental Sausage Pasta" at bounding box center [292, 227] width 287 height 18
type input "Oriental Sausage Pasta"
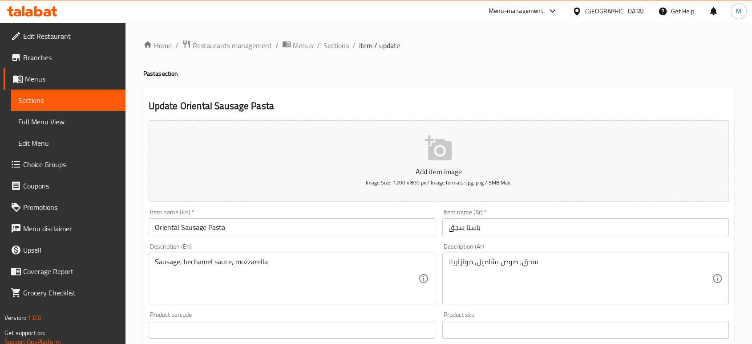
click at [151, 259] on div "Sausage, bechamel sauce, mozzarella Description (En)" at bounding box center [292, 278] width 287 height 52
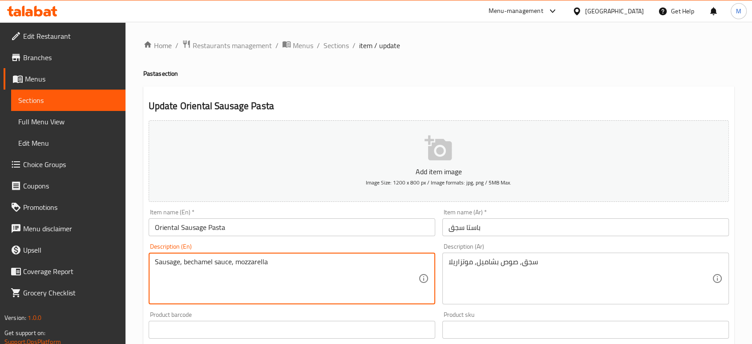
paste textarea "Oriental"
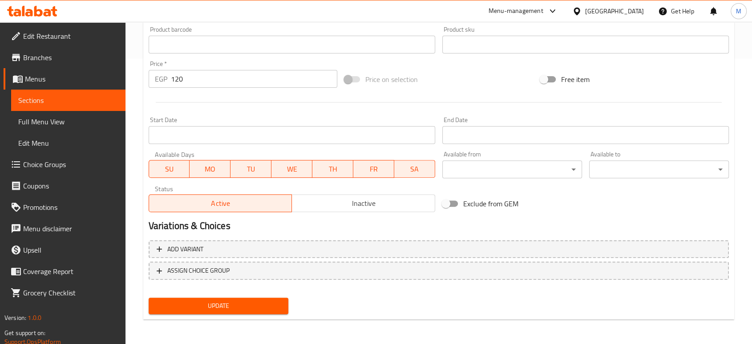
type textarea "Oriental Sausage, bechamel sauce, mozzarella"
click at [190, 302] on span "Update" at bounding box center [218, 305] width 125 height 11
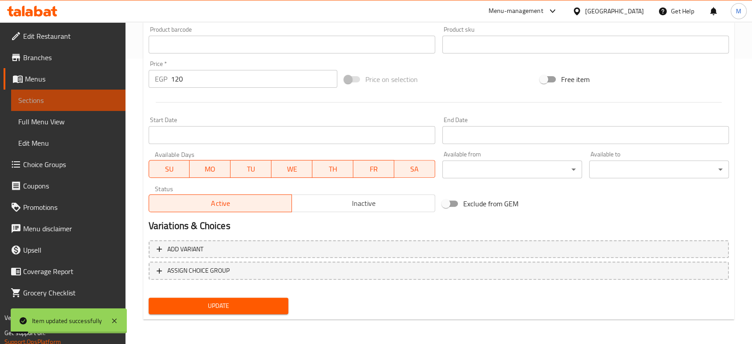
click at [112, 92] on link "Sections" at bounding box center [68, 99] width 114 height 21
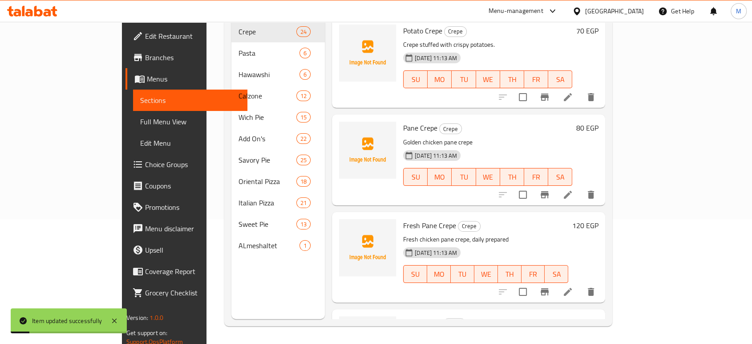
scroll to position [125, 0]
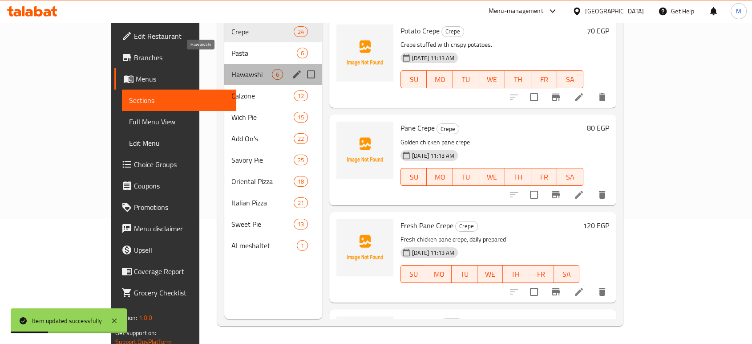
click at [231, 69] on span "Hawawshi" at bounding box center [251, 74] width 40 height 11
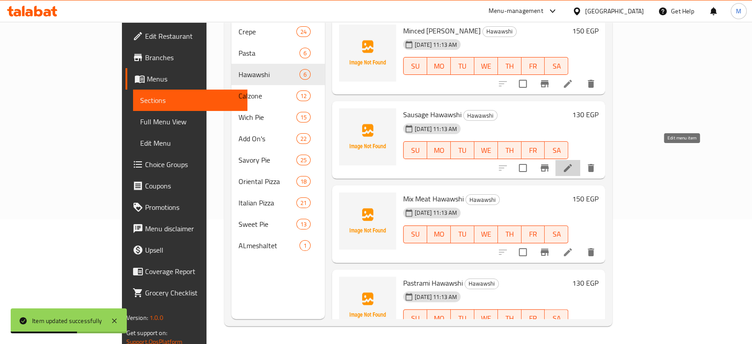
click at [573, 162] on icon at bounding box center [567, 167] width 11 height 11
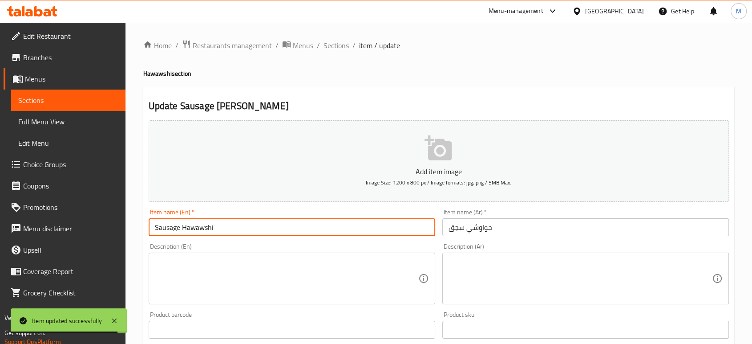
click at [153, 226] on input "Sausage Hawawshi" at bounding box center [292, 227] width 287 height 18
paste input "Oriental"
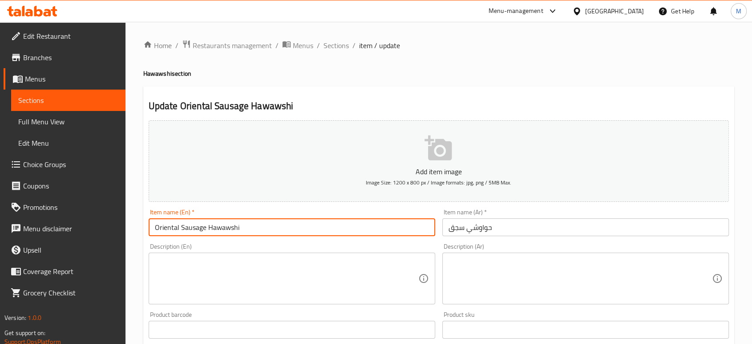
scroll to position [285, 0]
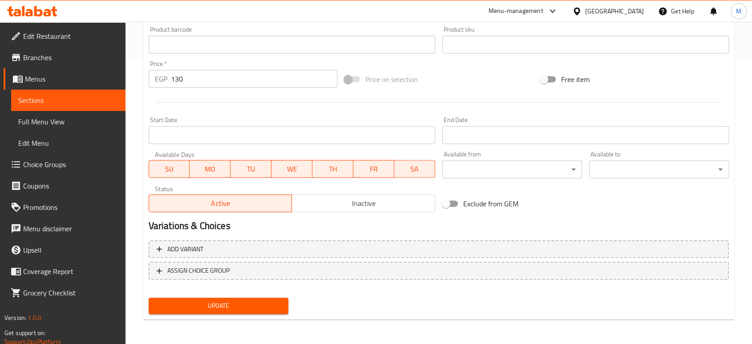
type input "Oriental Sausage Hawawshi"
click at [283, 303] on button "Update" at bounding box center [219, 305] width 140 height 16
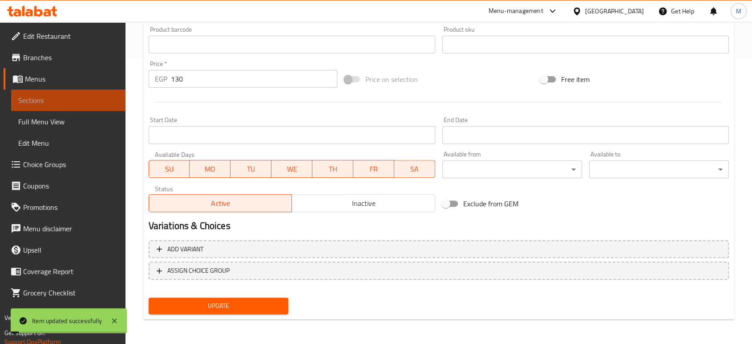
click at [89, 102] on span "Sections" at bounding box center [68, 100] width 100 height 11
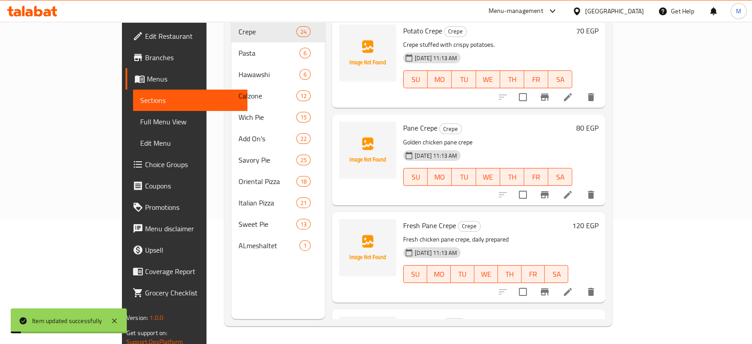
scroll to position [125, 0]
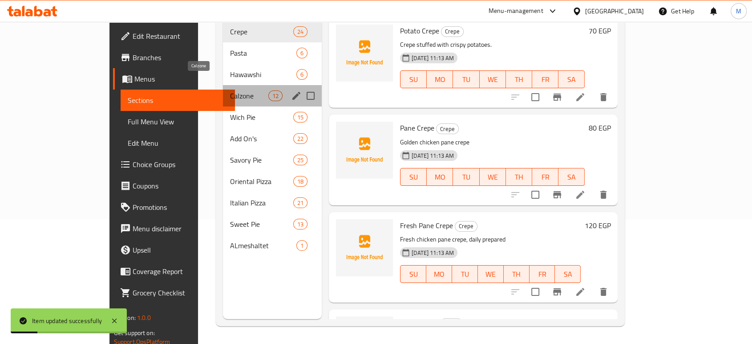
click at [230, 90] on span "Calzone" at bounding box center [249, 95] width 38 height 11
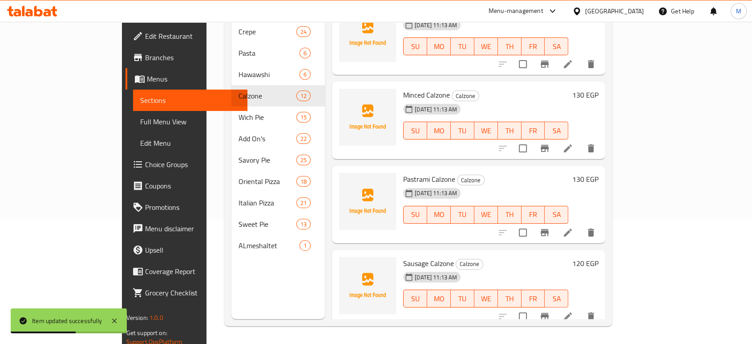
scroll to position [39, 0]
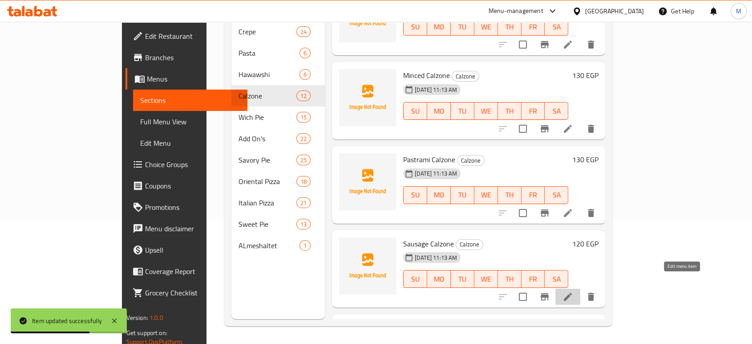
click at [573, 291] on icon at bounding box center [567, 296] width 11 height 11
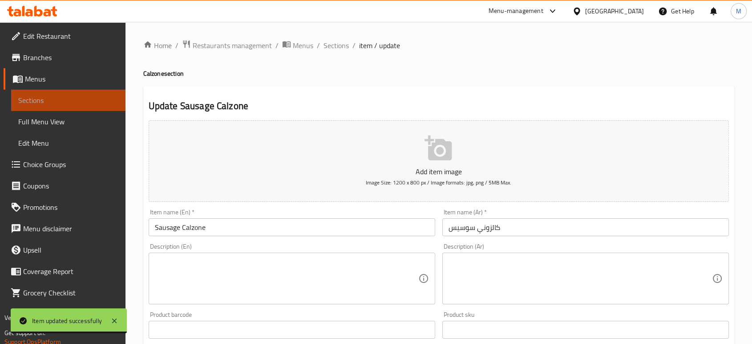
click at [87, 96] on span "Sections" at bounding box center [68, 100] width 100 height 11
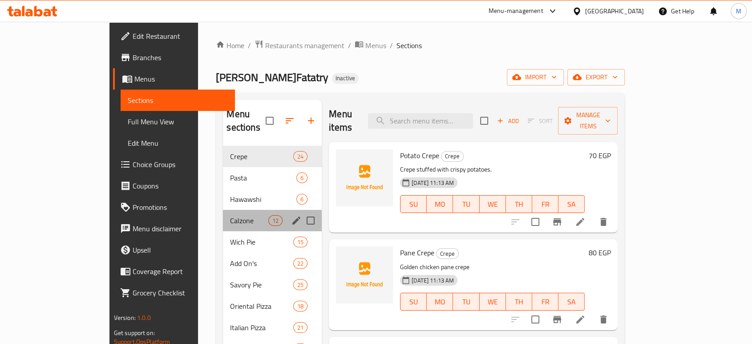
click at [223, 210] on div "Calzone 12" at bounding box center [272, 220] width 99 height 21
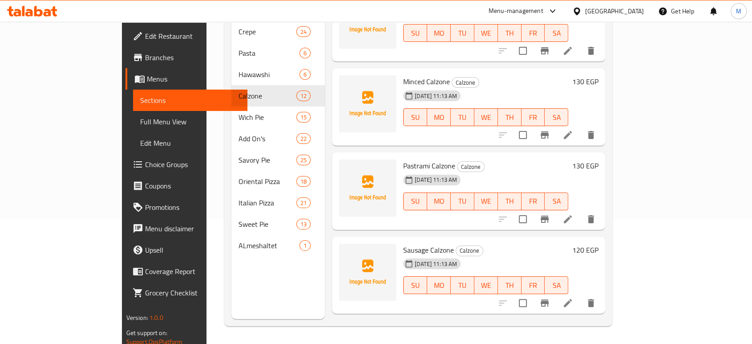
scroll to position [39, 0]
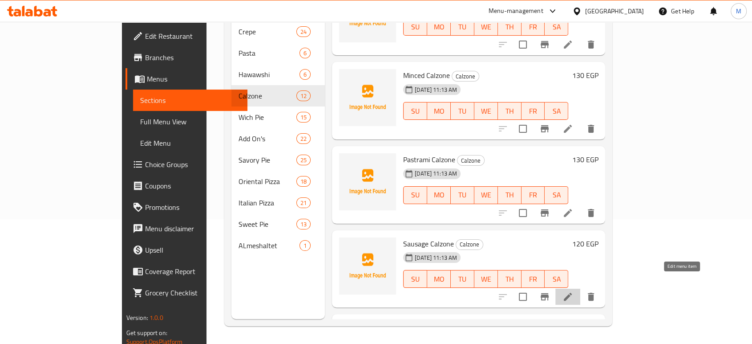
click at [572, 292] on icon at bounding box center [568, 296] width 8 height 8
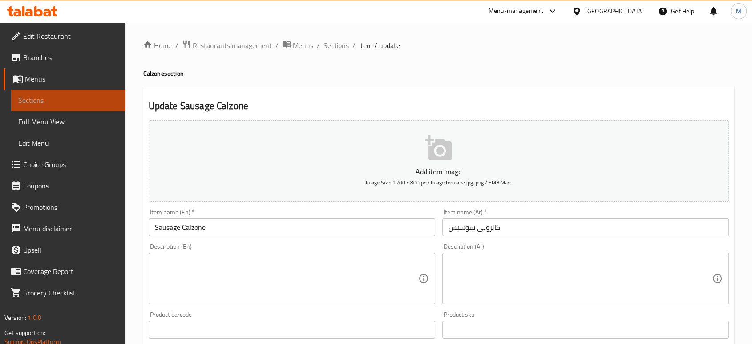
click at [60, 99] on span "Sections" at bounding box center [68, 100] width 100 height 11
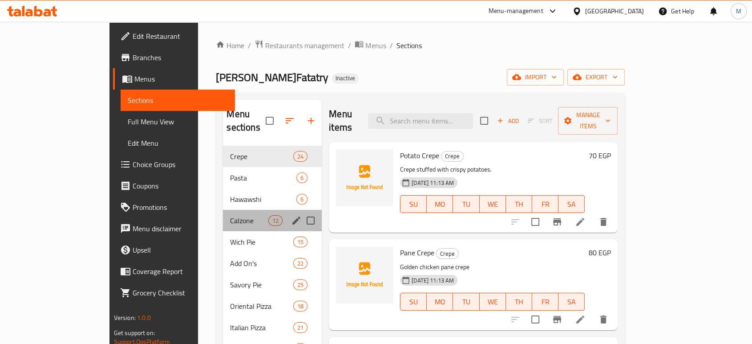
click at [223, 213] on div "Calzone 12" at bounding box center [272, 220] width 99 height 21
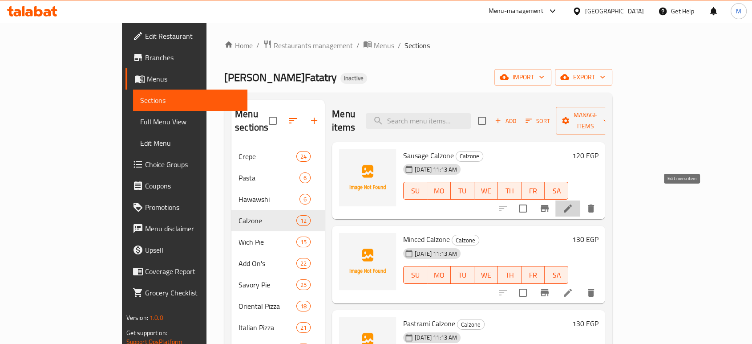
click at [573, 203] on icon at bounding box center [567, 208] width 11 height 11
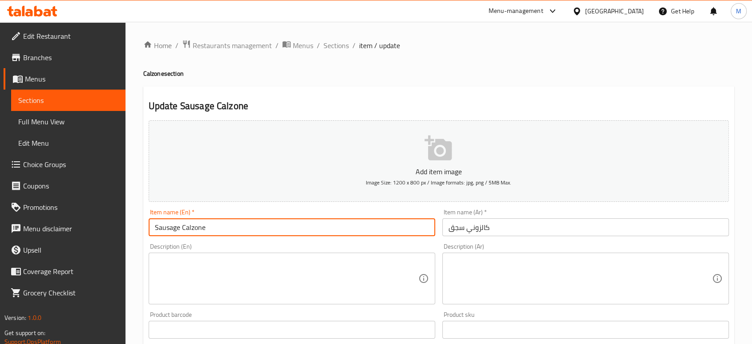
click at [154, 227] on input "Sausage Calzone" at bounding box center [292, 227] width 287 height 18
paste input "Oriental"
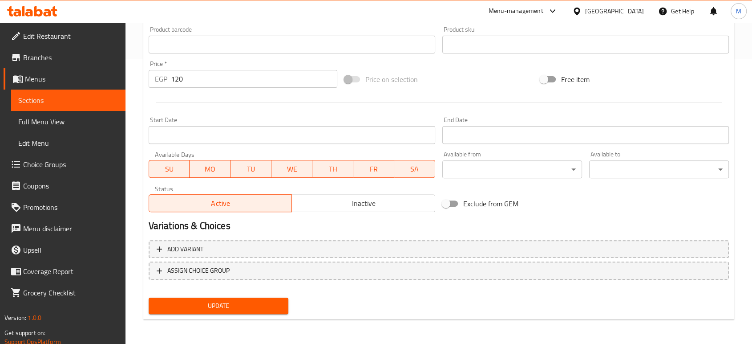
type input "Oriental Sausage Calzone"
click at [247, 303] on span "Update" at bounding box center [218, 305] width 125 height 11
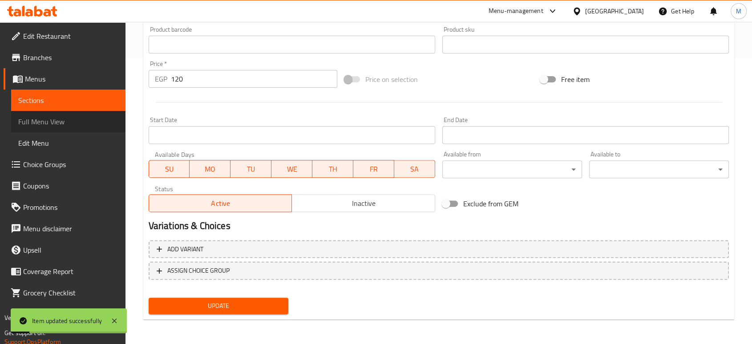
click at [68, 116] on span "Full Menu View" at bounding box center [68, 121] width 100 height 11
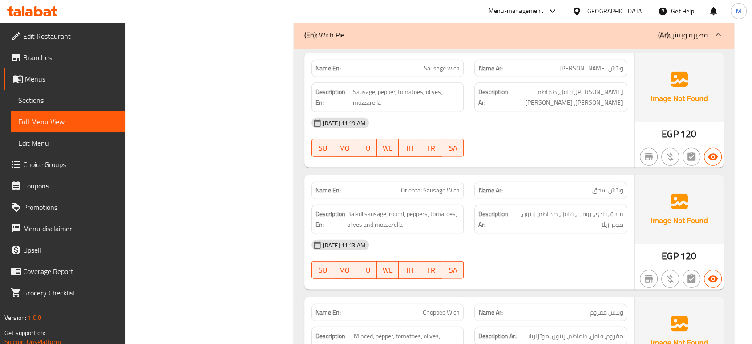
scroll to position [6793, 0]
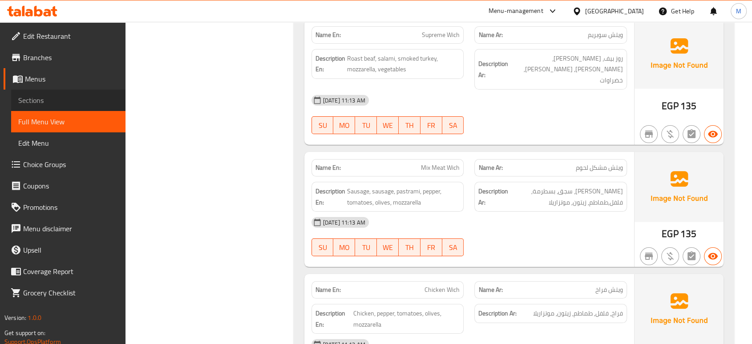
click at [31, 102] on span "Sections" at bounding box center [68, 100] width 100 height 11
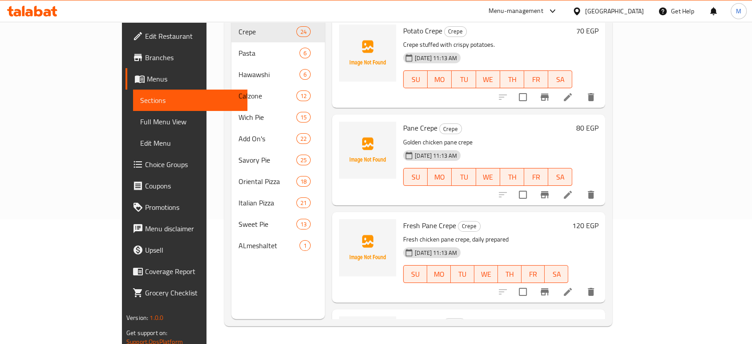
scroll to position [125, 0]
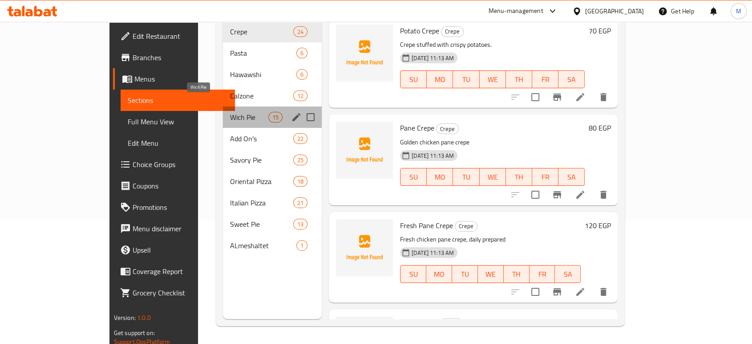
click at [230, 112] on span "Wich Pie" at bounding box center [249, 117] width 38 height 11
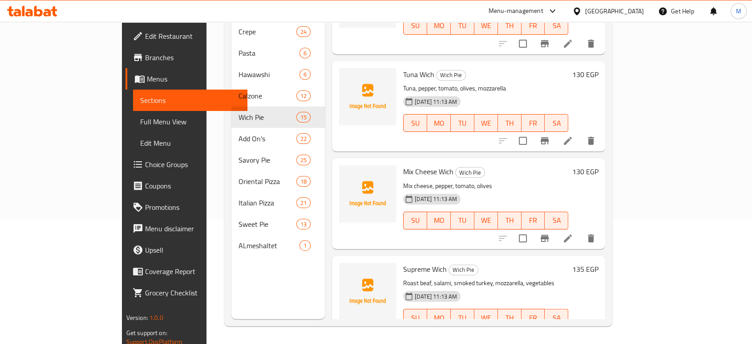
scroll to position [745, 0]
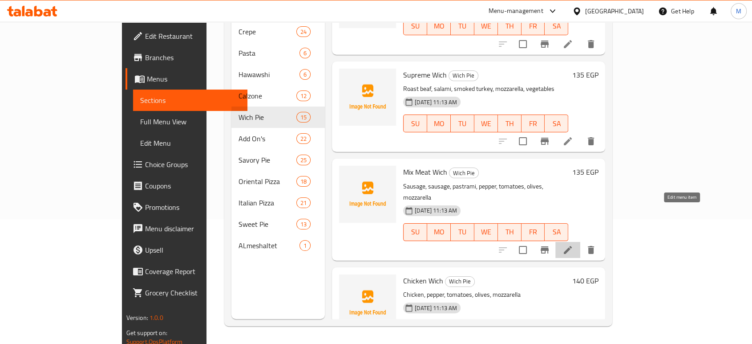
click at [572, 246] on icon at bounding box center [568, 250] width 8 height 8
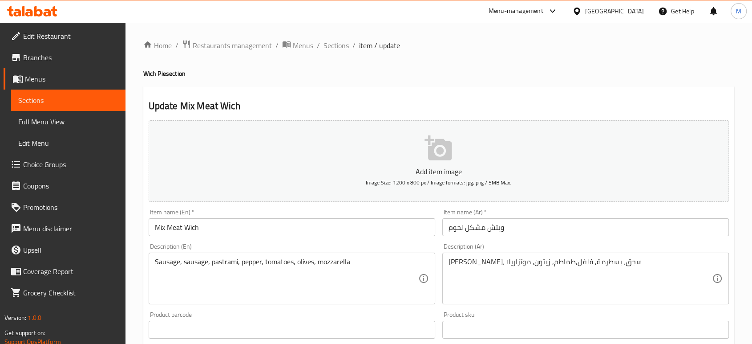
click at [183, 257] on div "Sausage, sausage, pastrami, pepper, tomatoes, olives, mozzarella Description (E…" at bounding box center [292, 278] width 287 height 52
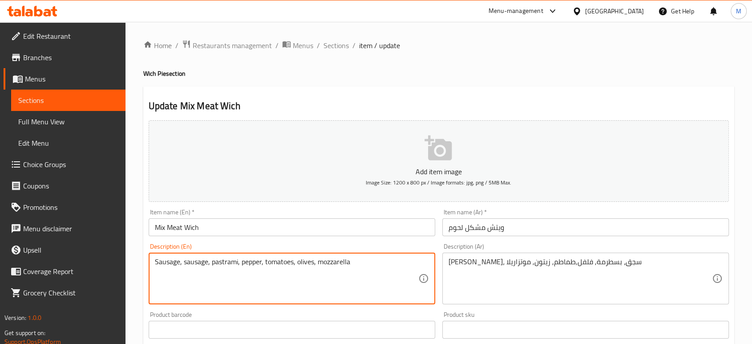
click at [183, 259] on textarea "Sausage, sausage, pastrami, pepper, tomatoes, olives, mozzarella" at bounding box center [286, 278] width 263 height 42
paste textarea "Oriental"
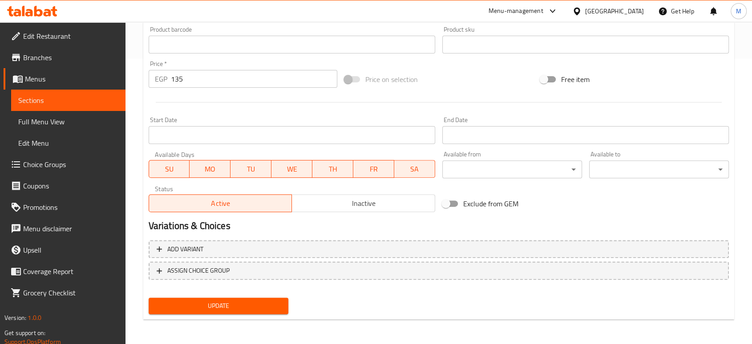
type textarea "Sausage, Oriental sausage, pastrami, pepper, tomatoes, olives, mozzarella"
click at [271, 302] on span "Update" at bounding box center [218, 305] width 125 height 11
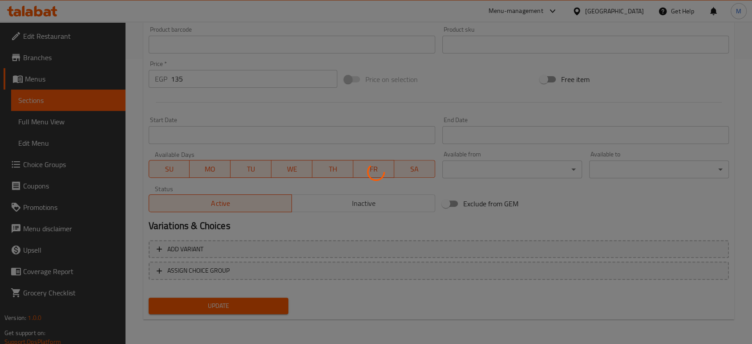
click at [271, 302] on div at bounding box center [376, 172] width 752 height 344
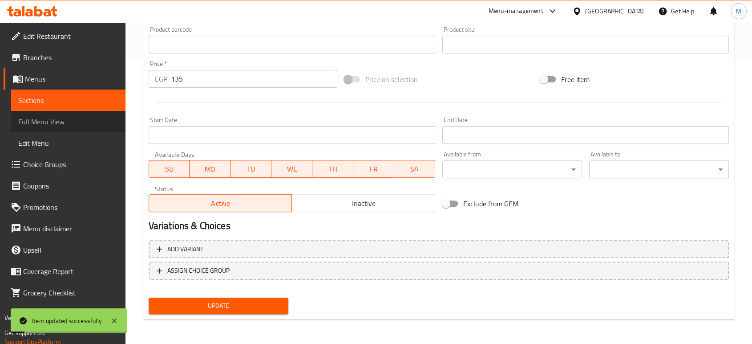
click at [89, 117] on span "Full Menu View" at bounding box center [68, 121] width 100 height 11
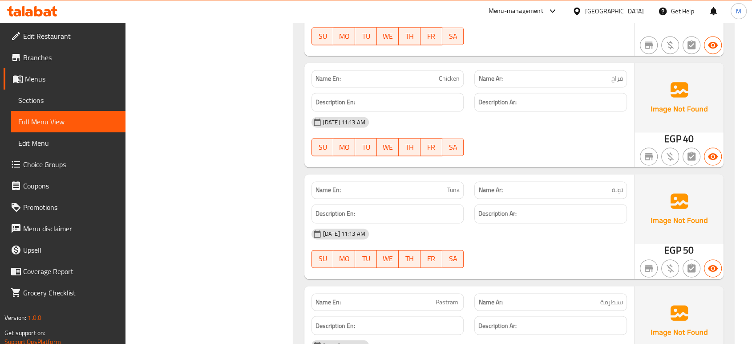
scroll to position [8158, 0]
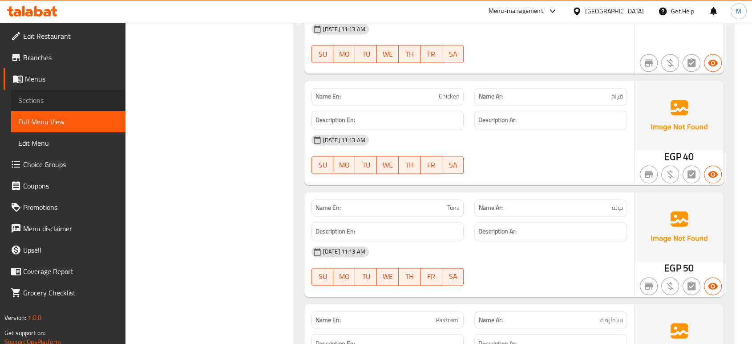
click at [28, 105] on span "Sections" at bounding box center [68, 100] width 100 height 11
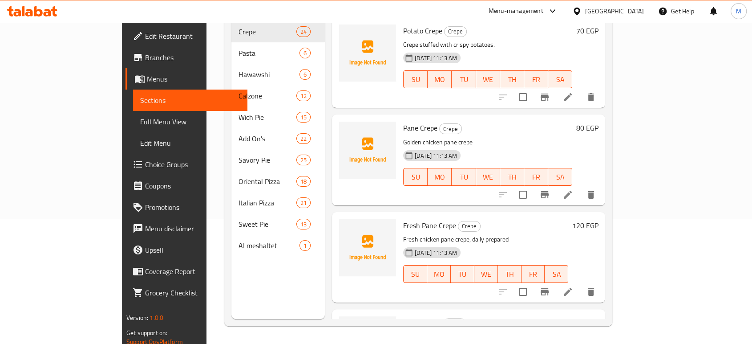
scroll to position [125, 0]
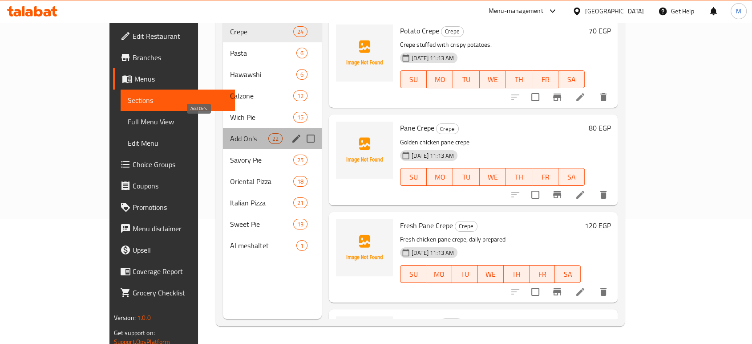
click at [230, 133] on span "Add On's" at bounding box center [249, 138] width 38 height 11
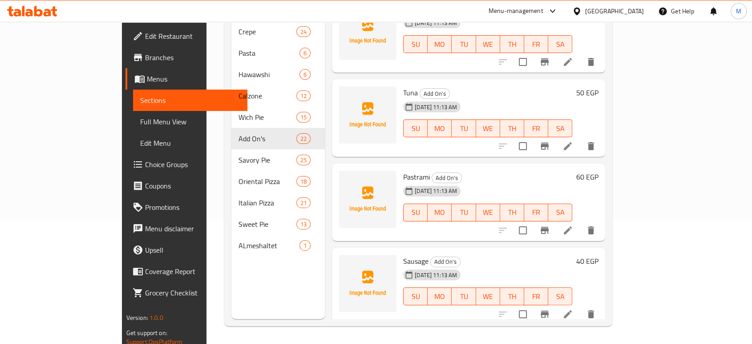
scroll to position [448, 0]
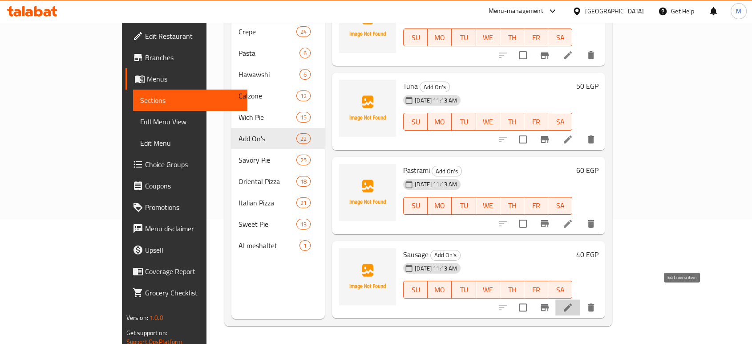
click at [572, 303] on icon at bounding box center [568, 307] width 8 height 8
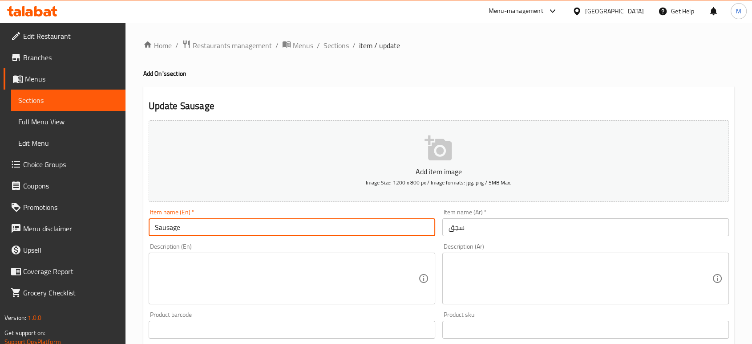
click at [153, 230] on input "Sausage" at bounding box center [292, 227] width 287 height 18
paste input "Oriental"
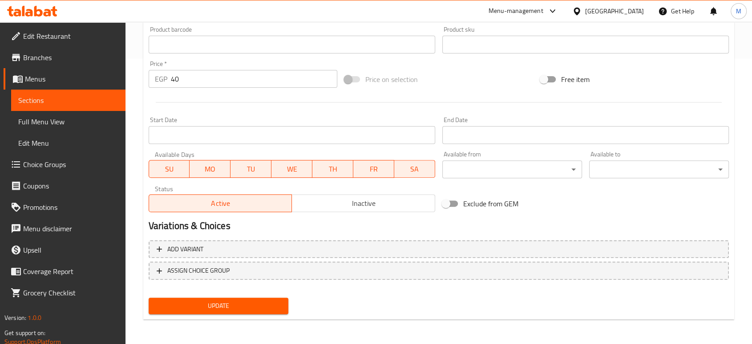
type input "Oriental Sausage"
click at [247, 309] on span "Update" at bounding box center [218, 305] width 125 height 11
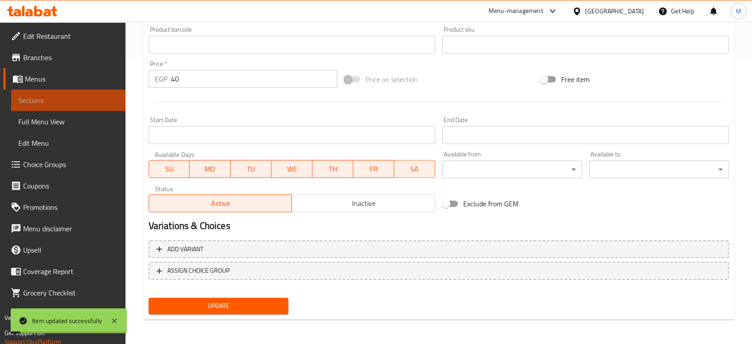
click at [39, 104] on span "Sections" at bounding box center [68, 100] width 100 height 11
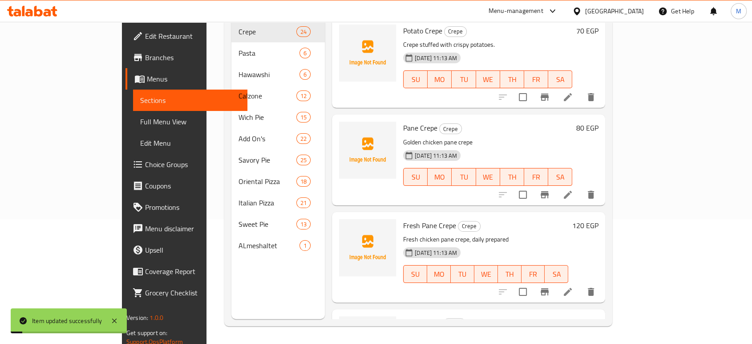
scroll to position [125, 0]
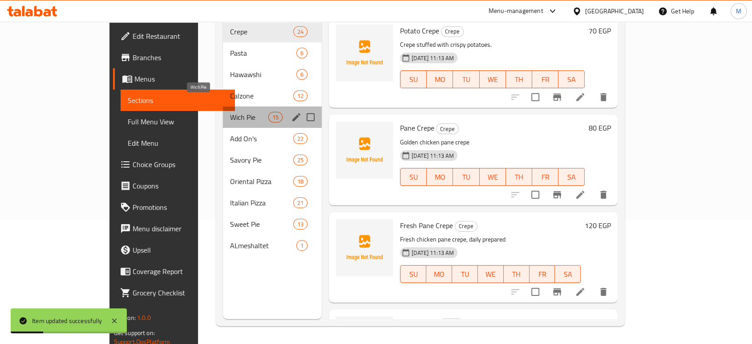
click at [230, 112] on span "Wich Pie" at bounding box center [249, 117] width 38 height 11
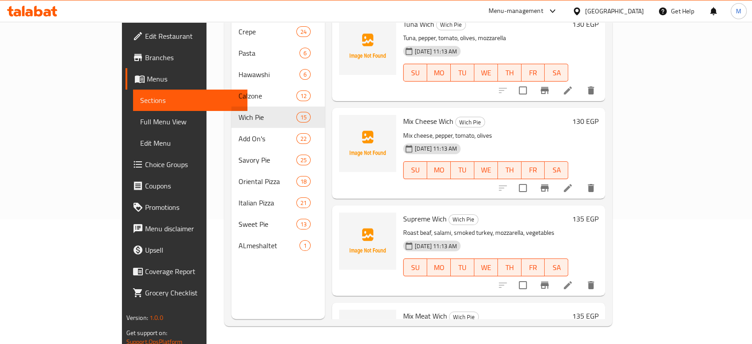
scroll to position [1023, 0]
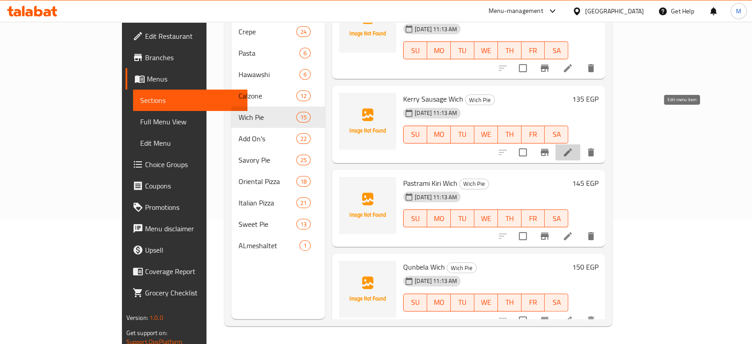
click at [572, 148] on icon at bounding box center [568, 152] width 8 height 8
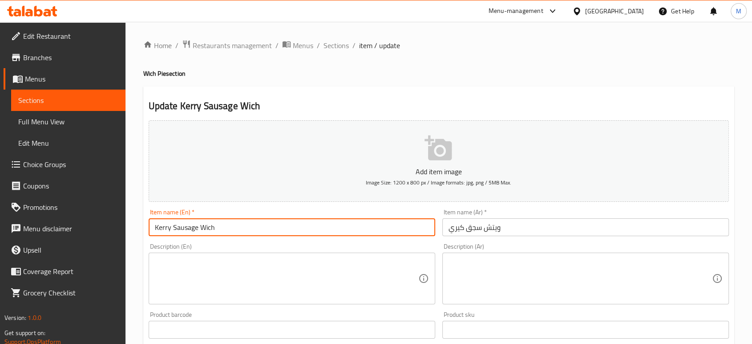
click at [171, 228] on input "Kerry Sausage Wich" at bounding box center [292, 227] width 287 height 18
click at [171, 228] on input "Kiri Sausage Wich" at bounding box center [292, 227] width 287 height 18
paste input "Oriental"
type input "Kiri Oriental Sausage Wich"
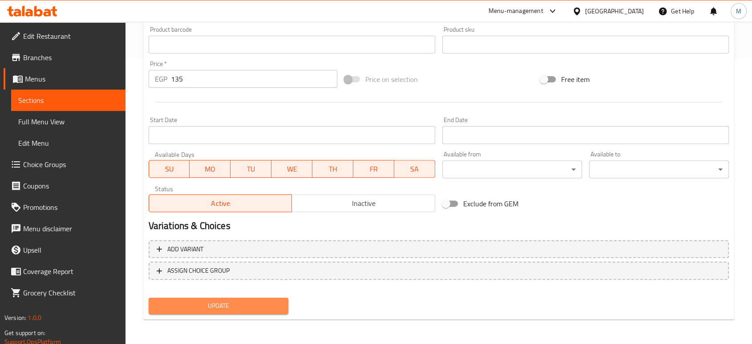
click at [265, 309] on span "Update" at bounding box center [218, 305] width 125 height 11
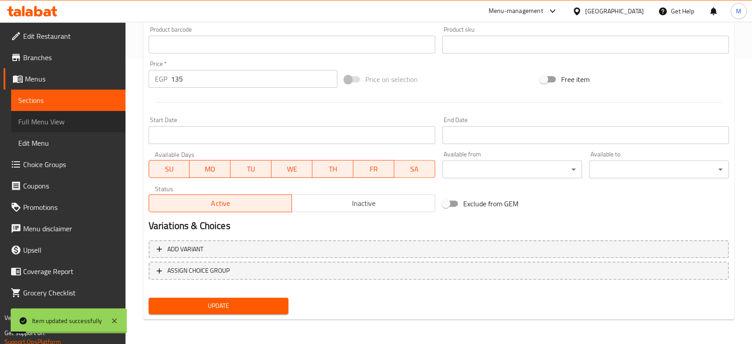
click at [71, 119] on span "Full Menu View" at bounding box center [68, 121] width 100 height 11
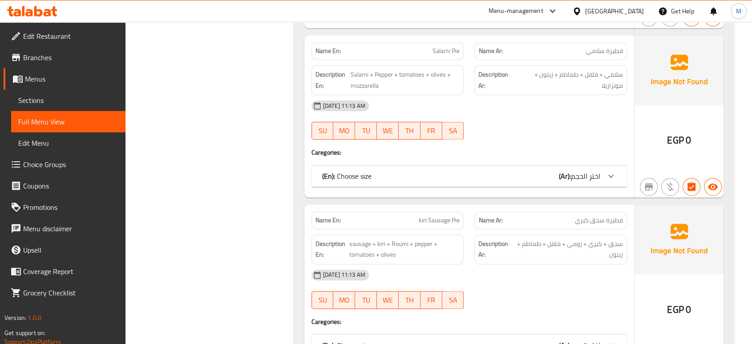
scroll to position [11911, 0]
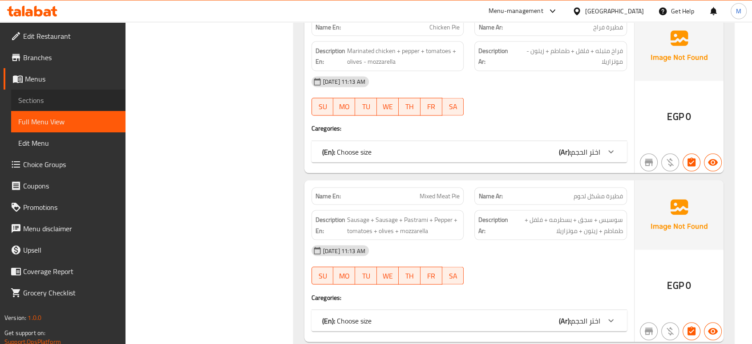
click at [30, 100] on span "Sections" at bounding box center [68, 100] width 100 height 11
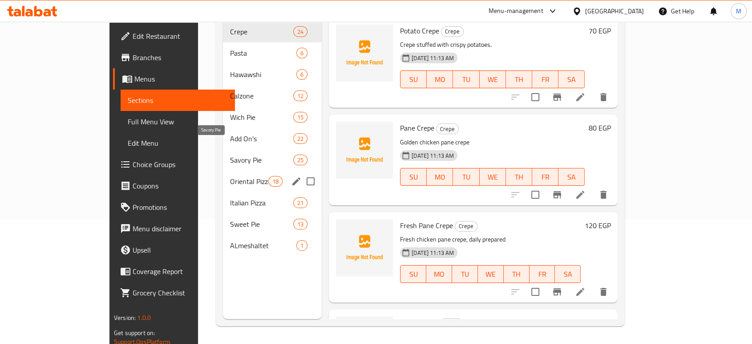
scroll to position [125, 0]
click at [230, 154] on span "Savory Pie" at bounding box center [249, 159] width 38 height 11
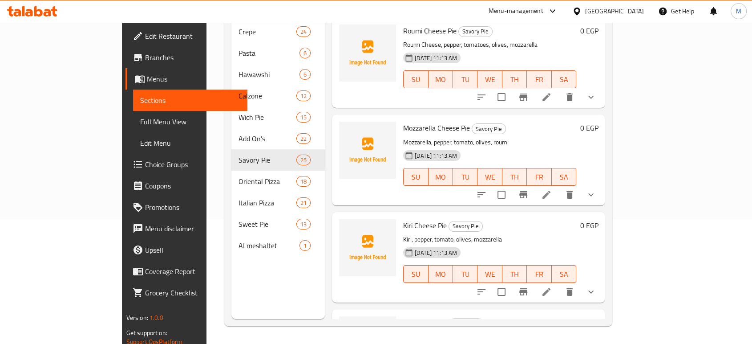
scroll to position [259, 0]
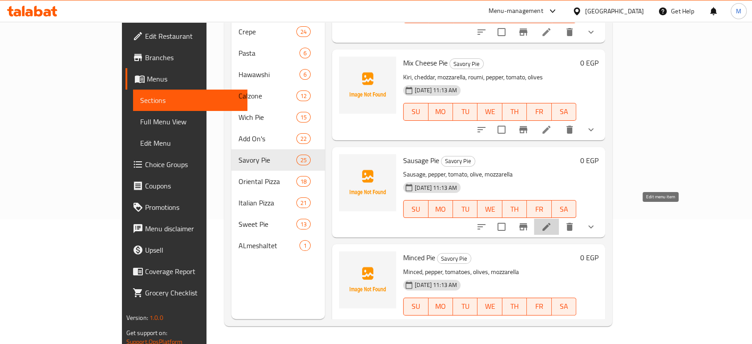
click at [552, 221] on icon at bounding box center [546, 226] width 11 height 11
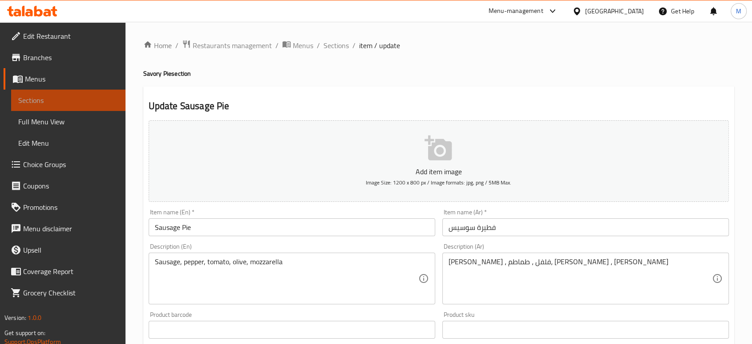
click at [63, 107] on link "Sections" at bounding box center [68, 99] width 114 height 21
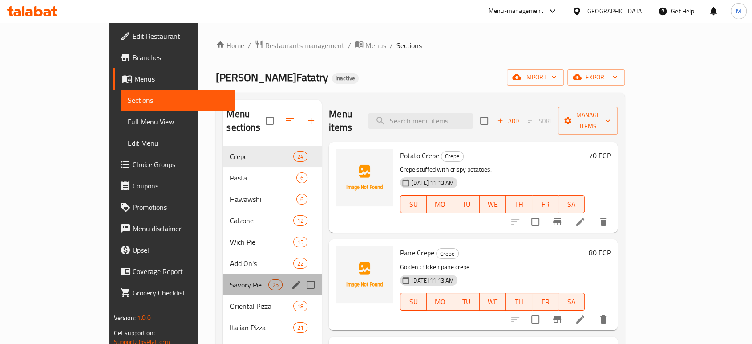
click at [223, 279] on div "Savory Pie 25" at bounding box center [272, 284] width 99 height 21
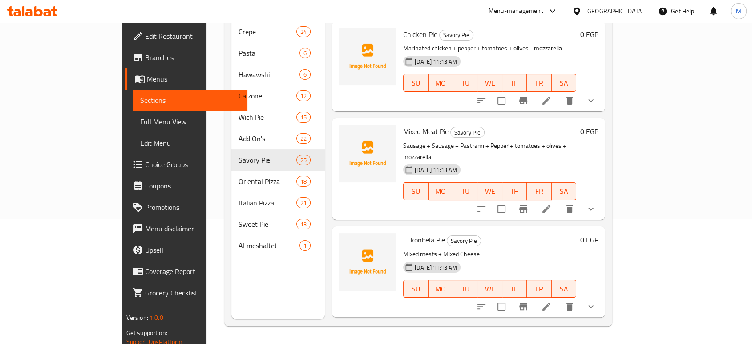
scroll to position [975, 0]
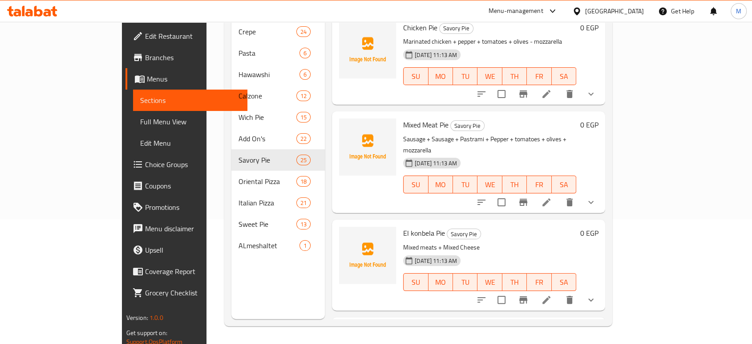
click at [503, 242] on p "Mixed meats + Mixed Cheese" at bounding box center [489, 247] width 173 height 11
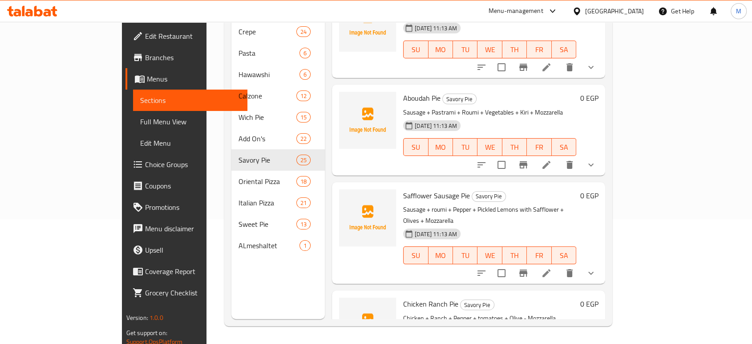
scroll to position [1509, 0]
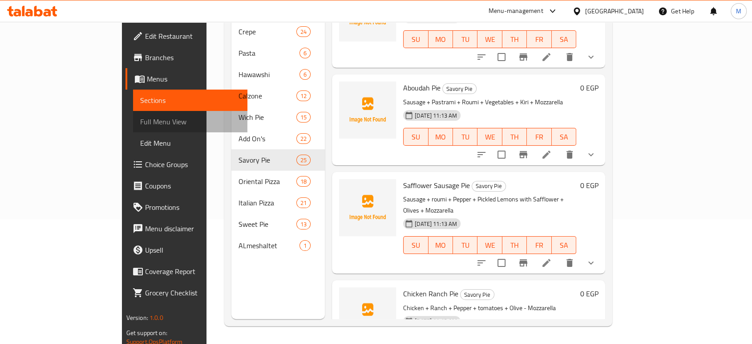
click at [140, 121] on span "Full Menu View" at bounding box center [190, 121] width 100 height 11
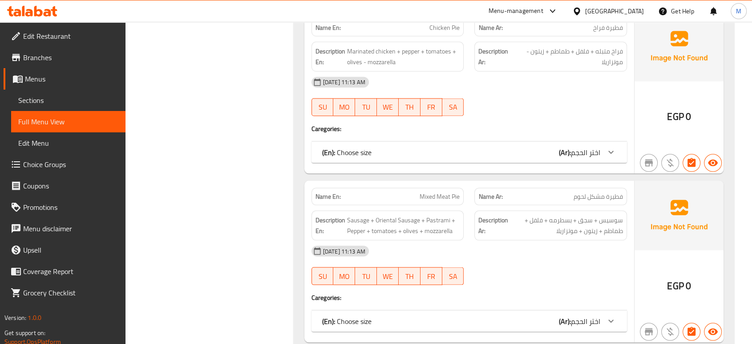
scroll to position [12744, 0]
copy span "فطيرة سجق معصفر"
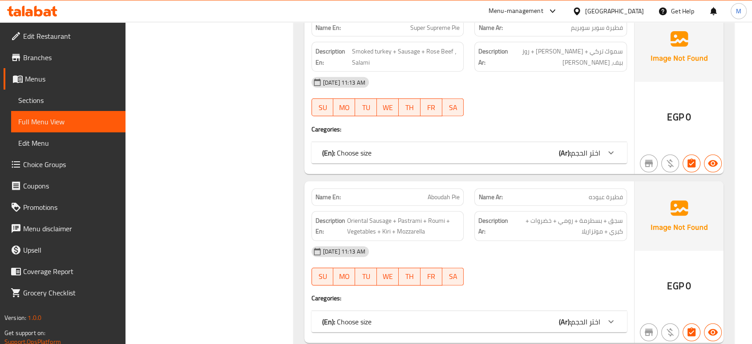
click at [526, 241] on div "16-09-2025 11:13 AM SU MO TU WE TH FR SA" at bounding box center [469, 266] width 326 height 50
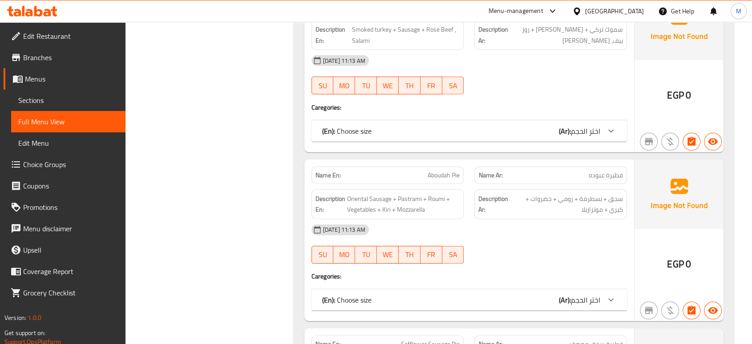
scroll to position [12783, 0]
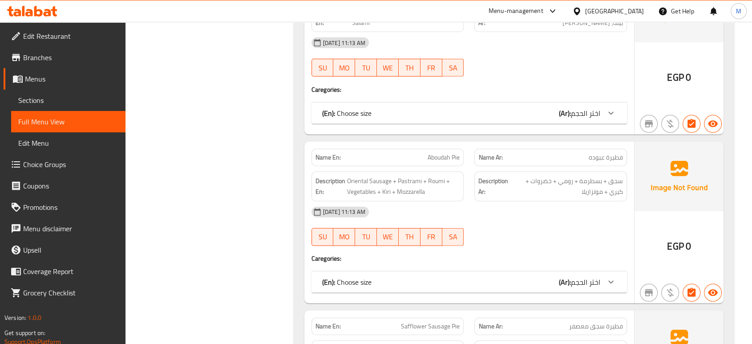
click at [404, 321] on span "Safflower Sausage Pie" at bounding box center [430, 325] width 59 height 9
copy span "Safflower Sausage Pie"
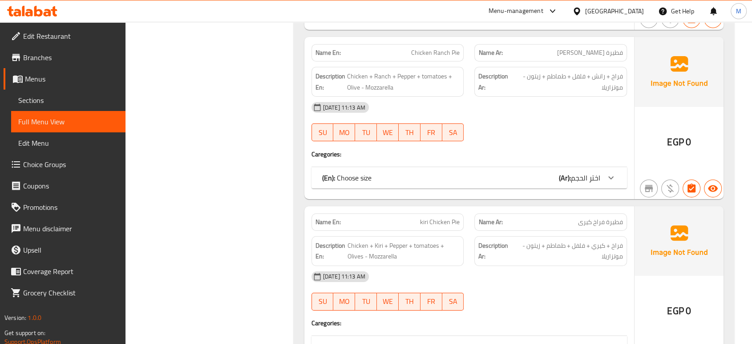
scroll to position [16489, 0]
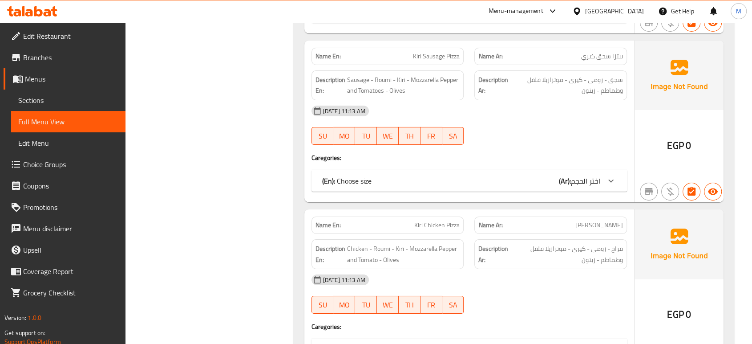
click at [535, 343] on div "(En): Choose size (Ar): اختر الحجم" at bounding box center [461, 349] width 278 height 11
click at [552, 269] on div "16-09-2025 11:13 AM SU MO TU WE TH FR SA" at bounding box center [469, 294] width 326 height 50
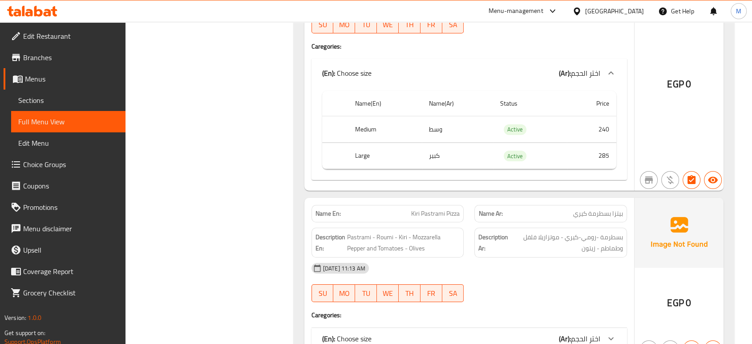
scroll to position [16884, 0]
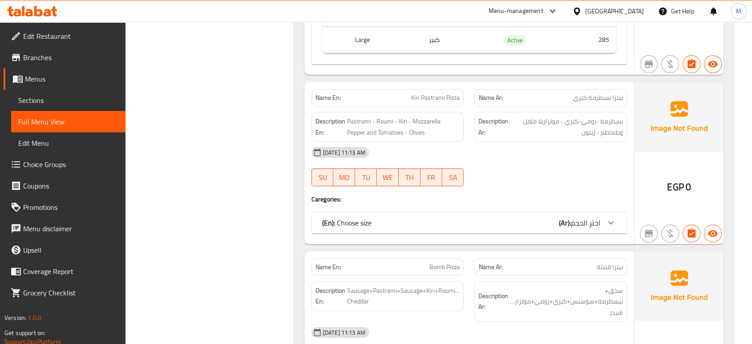
click at [560, 212] on div "(En): Choose size (Ar): اختر الحجم" at bounding box center [468, 222] width 315 height 21
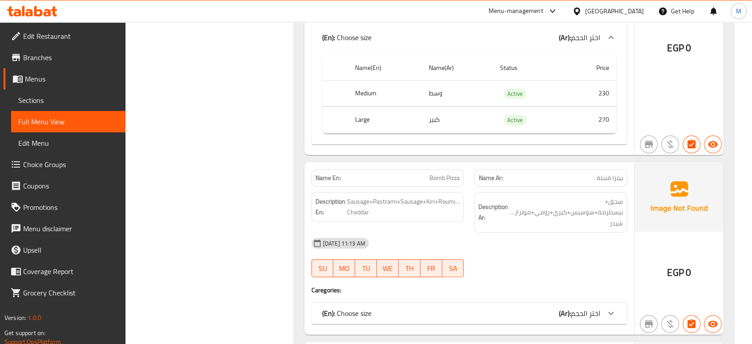
scroll to position [17101, 0]
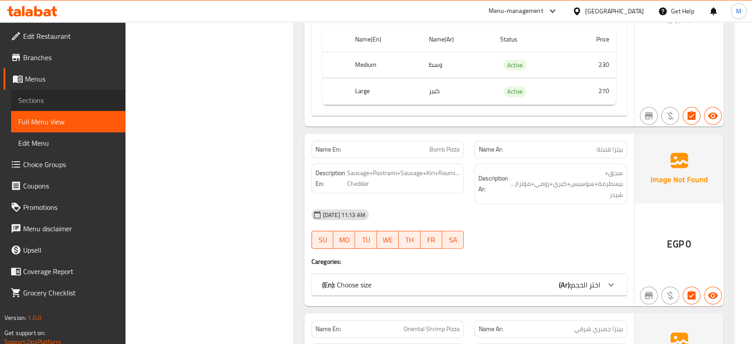
click at [39, 95] on span "Sections" at bounding box center [68, 100] width 100 height 11
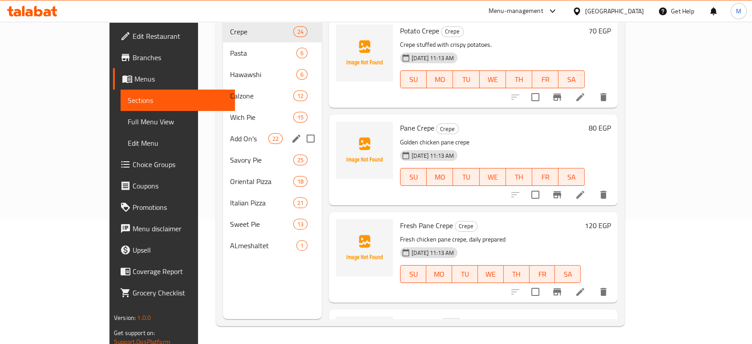
scroll to position [125, 0]
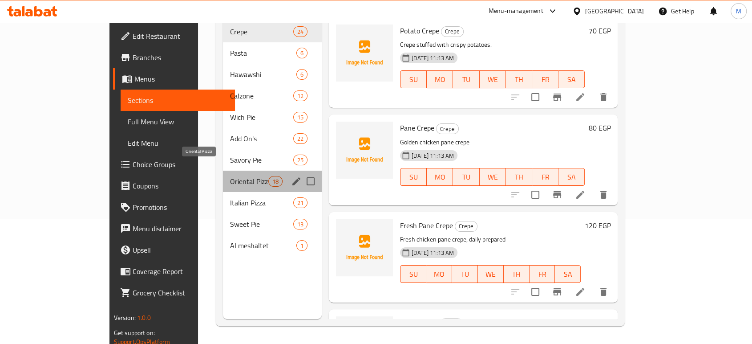
click at [230, 176] on span "Oriental Pizza" at bounding box center [249, 181] width 38 height 11
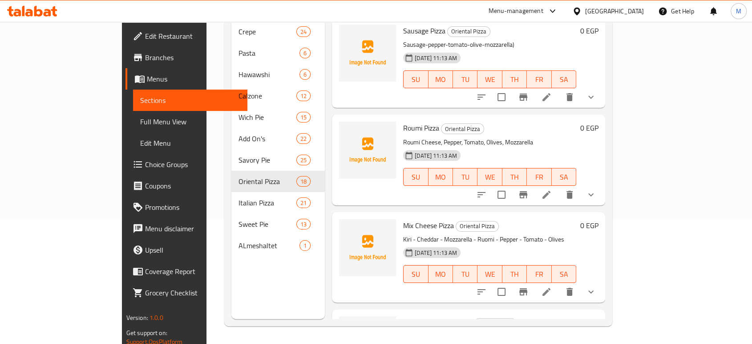
scroll to position [1328, 0]
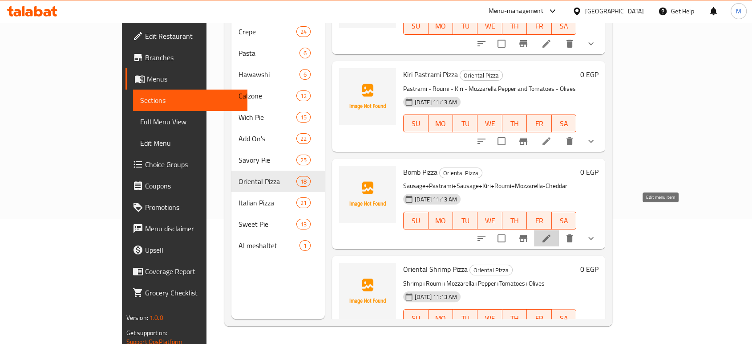
click at [552, 233] on icon at bounding box center [546, 238] width 11 height 11
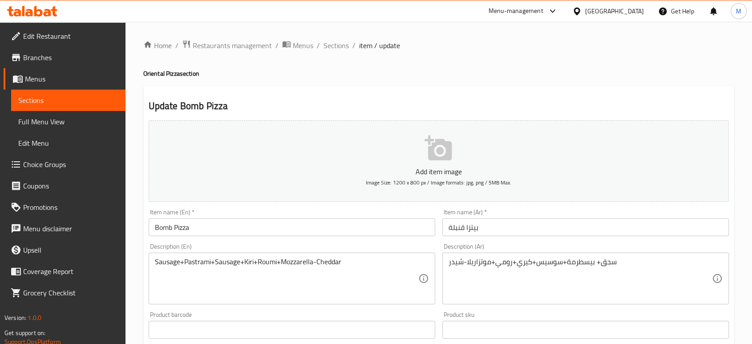
click at [174, 227] on input "Bomb Pizza" at bounding box center [292, 227] width 287 height 18
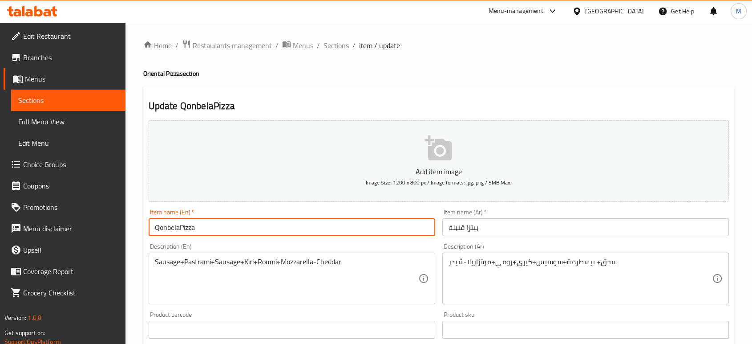
type input "QonbelaPizza"
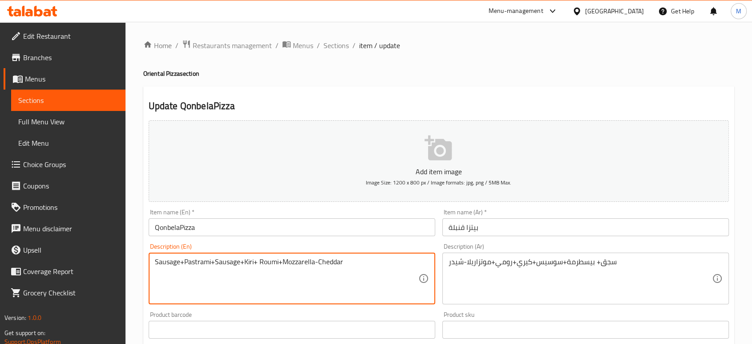
type textarea "Sausage+Pastrami+Sausage+Kiri+ Roumi+Mozzarella-Cheddar"
click at [180, 226] on input "Qonbela Pizza" at bounding box center [292, 227] width 287 height 18
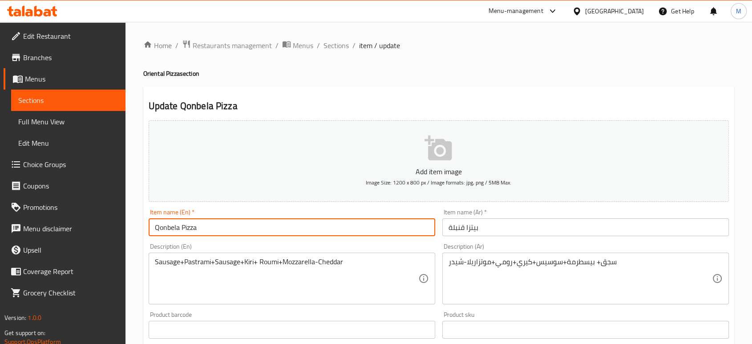
type input "Qonbela Pizza"
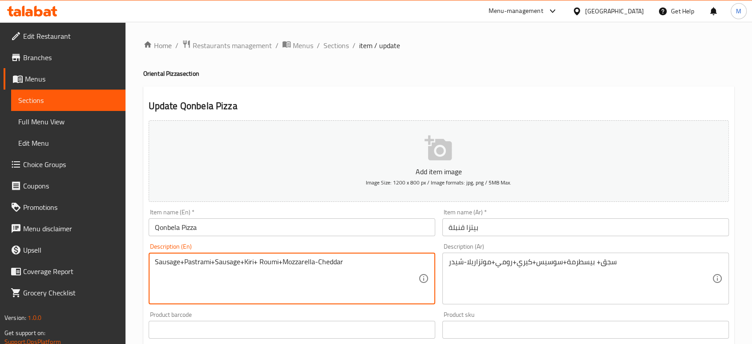
paste textarea "Safflower"
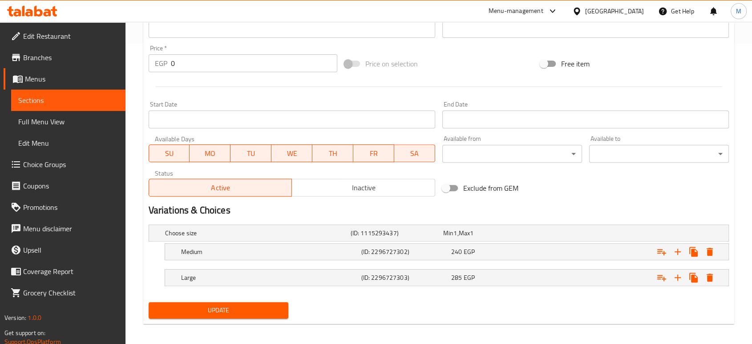
type textarea "oriental Sausage+Pastrami+Sausage+Kiri+ Roumi+Mozzarella-Cheddar"
click at [267, 304] on span "Update" at bounding box center [218, 309] width 125 height 11
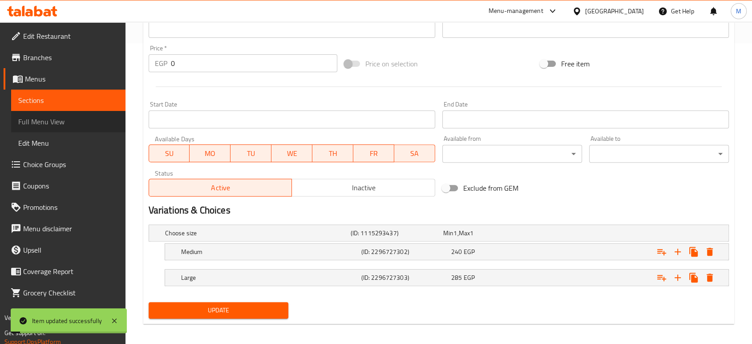
click at [79, 124] on span "Full Menu View" at bounding box center [68, 121] width 100 height 11
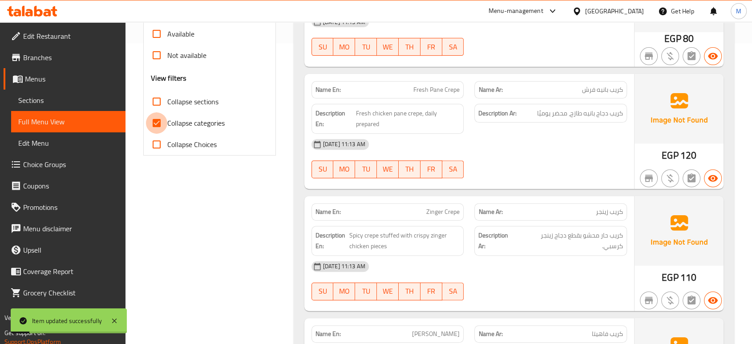
click at [159, 117] on input "Collapse categories" at bounding box center [156, 122] width 21 height 21
checkbox input "false"
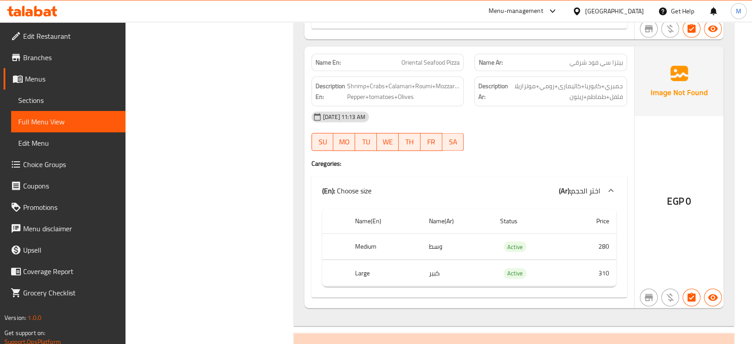
scroll to position [28525, 0]
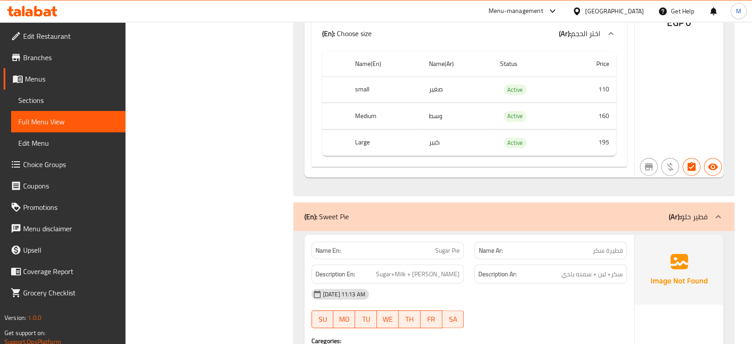
click at [486, 283] on div "16-09-2025 11:13 AM SU MO TU WE TH FR SA" at bounding box center [469, 308] width 326 height 50
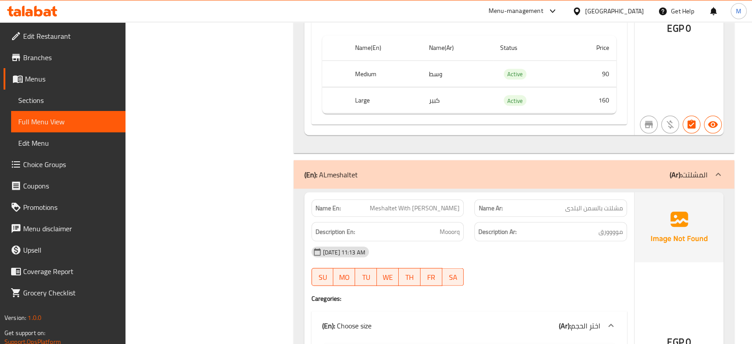
scroll to position [32105, 0]
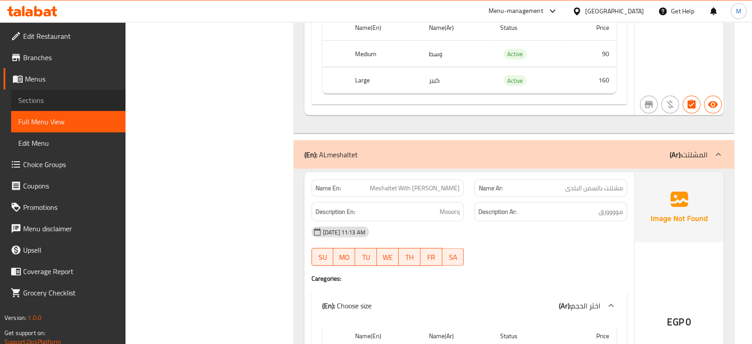
click at [49, 102] on span "Sections" at bounding box center [68, 100] width 100 height 11
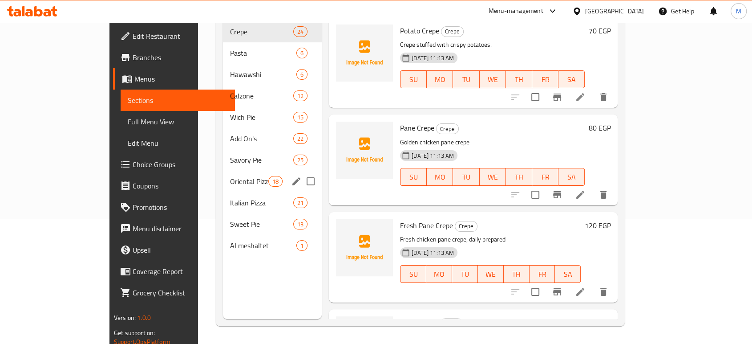
scroll to position [125, 0]
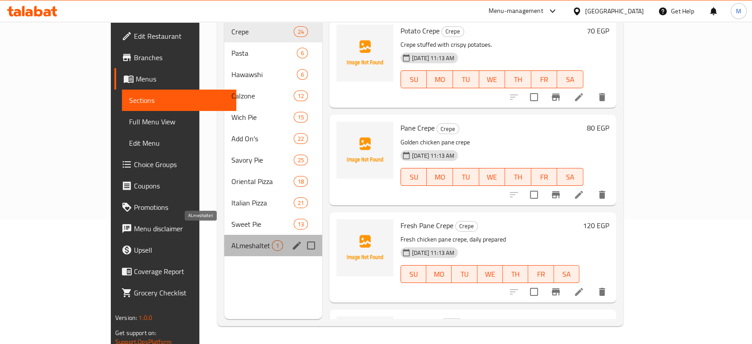
click at [231, 240] on span "ALmeshaltet" at bounding box center [251, 245] width 40 height 11
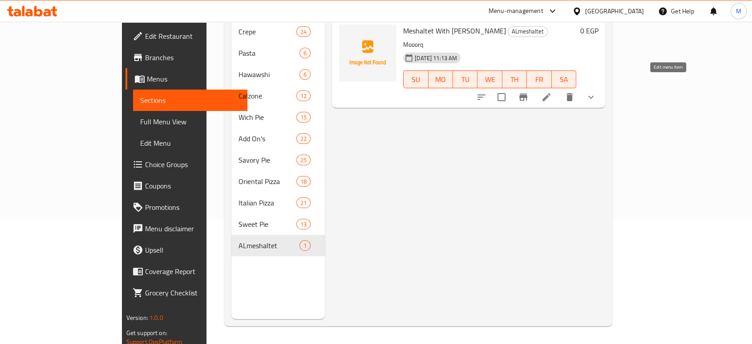
click at [552, 92] on icon at bounding box center [546, 97] width 11 height 11
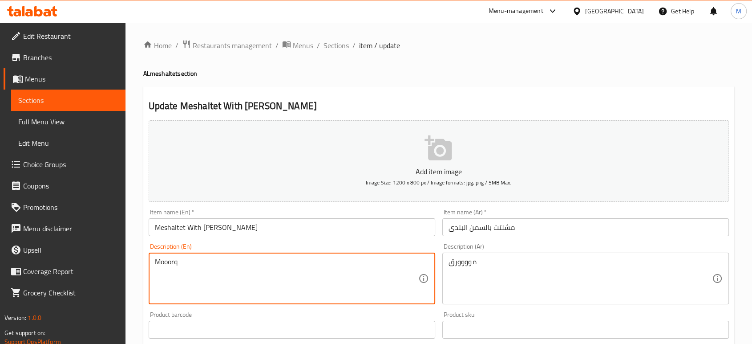
click at [256, 288] on textarea "Mooorq" at bounding box center [286, 278] width 263 height 42
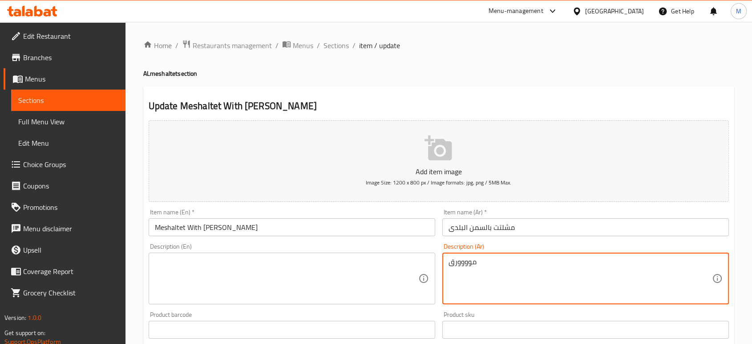
click at [501, 268] on textarea "موووورق" at bounding box center [580, 278] width 263 height 42
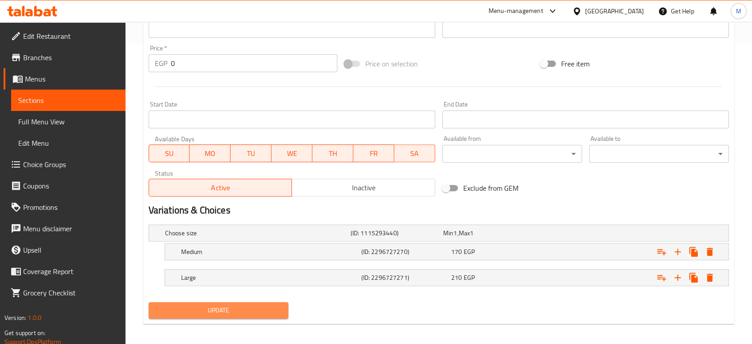
click at [262, 306] on span "Update" at bounding box center [218, 309] width 125 height 11
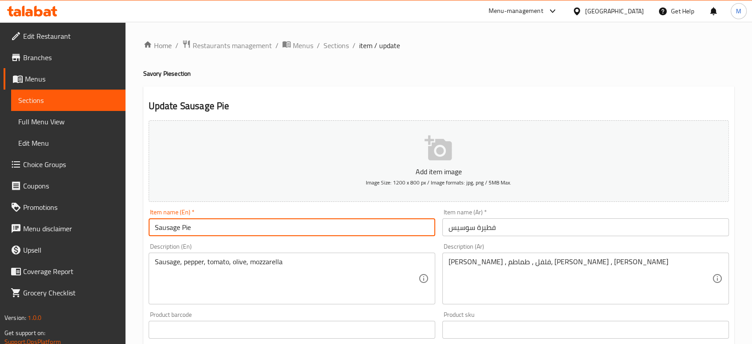
click at [151, 226] on input "Sausage Pie" at bounding box center [292, 227] width 287 height 18
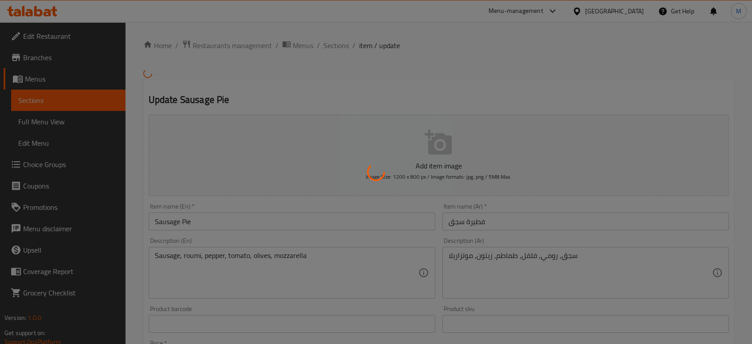
click at [158, 221] on div at bounding box center [376, 172] width 752 height 344
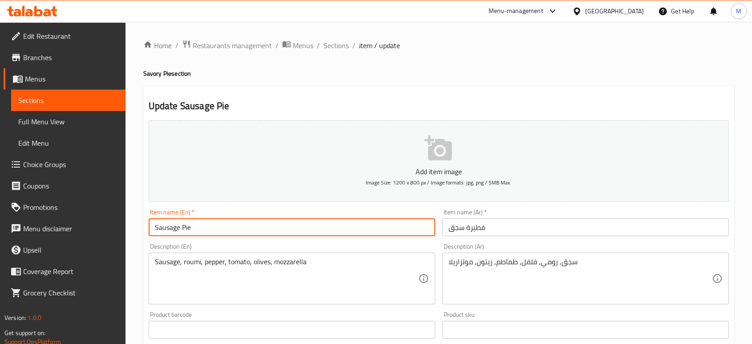
click at [154, 228] on input "Sausage Pie" at bounding box center [292, 227] width 287 height 18
paste input "Oriental"
type input "Oriental Sausage Pie"
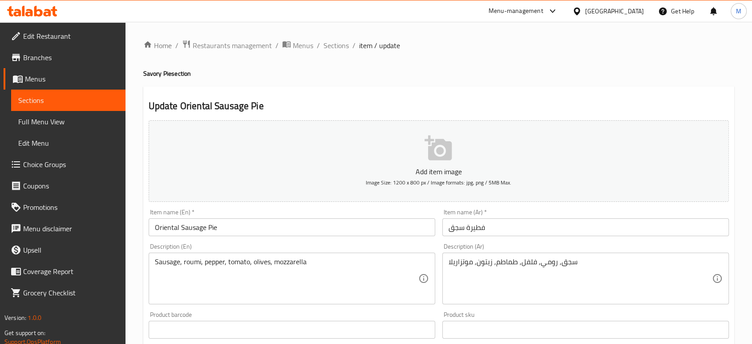
click at [151, 266] on div "Sausage, roumi, pepper, tomato, olives, mozzarella Description (En)" at bounding box center [292, 278] width 287 height 52
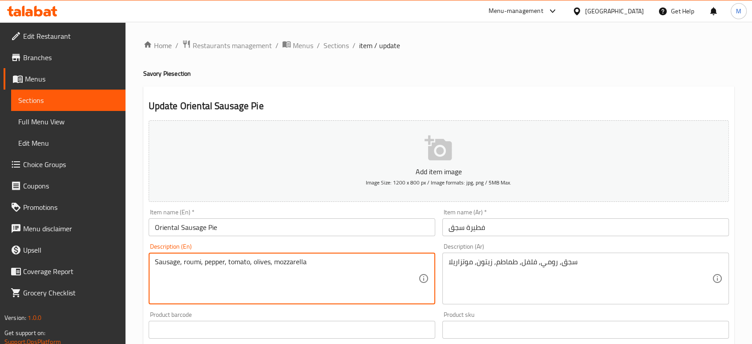
paste textarea "Oriental"
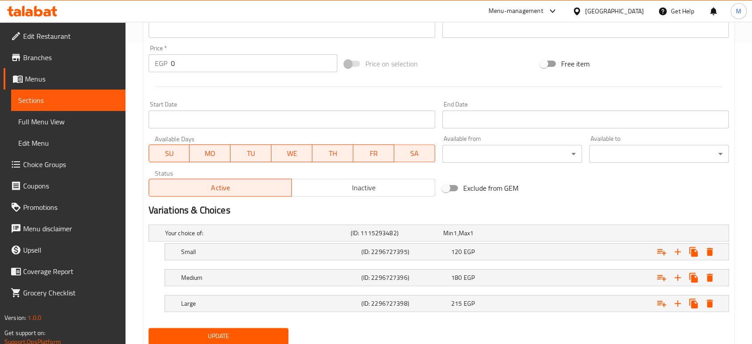
type textarea "Oriental Sausage, roumi, pepper, tomato, olives, mozzarella"
click at [270, 332] on span "Update" at bounding box center [218, 335] width 125 height 11
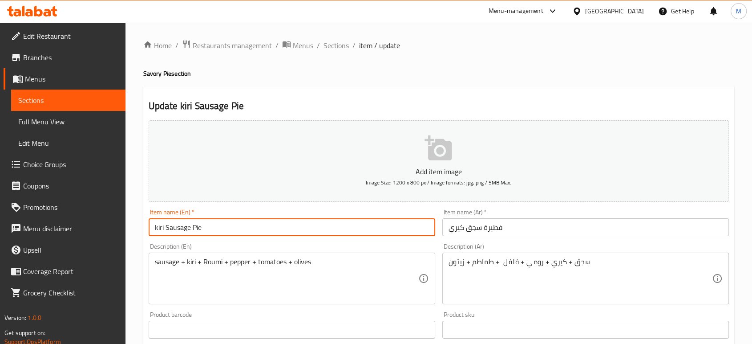
click at [166, 231] on input "kiri Sausage Pie" at bounding box center [292, 227] width 287 height 18
paste input "Oriental"
type input "kiri Oriental Sausage Pie"
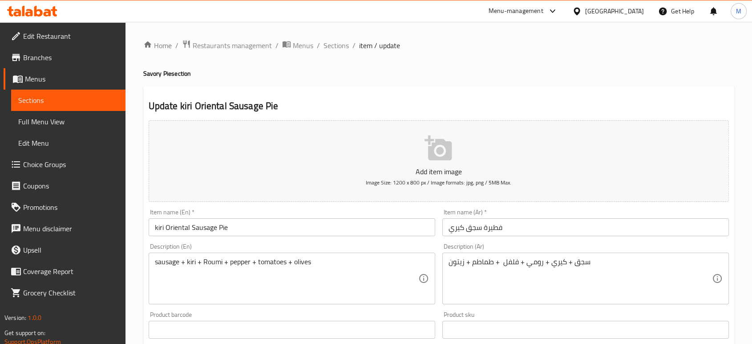
click at [152, 263] on div "sausage + kiri + Roumi + pepper + tomatoes + olives Description (En)" at bounding box center [292, 278] width 287 height 52
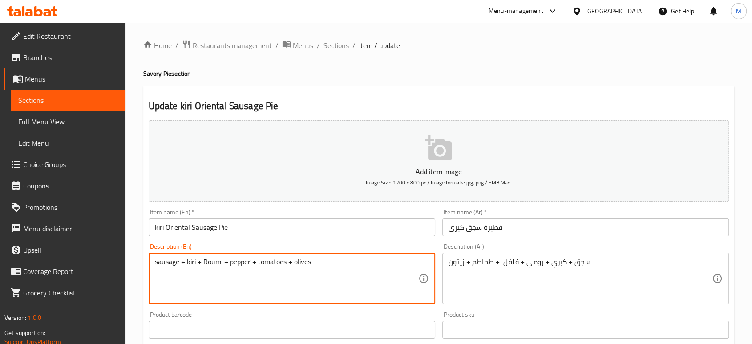
paste textarea "Oriental"
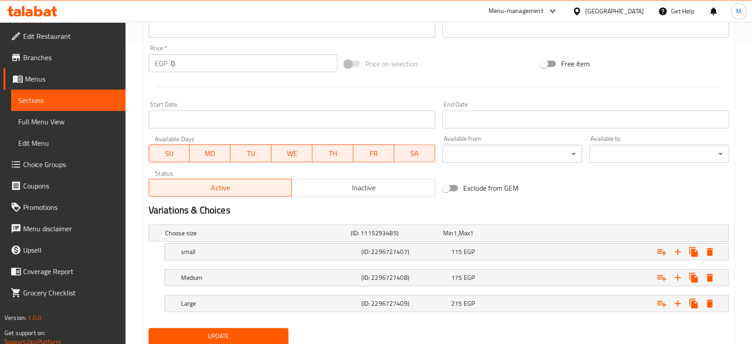
type textarea "Oriental sausage + kiri + Roumi + pepper + tomatoes + olives"
click at [228, 339] on span "Update" at bounding box center [218, 335] width 125 height 11
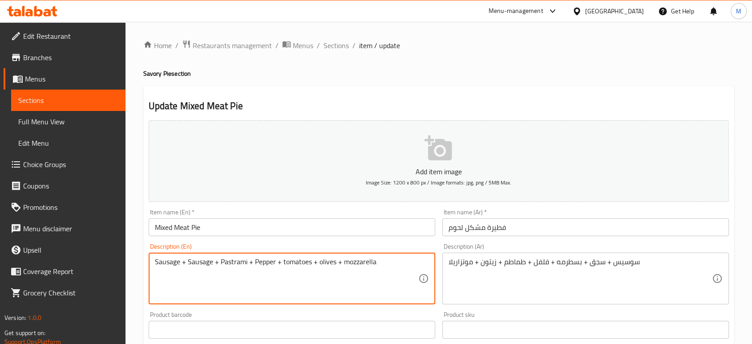
paste textarea "Oriental"
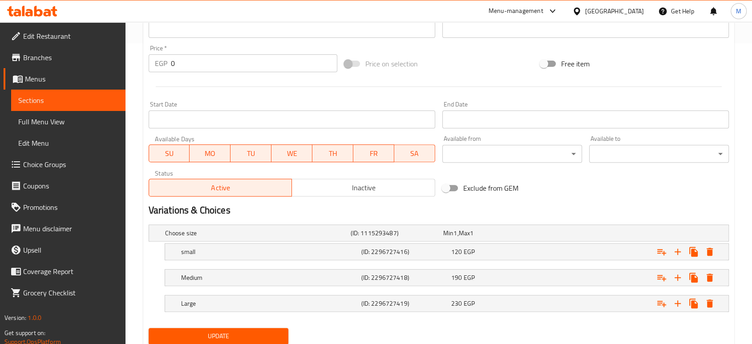
type textarea "Sausage + Oriental Sausage + Pastrami + Pepper + tomatoes + olives + mozzarella"
click at [239, 334] on span "Update" at bounding box center [218, 335] width 125 height 11
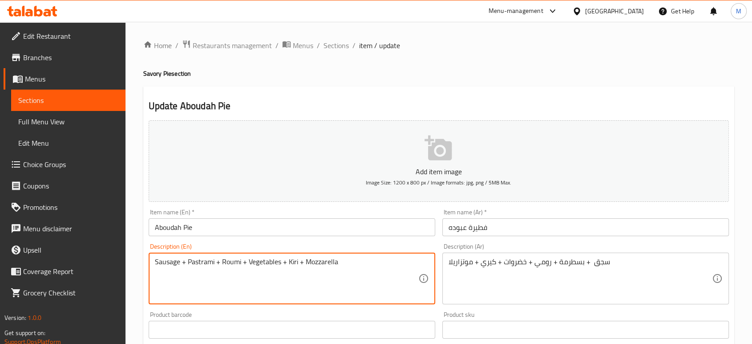
paste textarea "Oriental"
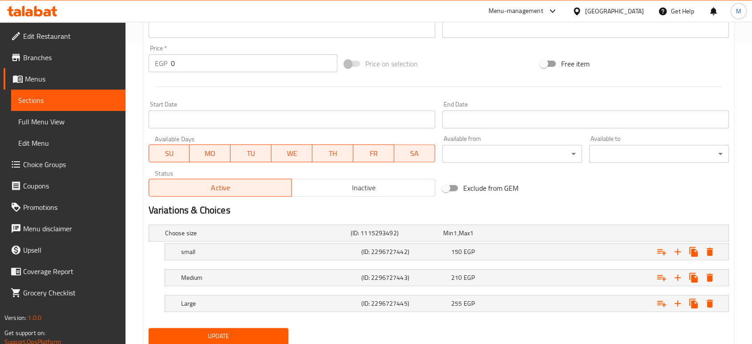
type textarea "Oriental Sausage + Pastrami + Roumi + Vegetables + Kiri + Mozzarella"
click at [256, 336] on span "Update" at bounding box center [218, 335] width 125 height 11
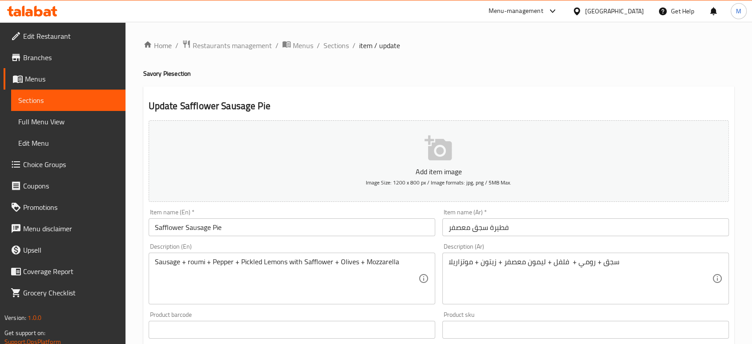
click at [154, 262] on div "Sausage + roumi + Pepper + Pickled Lemons with Safflower + Olives + Mozzarella …" at bounding box center [292, 278] width 287 height 52
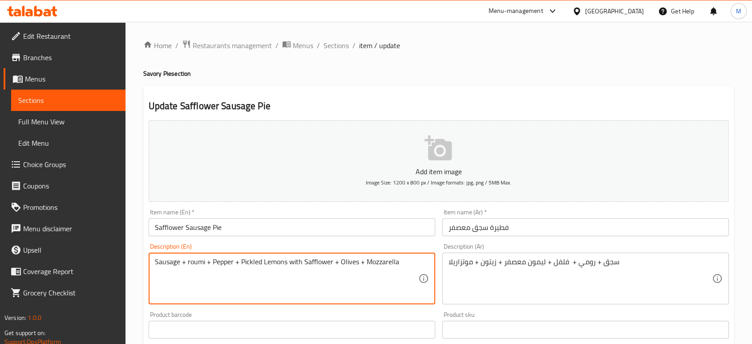
paste textarea "Oriental"
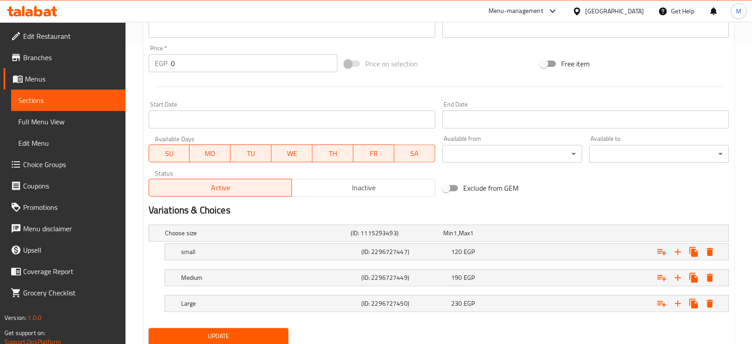
type textarea "Oriental Sausage + roumi + Pepper + Pickled Lemons with Safflower + Olives + Mo…"
click at [255, 333] on span "Update" at bounding box center [218, 335] width 125 height 11
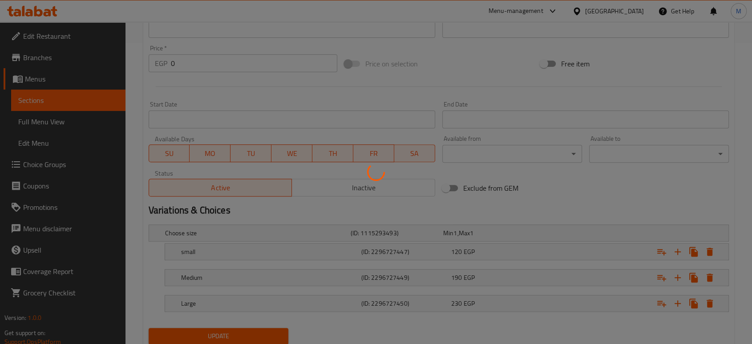
click at [60, 121] on div at bounding box center [376, 172] width 752 height 344
